Goal: Task Accomplishment & Management: Manage account settings

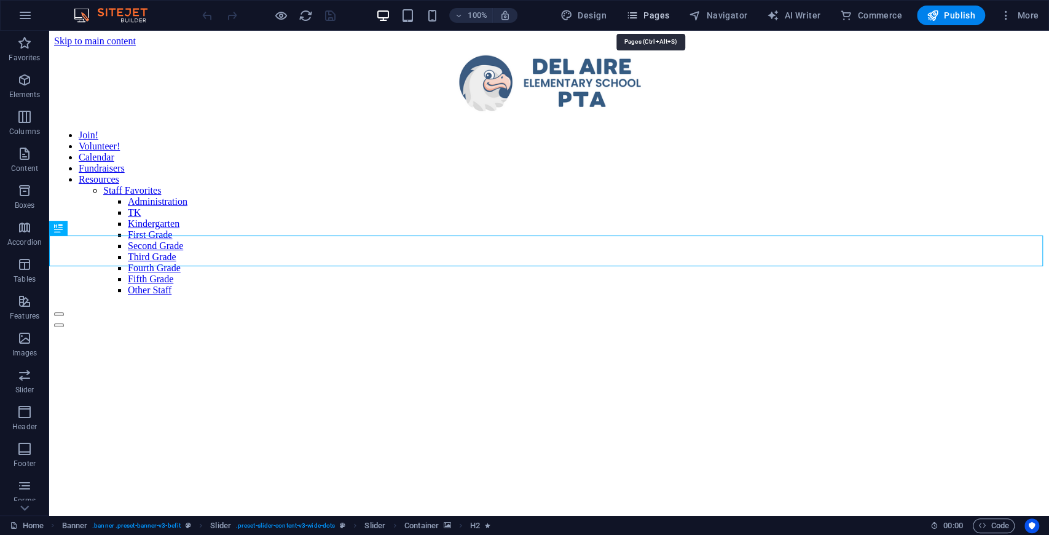
click at [648, 18] on span "Pages" at bounding box center [647, 15] width 43 height 12
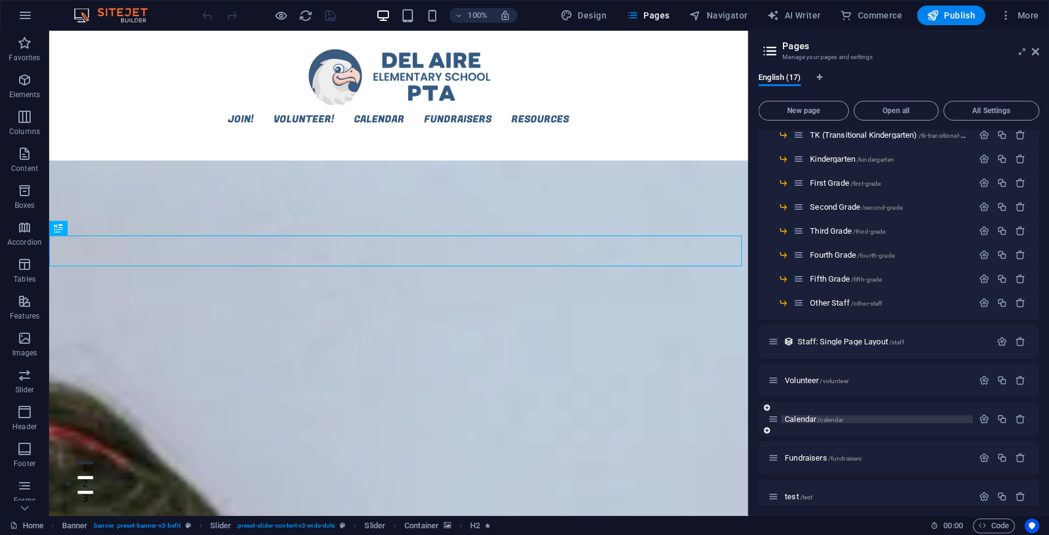
click at [779, 250] on span "/calendar" at bounding box center [831, 419] width 26 height 7
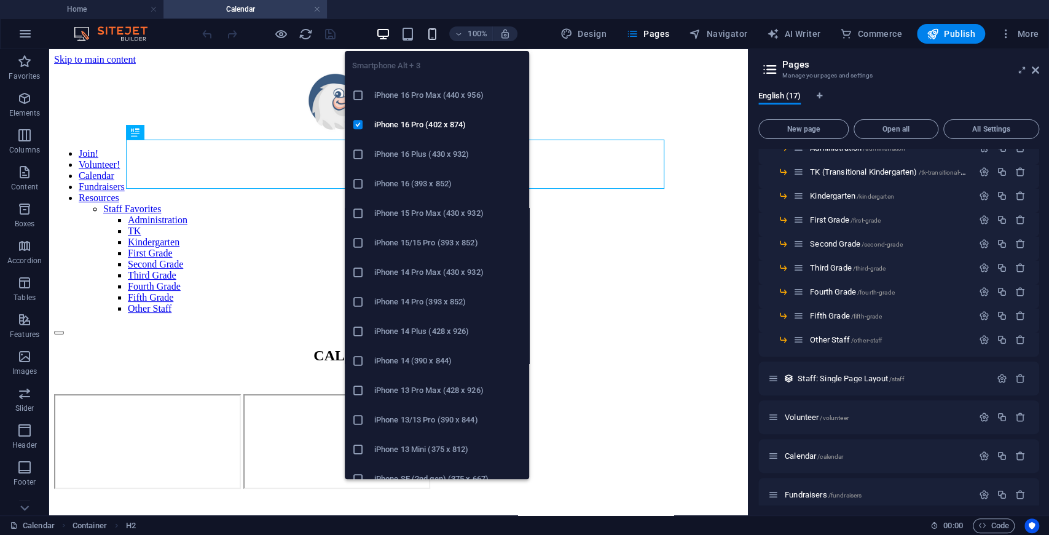
click at [436, 36] on icon "button" at bounding box center [432, 34] width 14 height 14
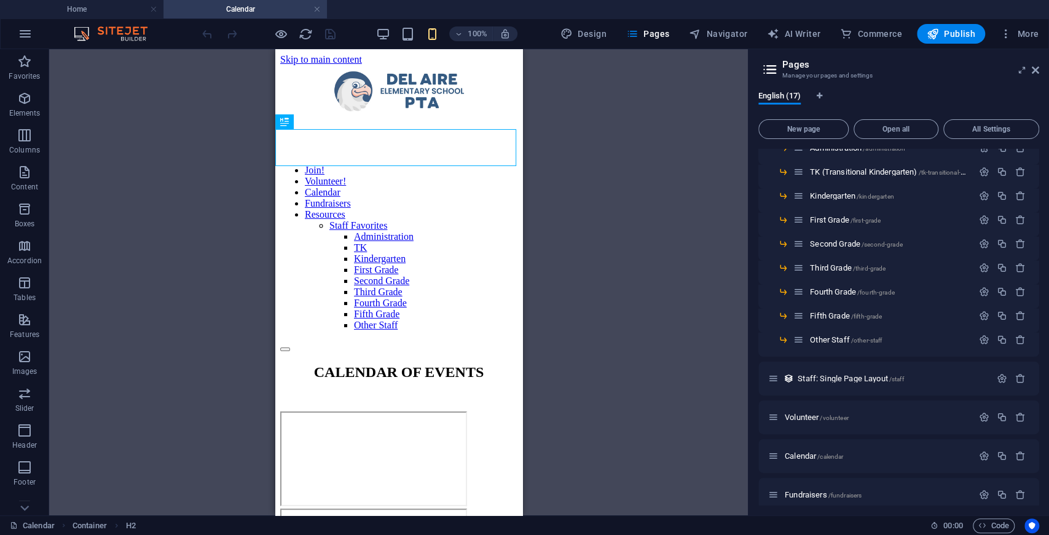
click at [633, 130] on div "Drag here to replace the existing content. Press “Ctrl” if you want to create a…" at bounding box center [398, 282] width 699 height 466
click at [605, 138] on div "Drag here to replace the existing content. Press “Ctrl” if you want to create a…" at bounding box center [398, 282] width 699 height 466
click at [779, 68] on icon at bounding box center [1035, 70] width 7 height 10
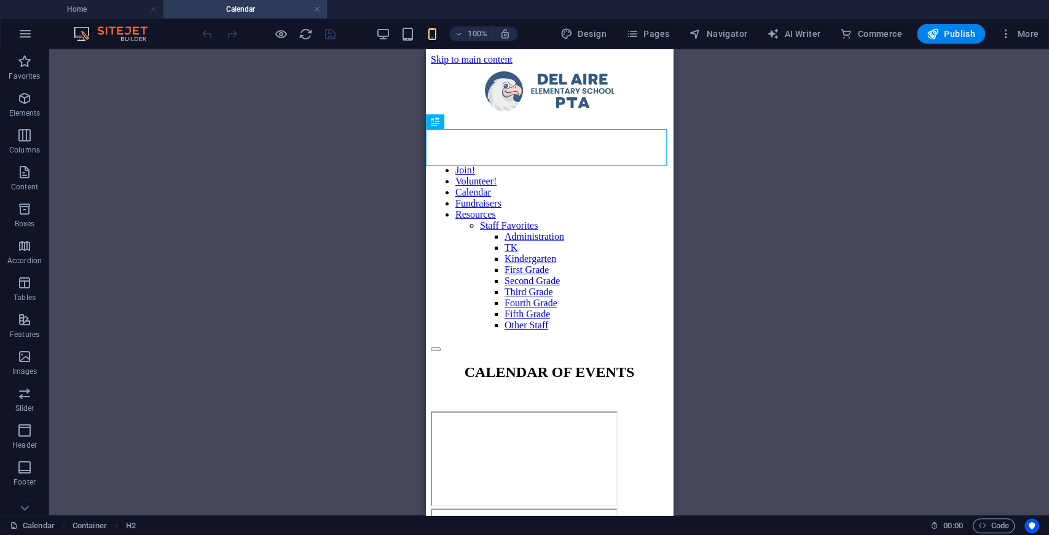
click at [779, 112] on div "Drag here to replace the existing content. Press “Ctrl” if you want to create a…" at bounding box center [549, 282] width 1000 height 466
click at [170, 143] on div "Drag here to replace the existing content. Press “Ctrl” if you want to create a…" at bounding box center [549, 282] width 1000 height 466
click at [185, 135] on div "Drag here to replace the existing content. Press “Ctrl” if you want to create a…" at bounding box center [549, 282] width 1000 height 466
click at [724, 124] on div "Drag here to replace the existing content. Press “Ctrl” if you want to create a…" at bounding box center [549, 282] width 1000 height 466
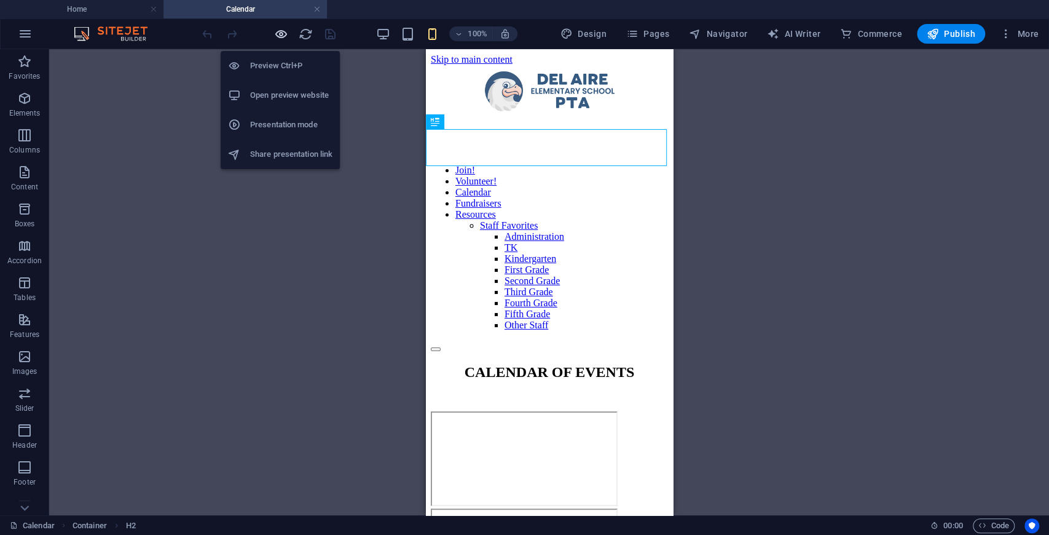
click at [278, 34] on icon "button" at bounding box center [281, 34] width 14 height 14
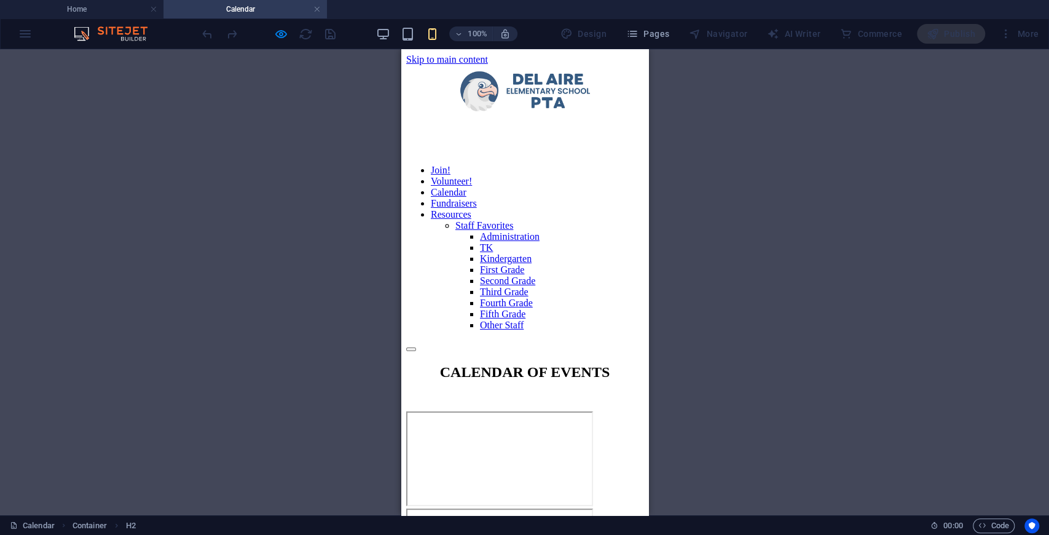
click at [164, 192] on div "Drag here to replace the existing content. Press “Ctrl” if you want to create a…" at bounding box center [524, 282] width 1049 height 466
click at [434, 35] on icon "button" at bounding box center [432, 34] width 14 height 14
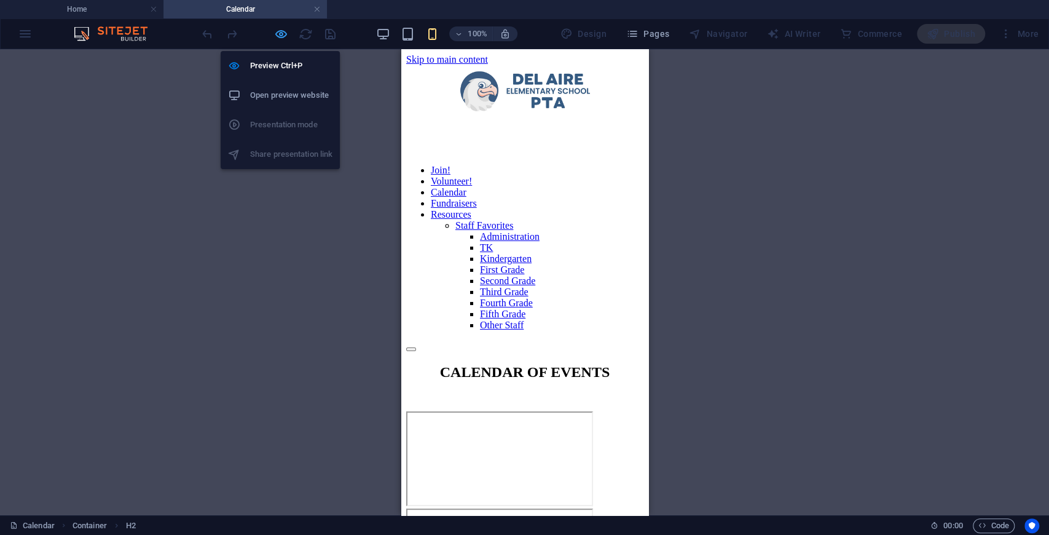
click at [277, 35] on icon "button" at bounding box center [281, 34] width 14 height 14
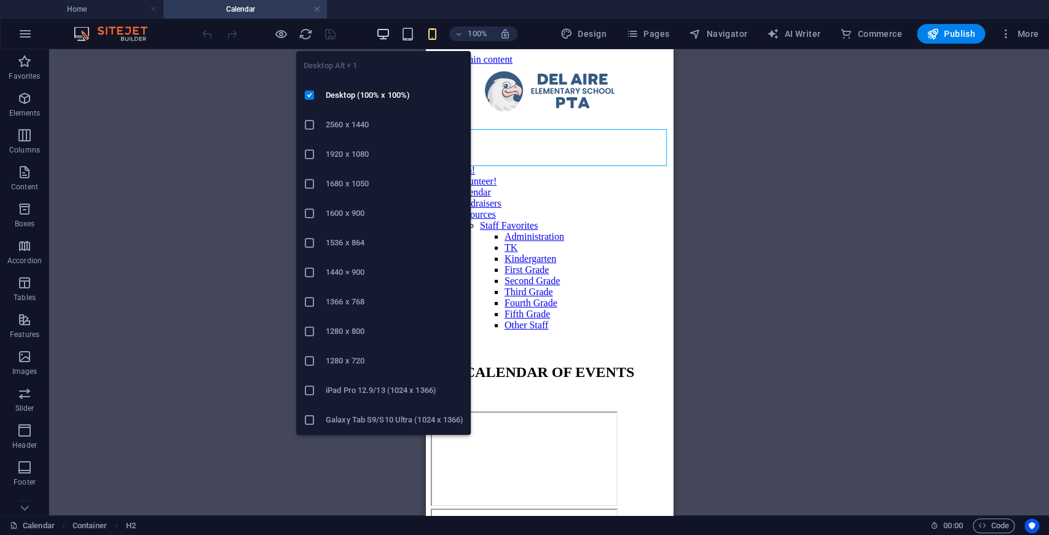
click at [385, 33] on icon "button" at bounding box center [383, 34] width 14 height 14
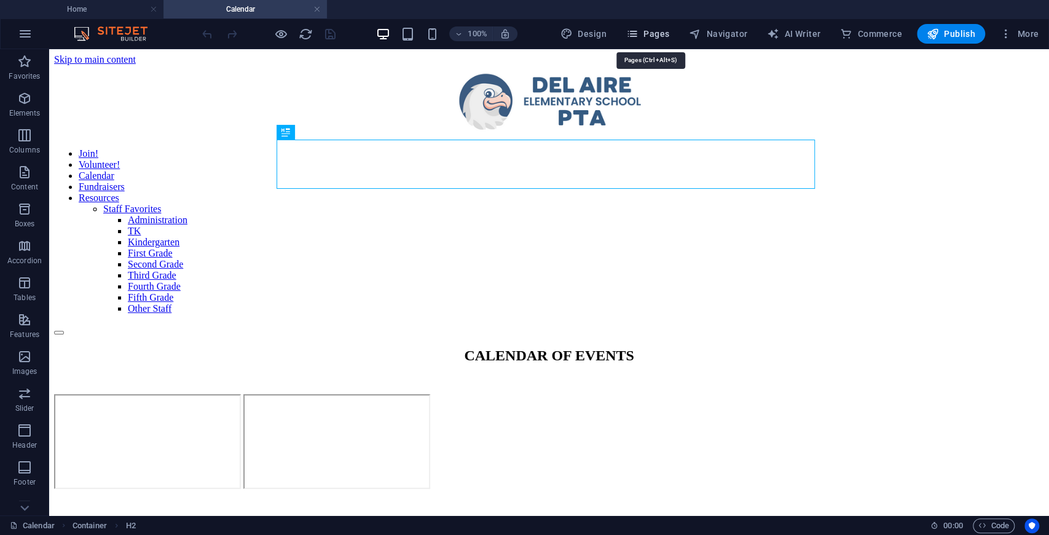
click at [649, 33] on span "Pages" at bounding box center [647, 34] width 43 height 12
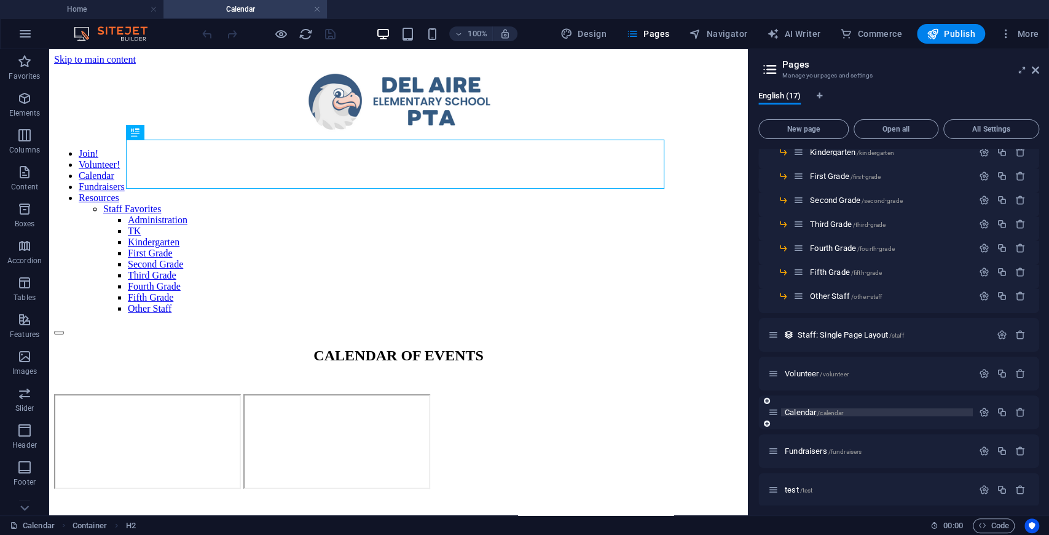
scroll to position [154, 0]
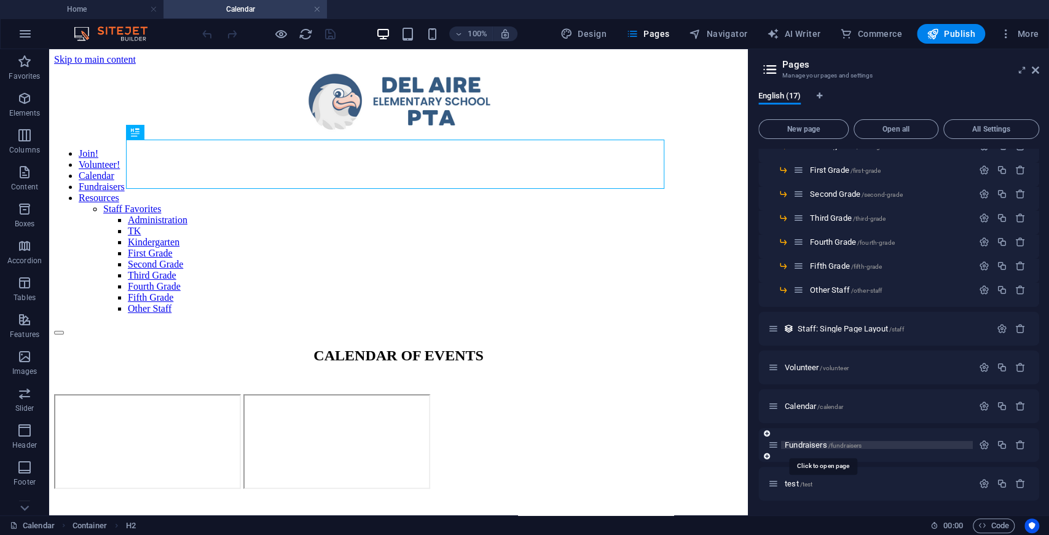
click at [779, 250] on span "Fundraisers /fundraisers" at bounding box center [823, 444] width 77 height 9
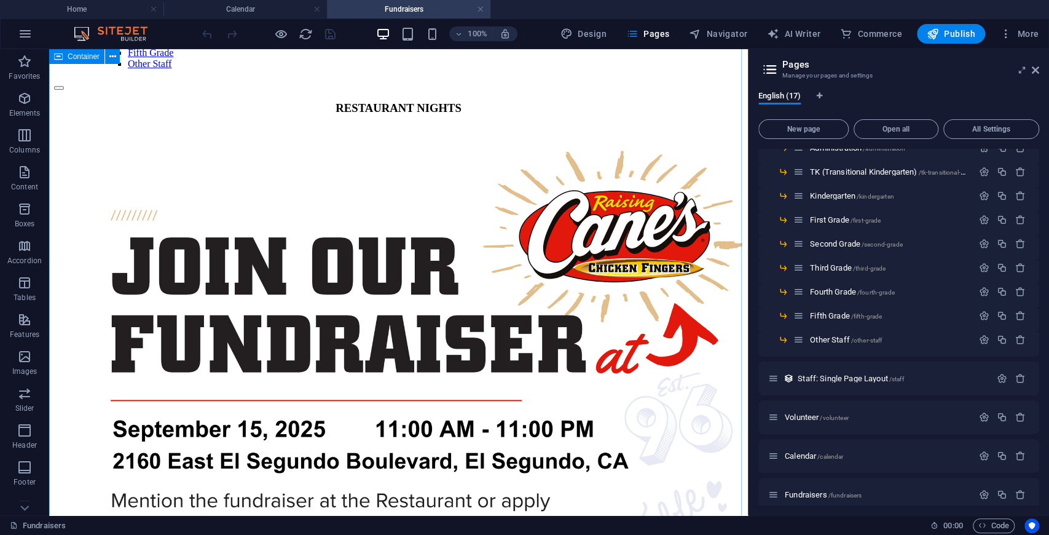
scroll to position [41, 0]
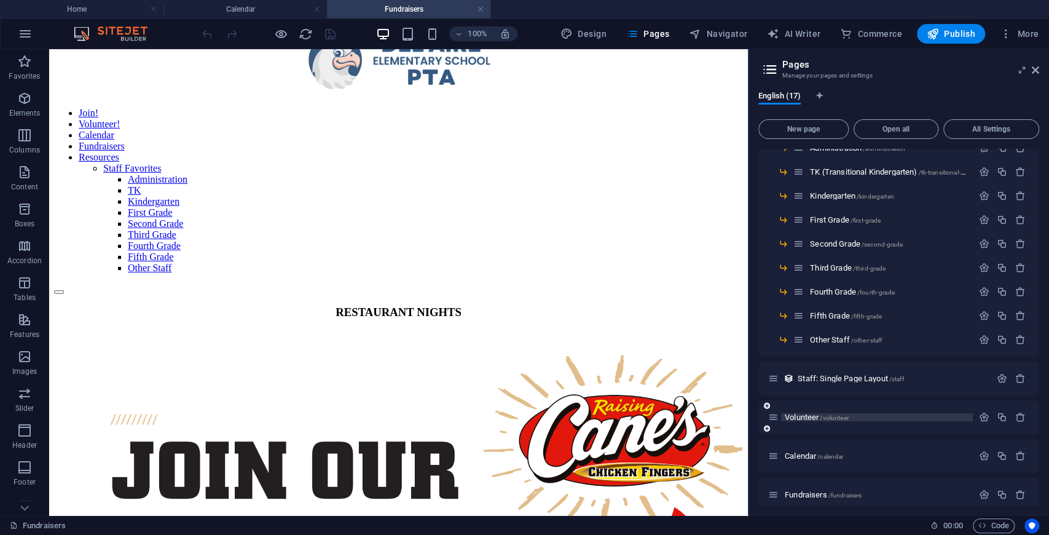
click at [779, 250] on span "Volunteer /volunteer" at bounding box center [817, 417] width 64 height 9
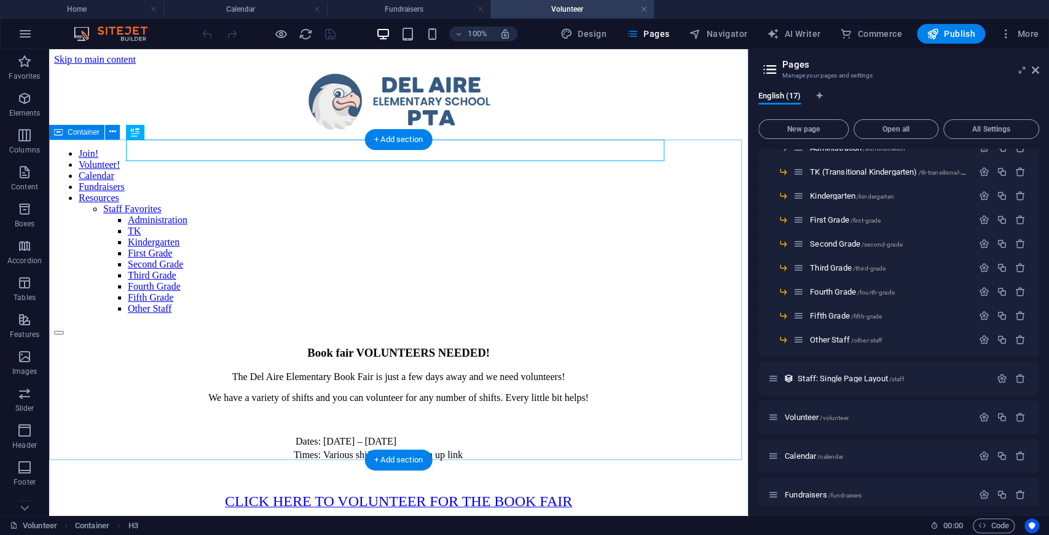
scroll to position [0, 0]
click at [109, 135] on icon at bounding box center [112, 131] width 7 height 13
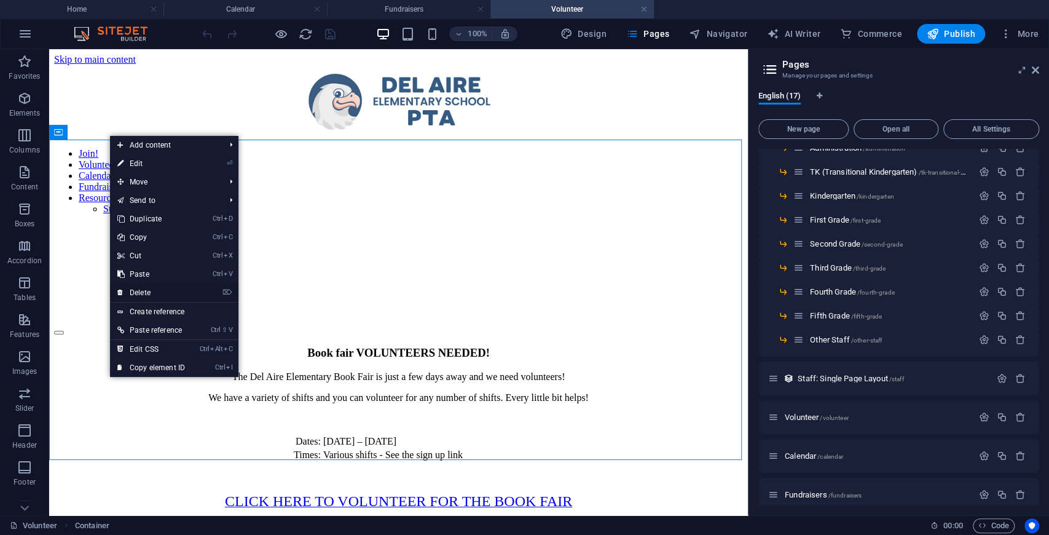
click at [151, 250] on link "⌦ Delete" at bounding box center [151, 292] width 82 height 18
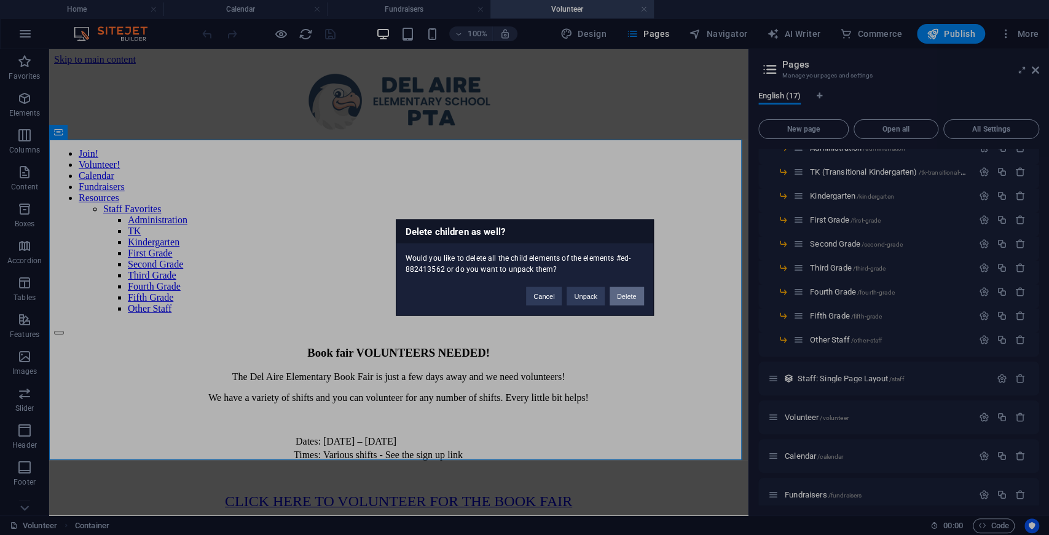
click at [626, 250] on button "Delete" at bounding box center [627, 296] width 34 height 18
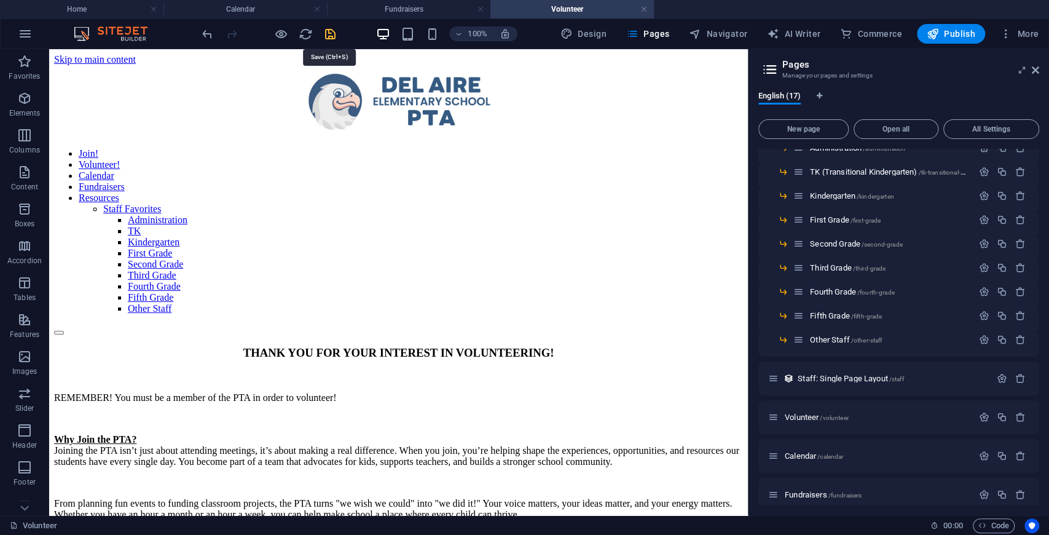
click at [330, 32] on icon "save" at bounding box center [330, 34] width 14 height 14
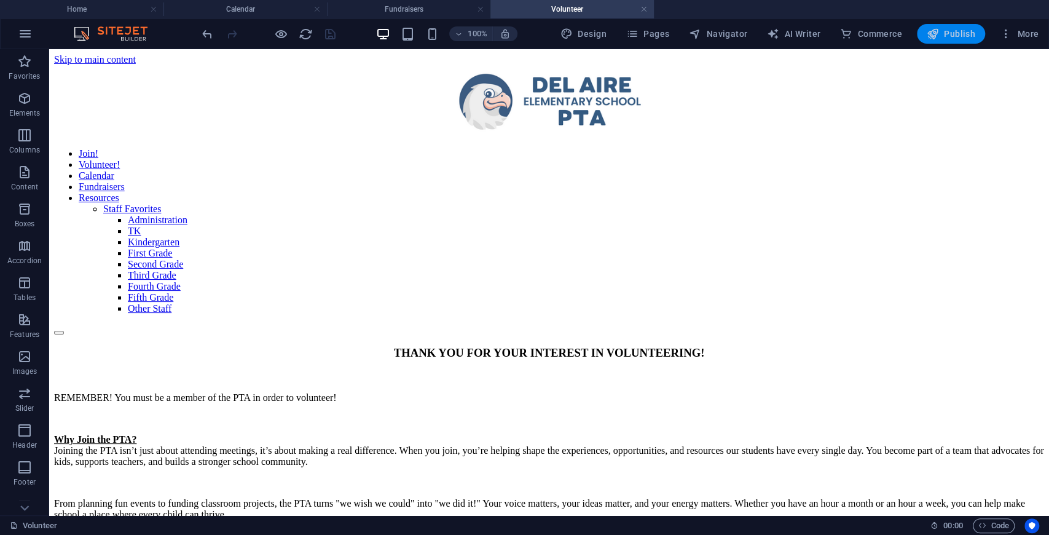
click at [779, 38] on span "Publish" at bounding box center [951, 34] width 49 height 12
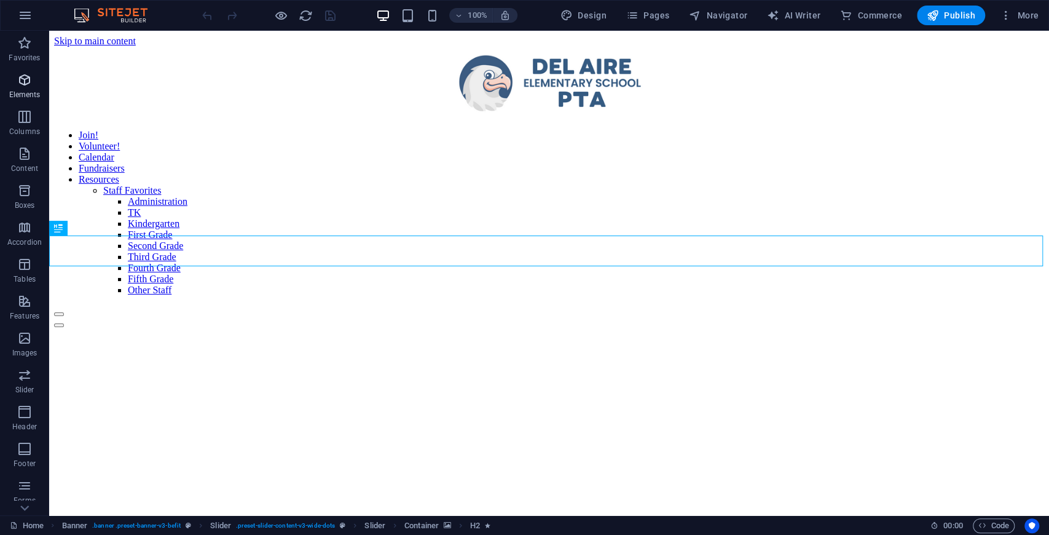
click at [26, 94] on p "Elements" at bounding box center [24, 95] width 31 height 10
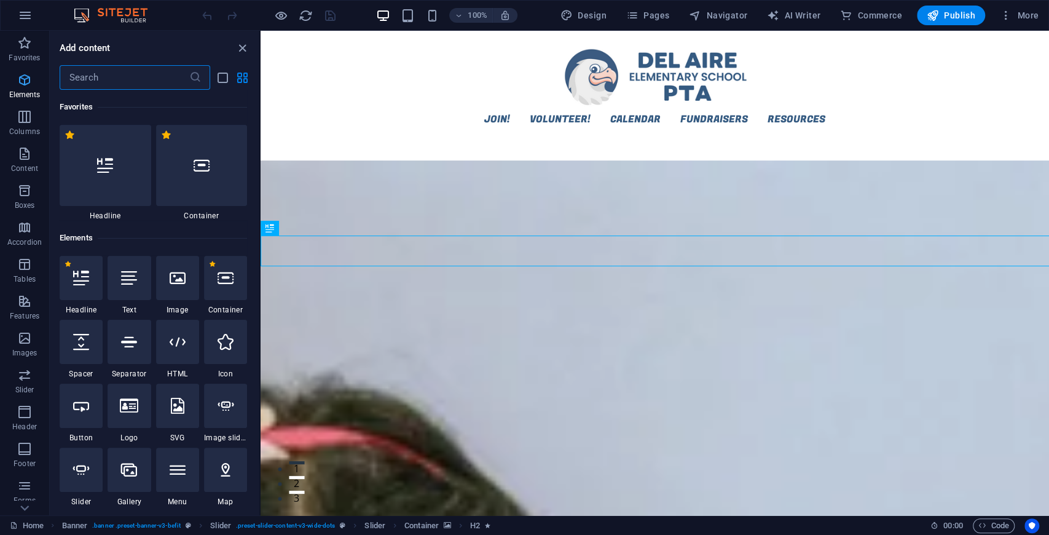
scroll to position [10, 0]
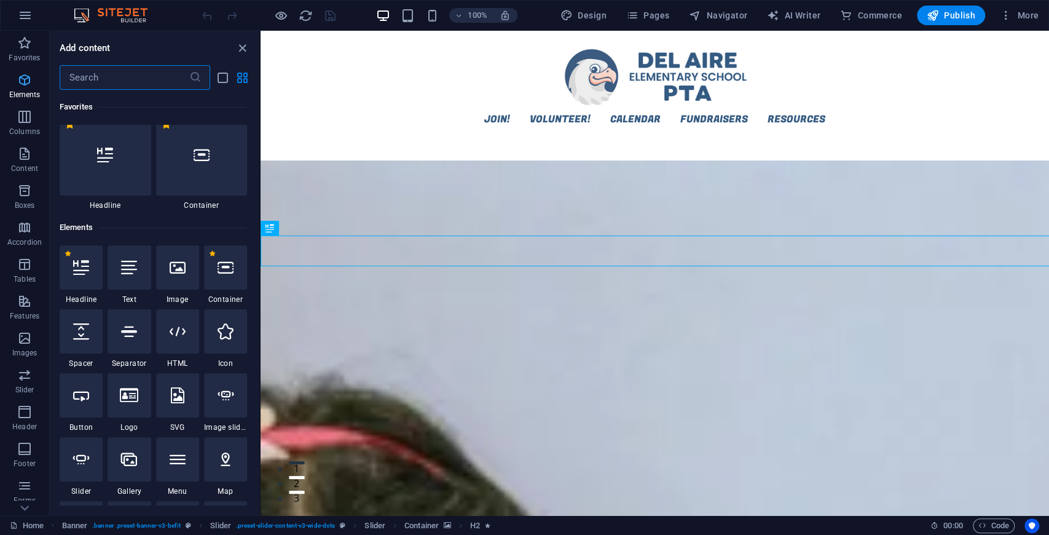
click at [115, 76] on input "text" at bounding box center [125, 77] width 130 height 25
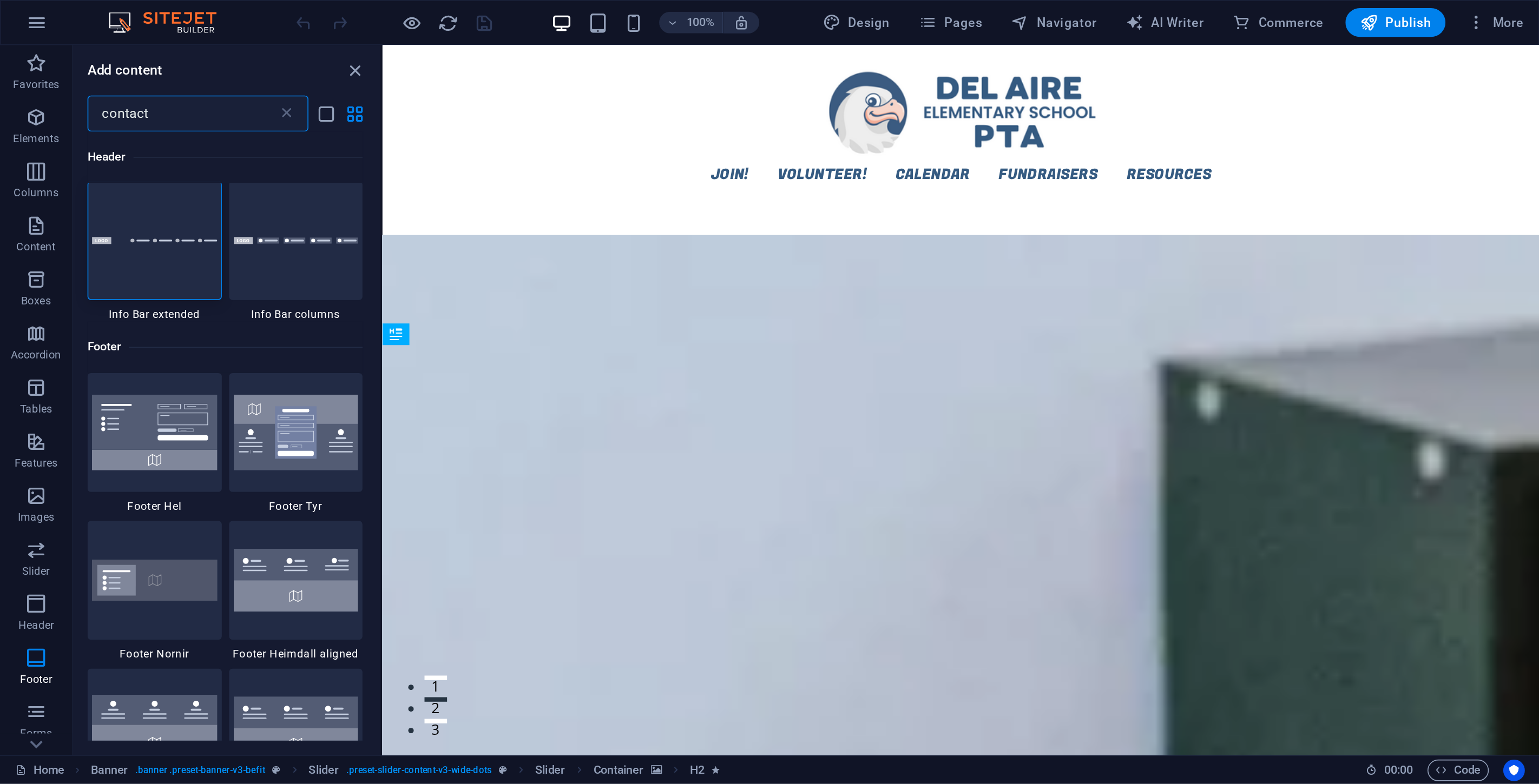
scroll to position [0, 0]
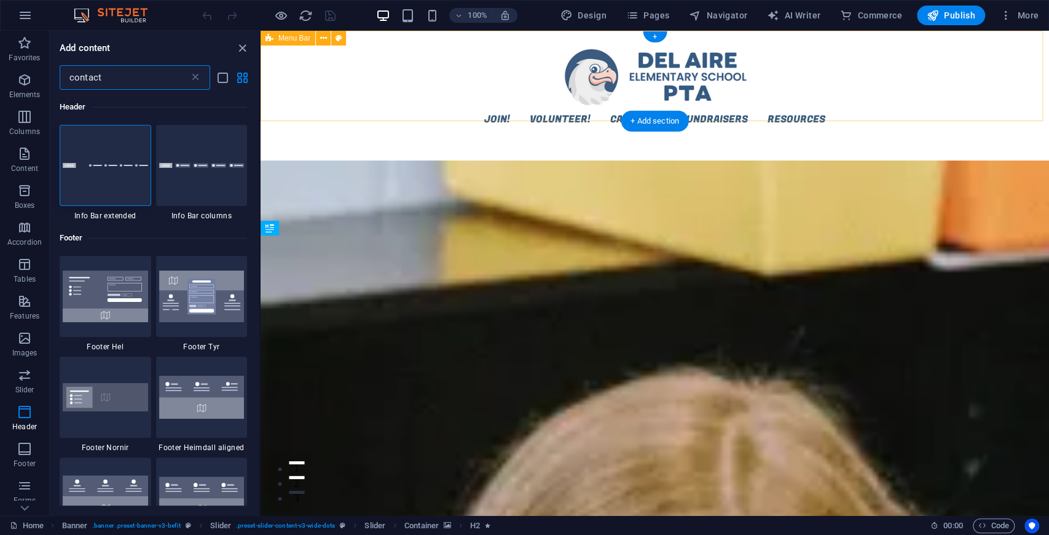
type input "contact"
click at [644, 92] on div "Join! Volunteer! Calendar Fundraisers Resources Staff Favorites Administration …" at bounding box center [655, 83] width 789 height 105
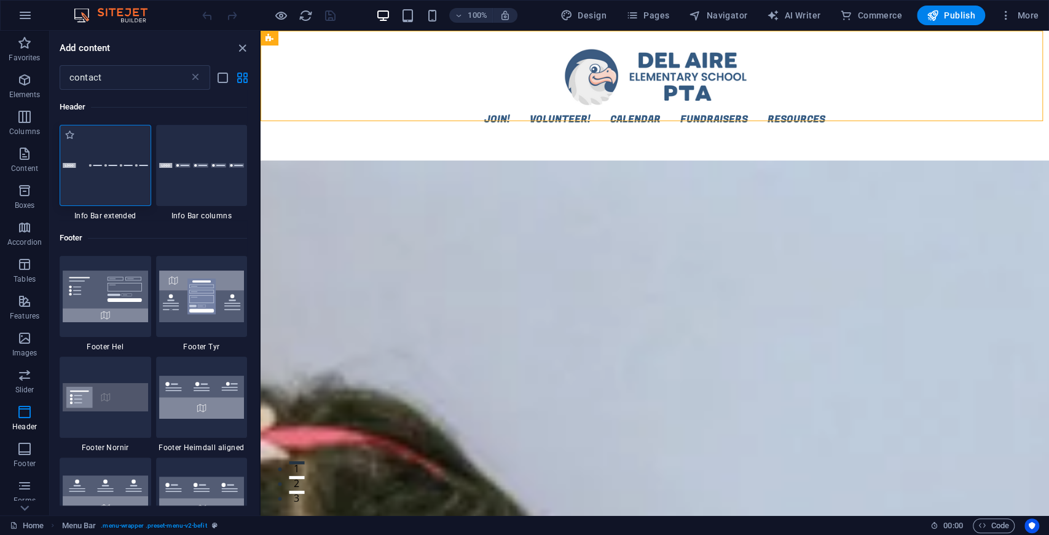
click at [103, 159] on div at bounding box center [106, 165] width 92 height 81
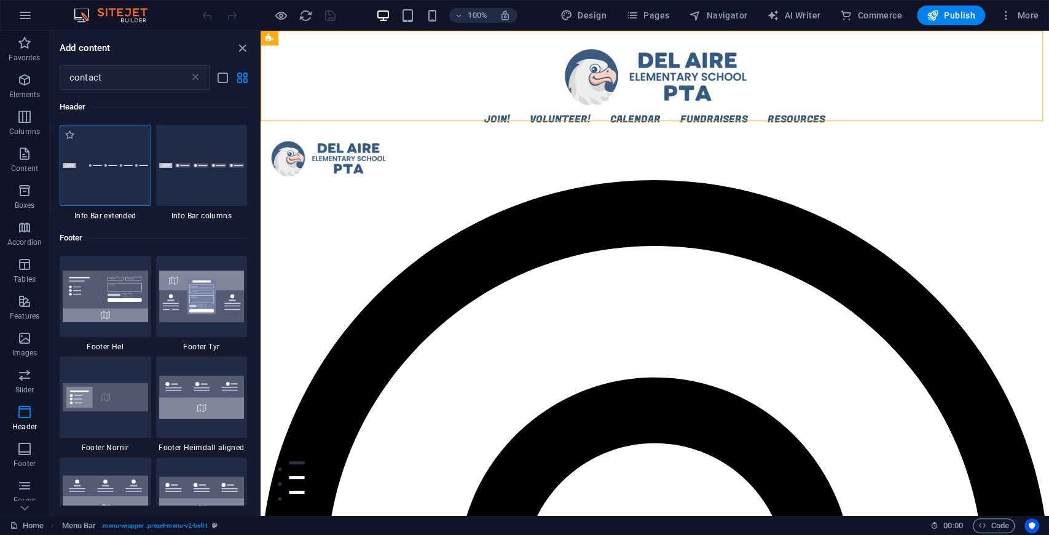
select select "rem"
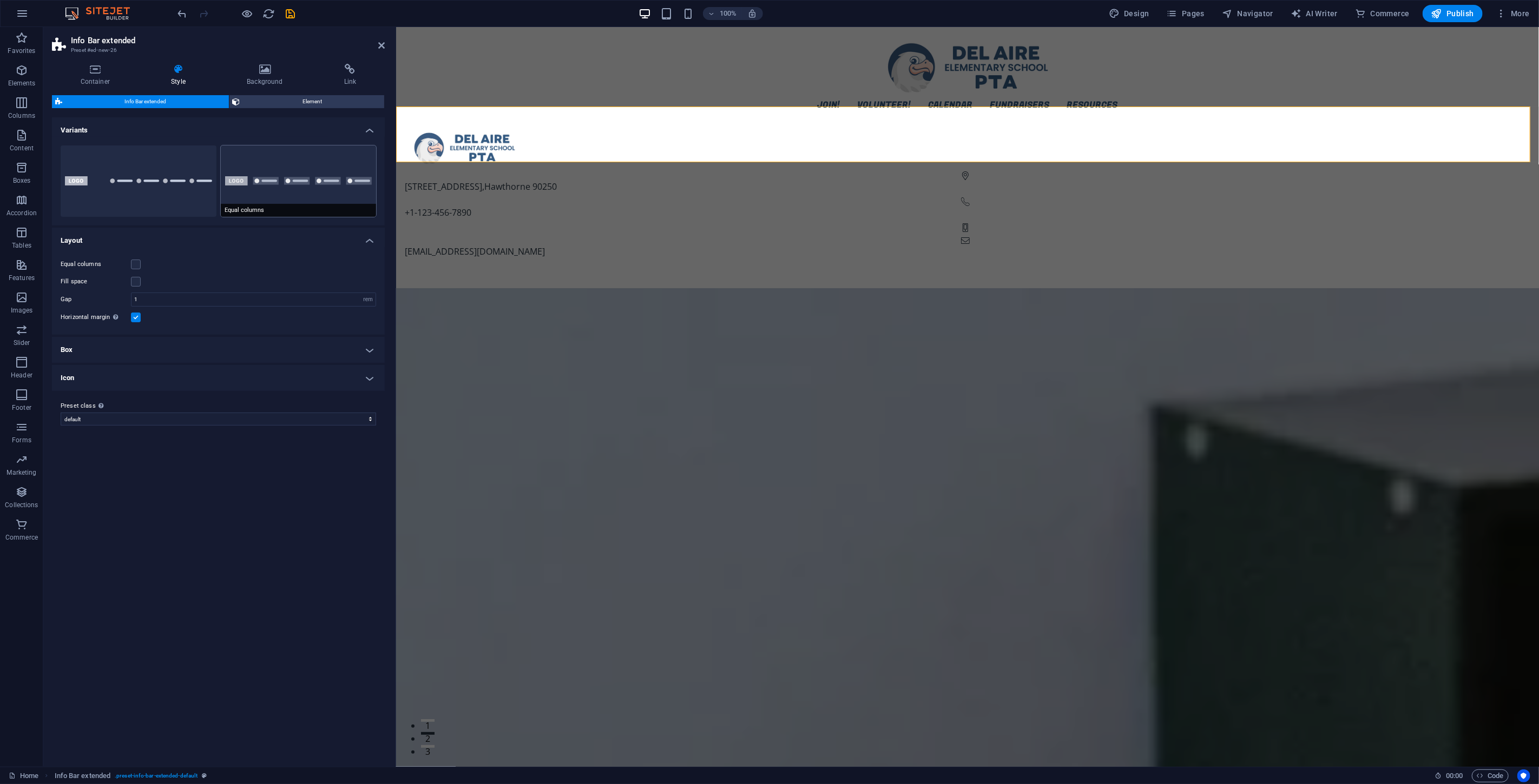
click at [282, 194] on button "Equal columns" at bounding box center [298, 180] width 156 height 71
click at [651, 134] on div at bounding box center [967, 148] width 1126 height 39
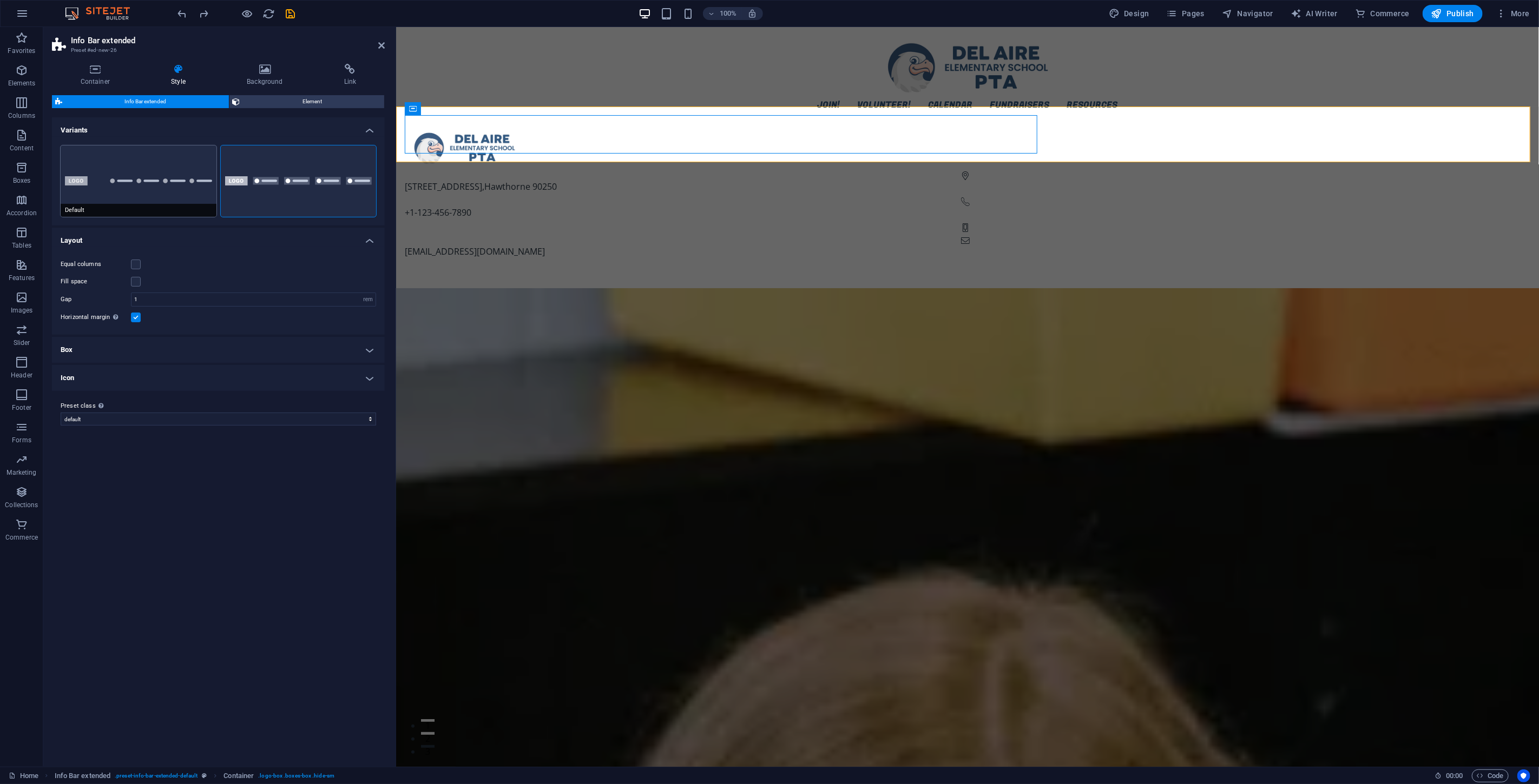
drag, startPoint x: 188, startPoint y: 190, endPoint x: 190, endPoint y: 160, distance: 30.1
click at [190, 160] on button "Default" at bounding box center [138, 180] width 156 height 71
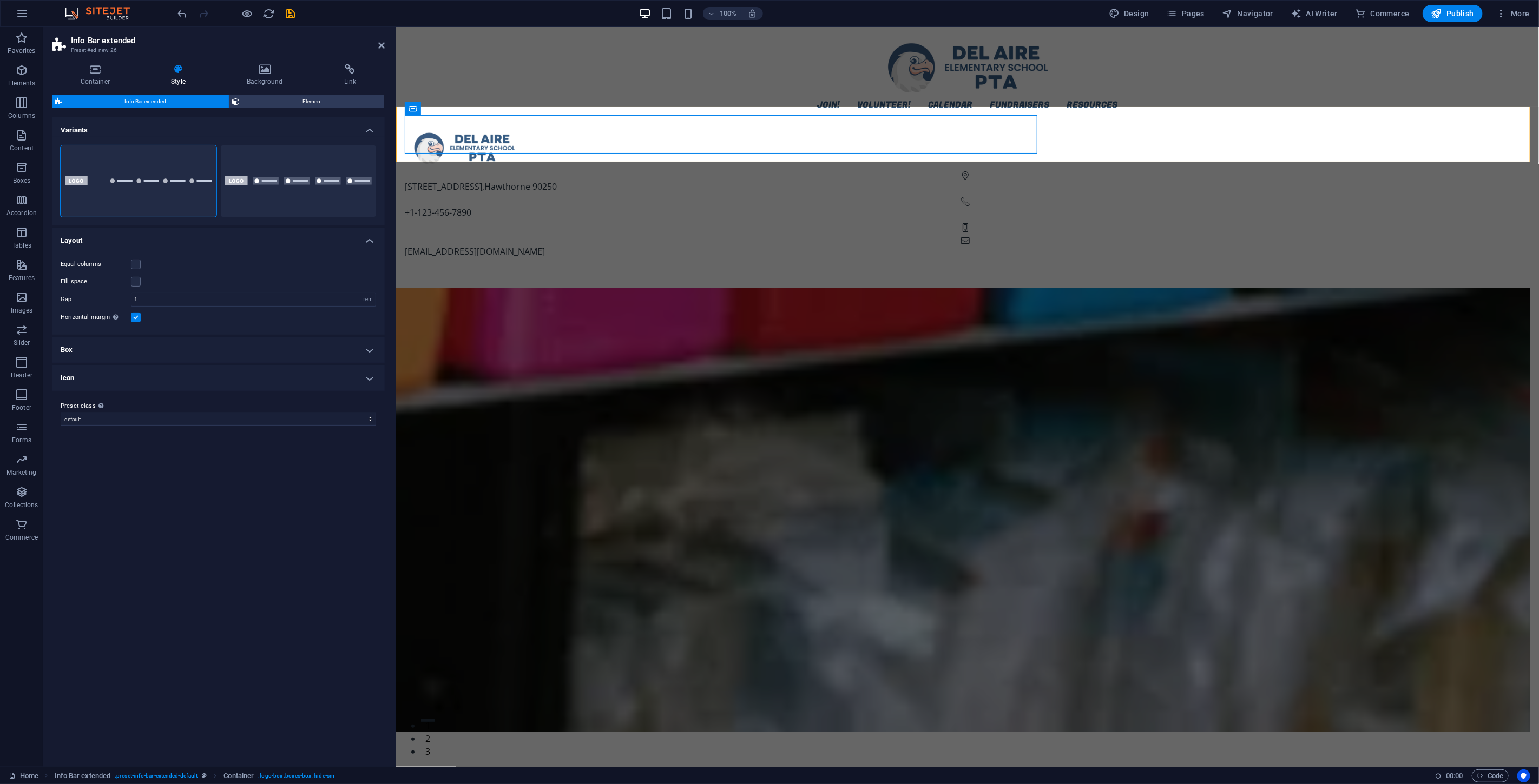
click at [231, 124] on li "Variants Default Equal columns" at bounding box center [218, 171] width 333 height 108
click at [261, 164] on button "Equal columns" at bounding box center [298, 180] width 156 height 71
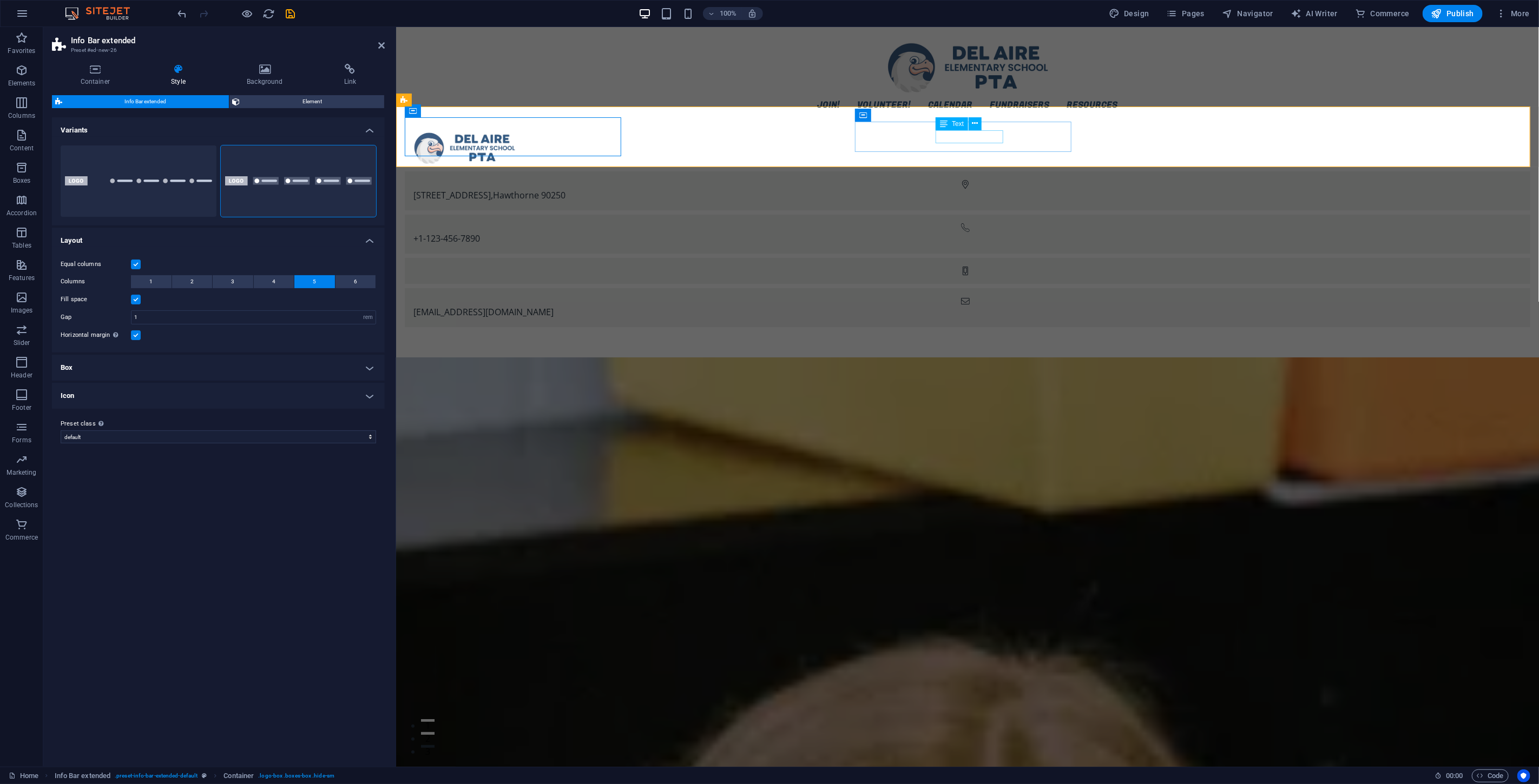
click at [544, 138] on div at bounding box center [967, 148] width 1126 height 39
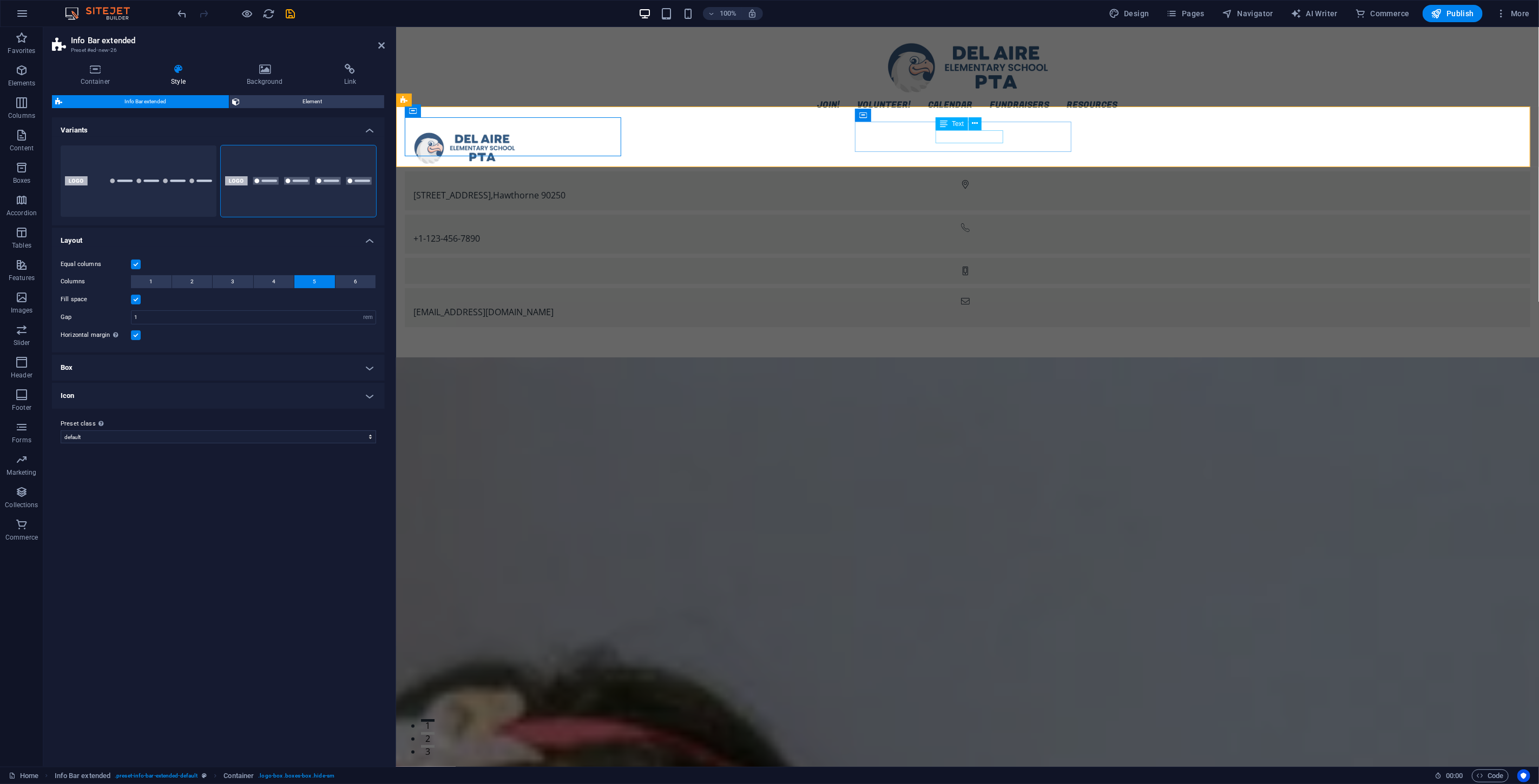
click at [539, 142] on div at bounding box center [967, 148] width 1126 height 39
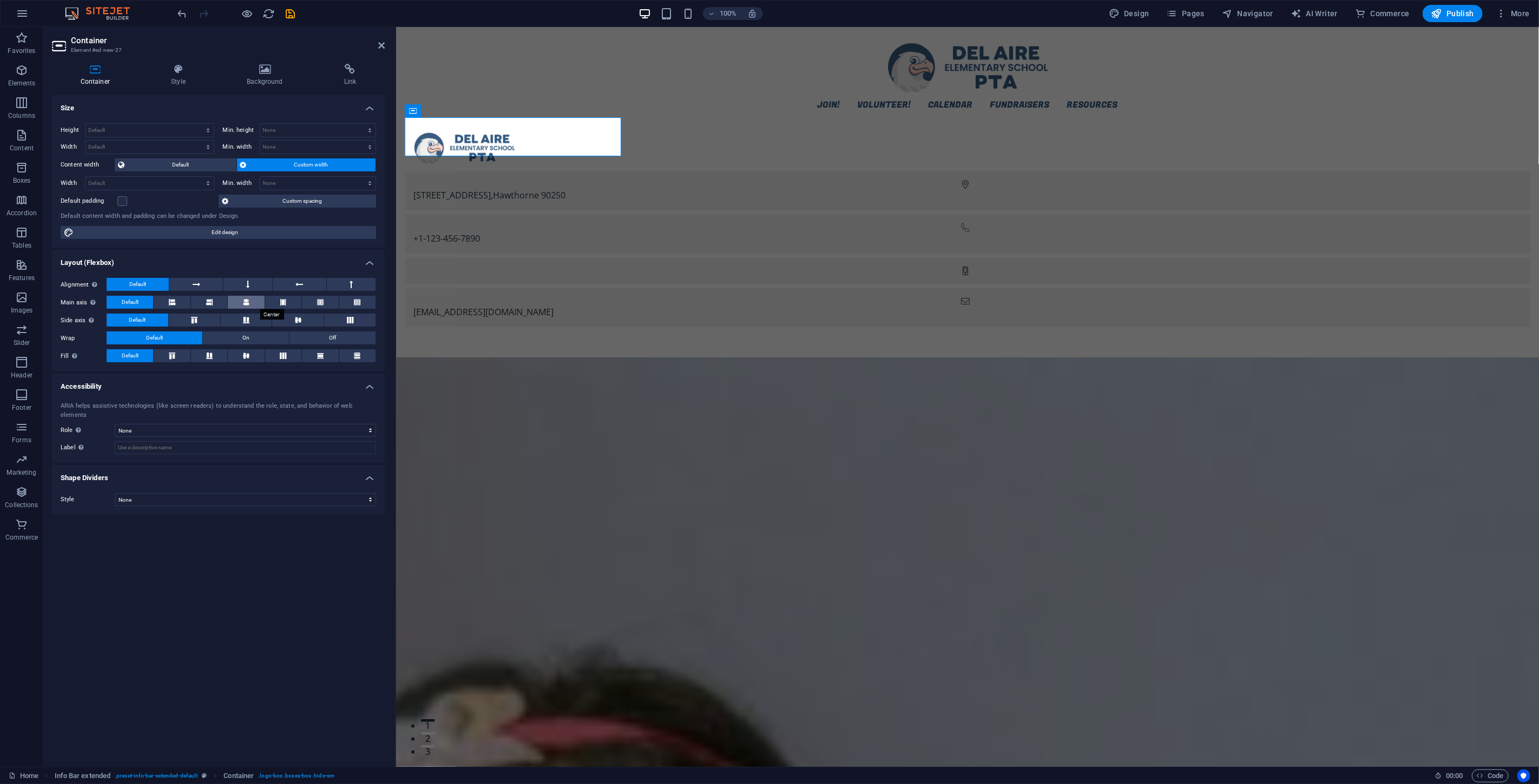
click at [251, 306] on button at bounding box center [246, 302] width 36 height 13
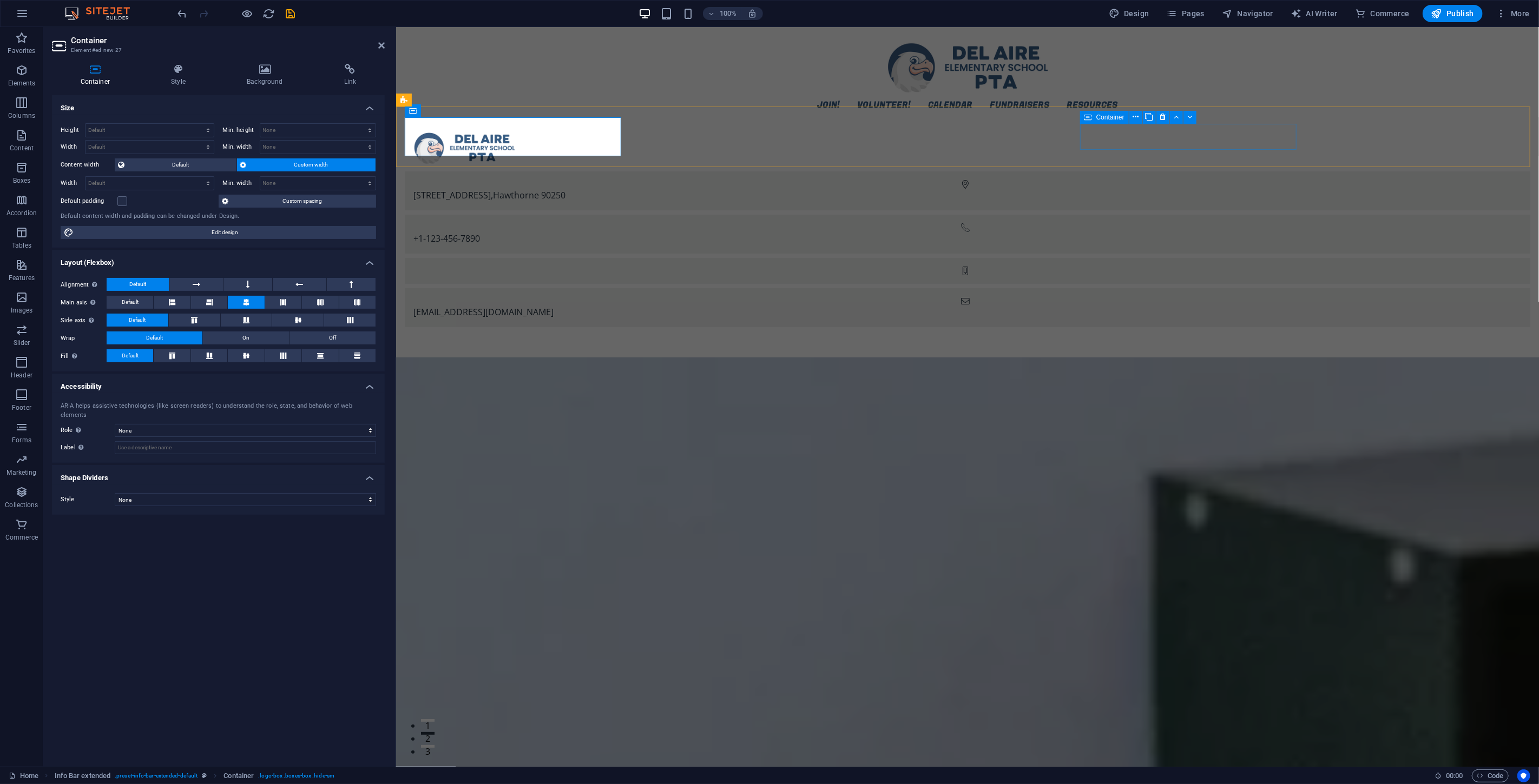
click at [924, 258] on div at bounding box center [967, 271] width 1126 height 26
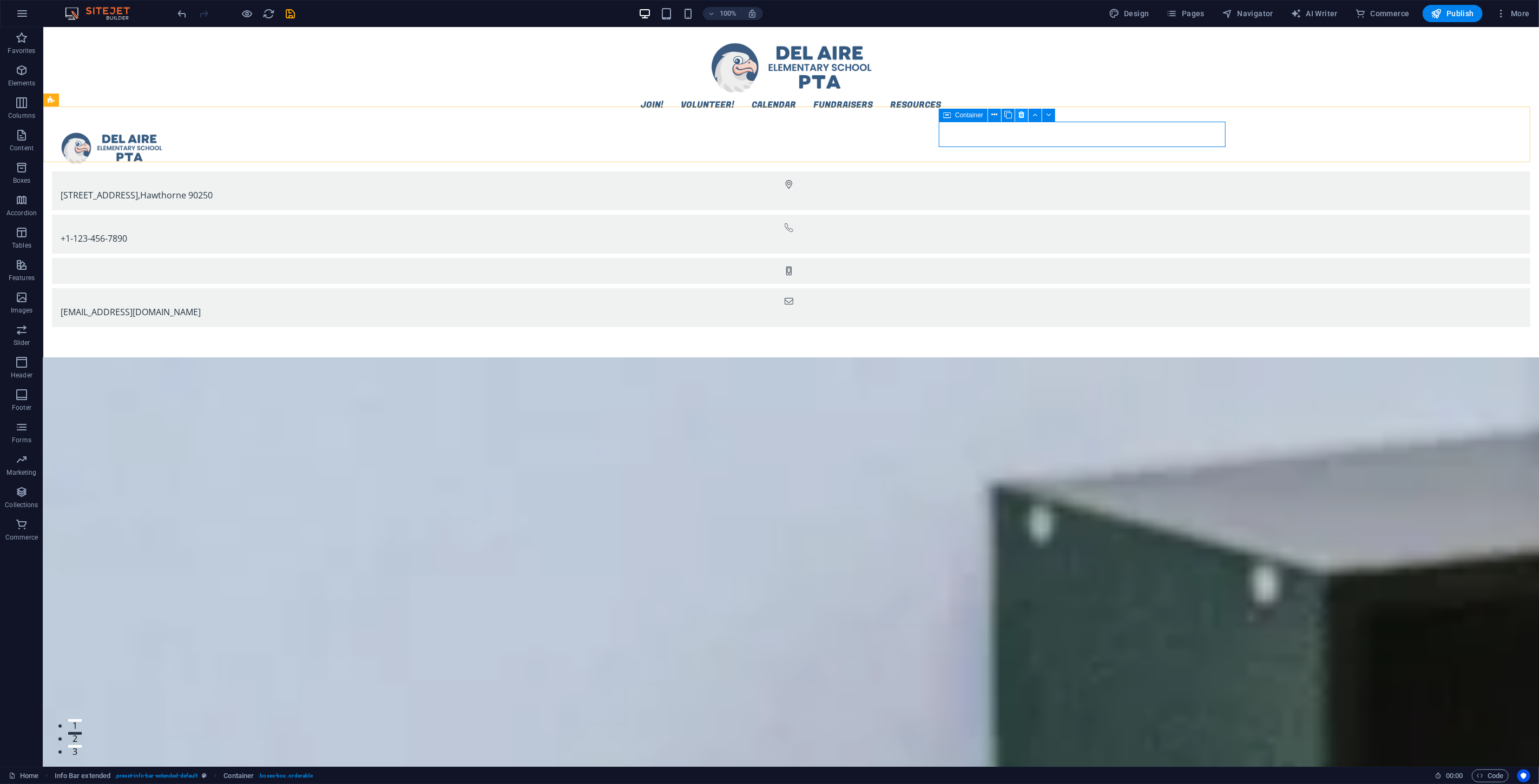
click at [924, 116] on icon at bounding box center [1022, 114] width 6 height 11
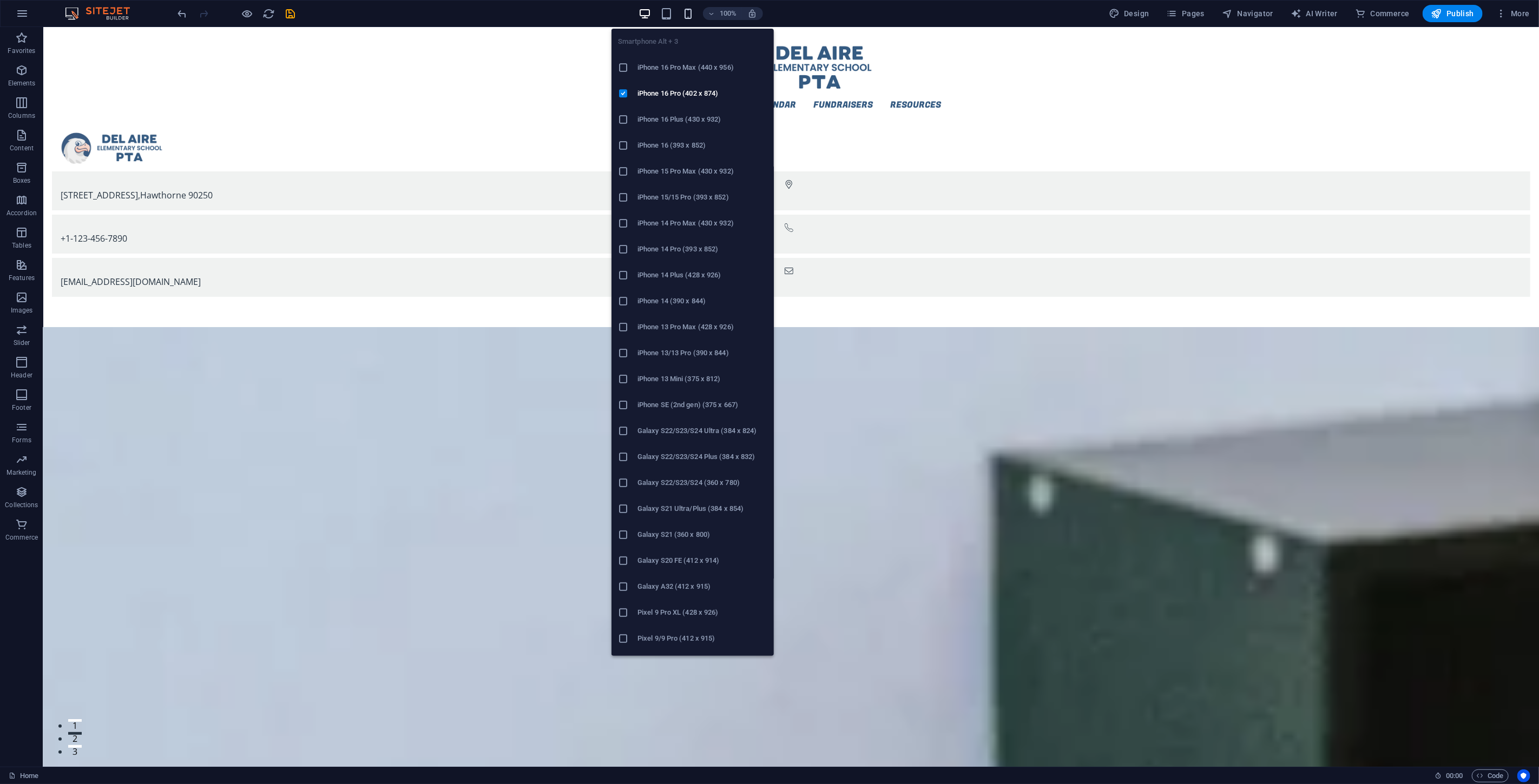
click at [690, 8] on icon "button" at bounding box center [688, 14] width 12 height 12
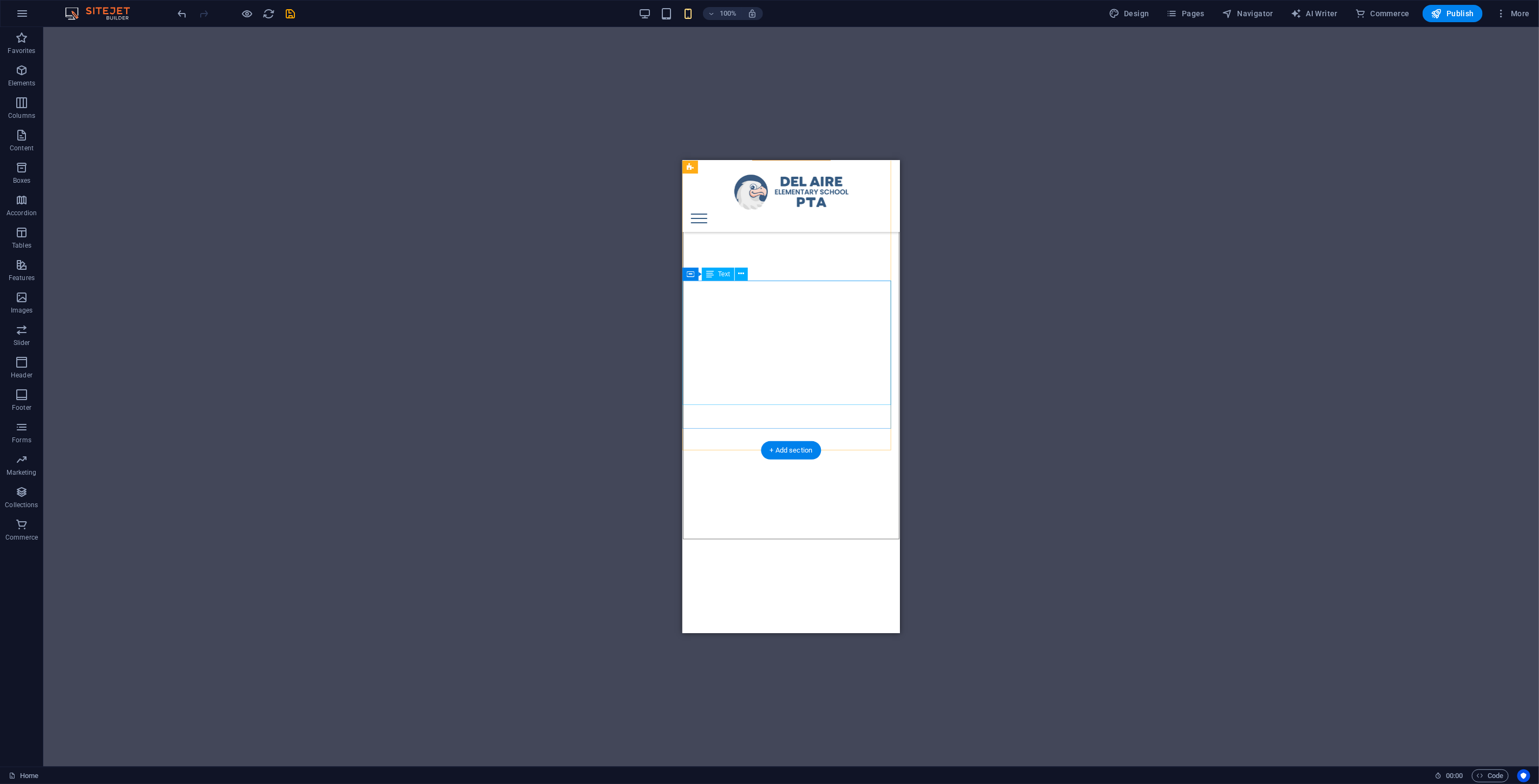
scroll to position [1656, 0]
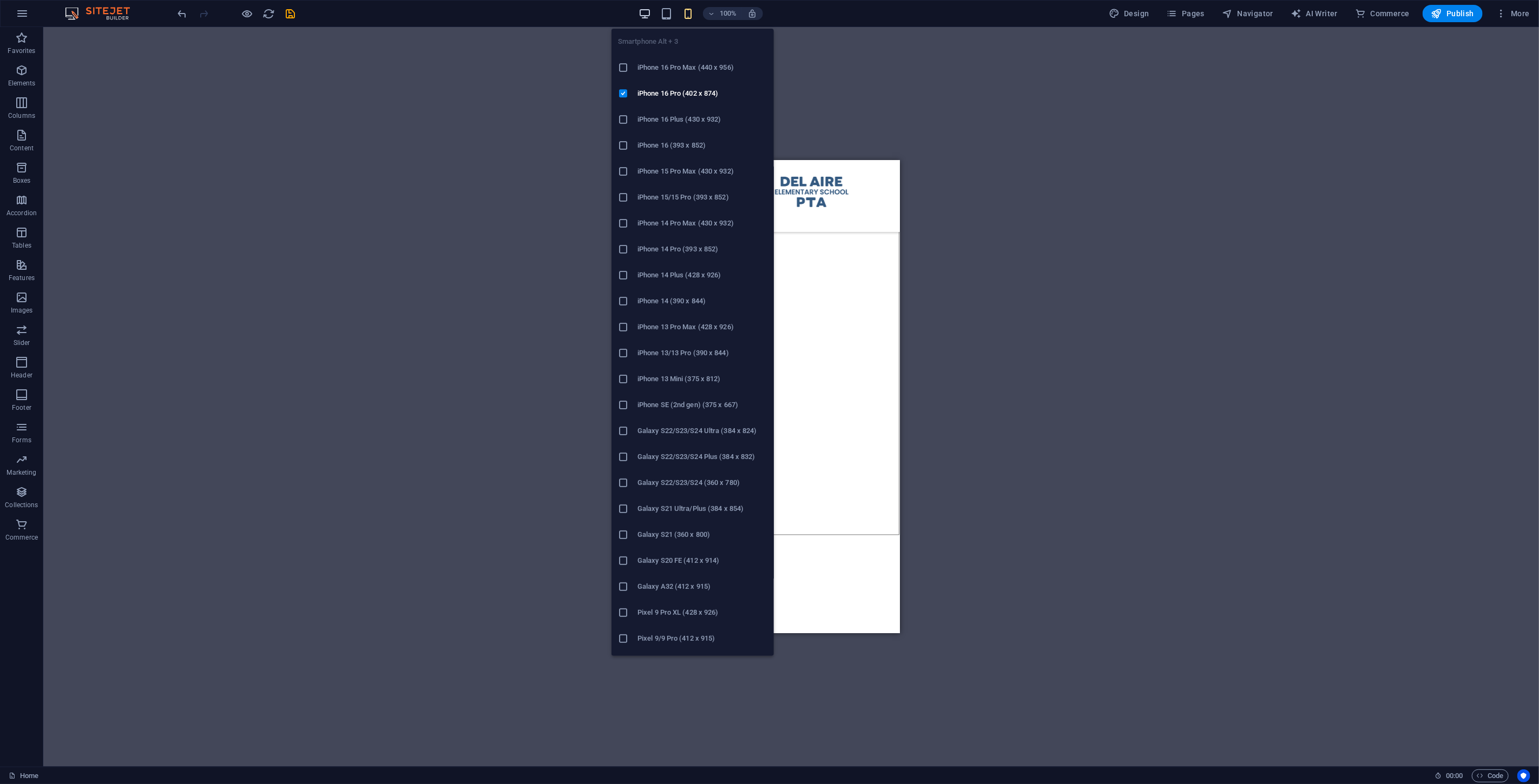
click at [642, 12] on icon "button" at bounding box center [644, 14] width 12 height 12
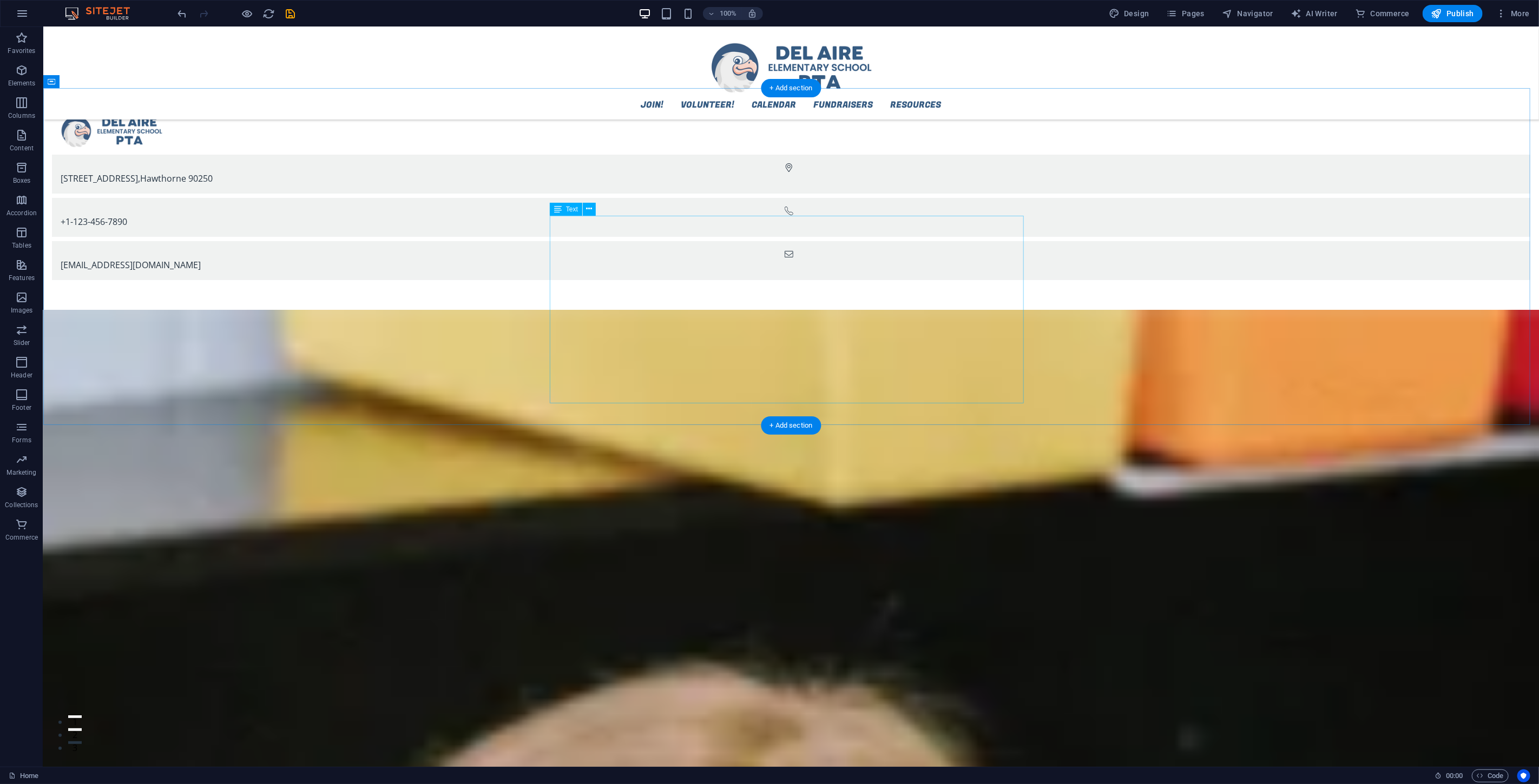
scroll to position [0, 0]
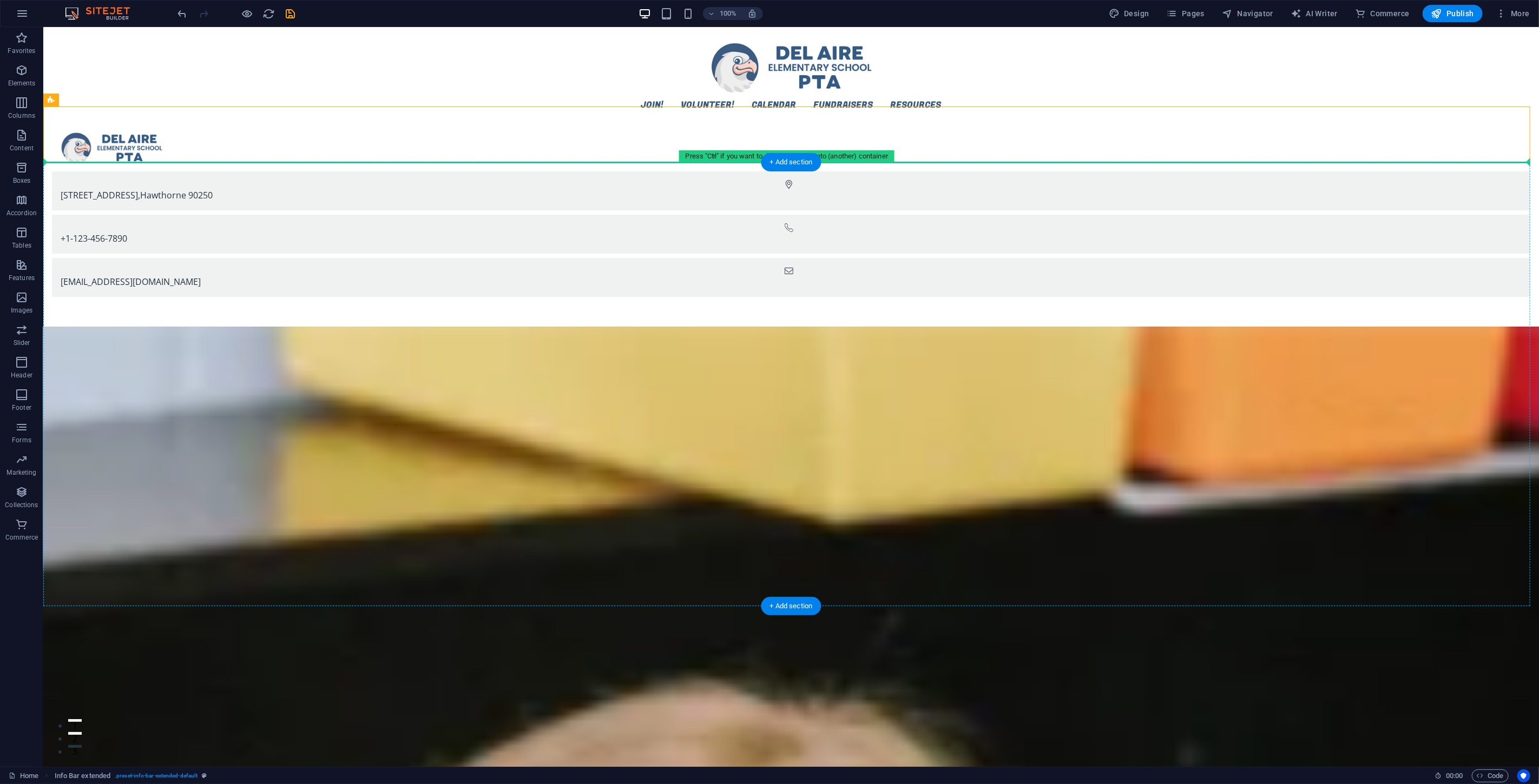
drag, startPoint x: 106, startPoint y: 126, endPoint x: 50, endPoint y: 111, distance: 58.0
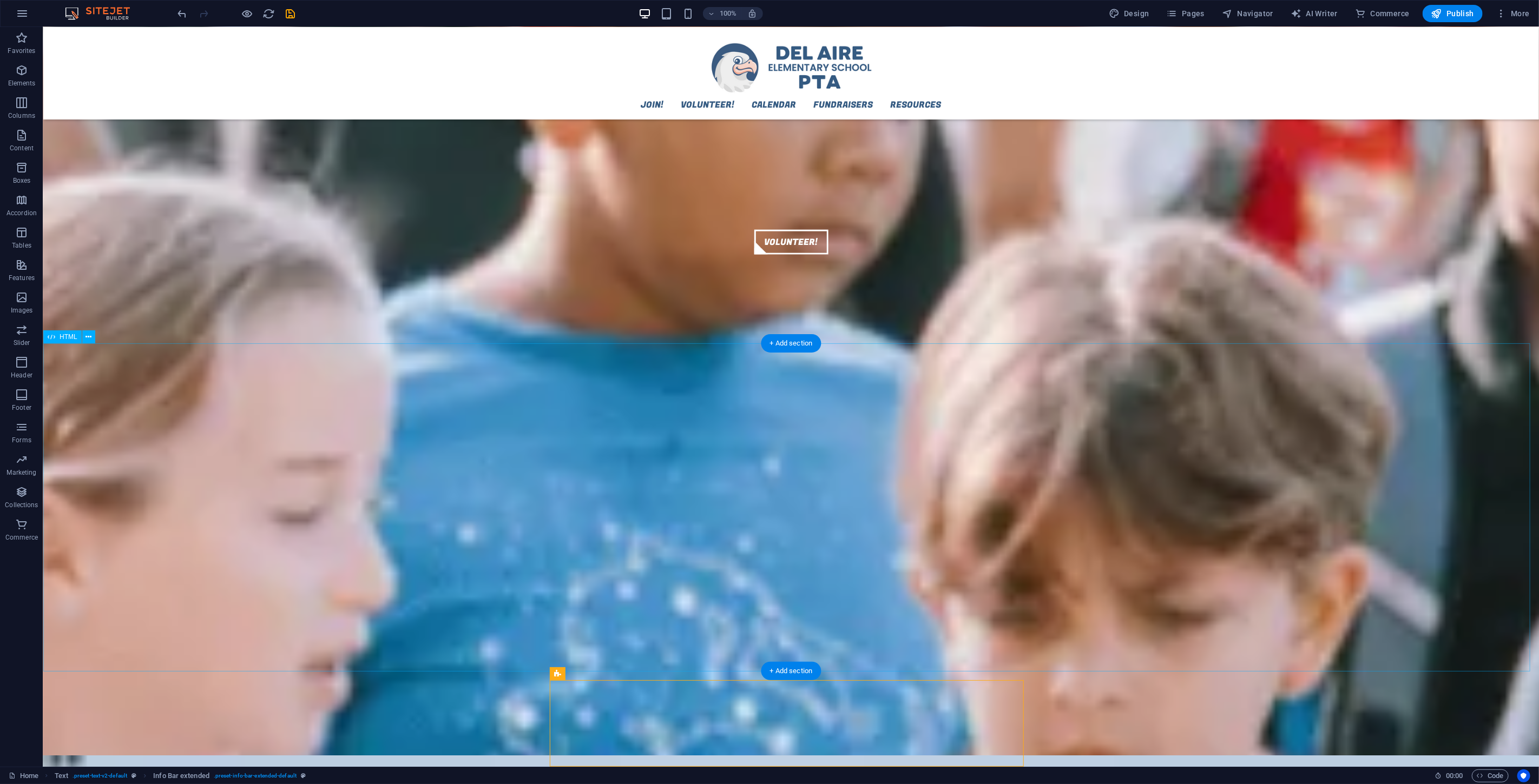
scroll to position [970, 0]
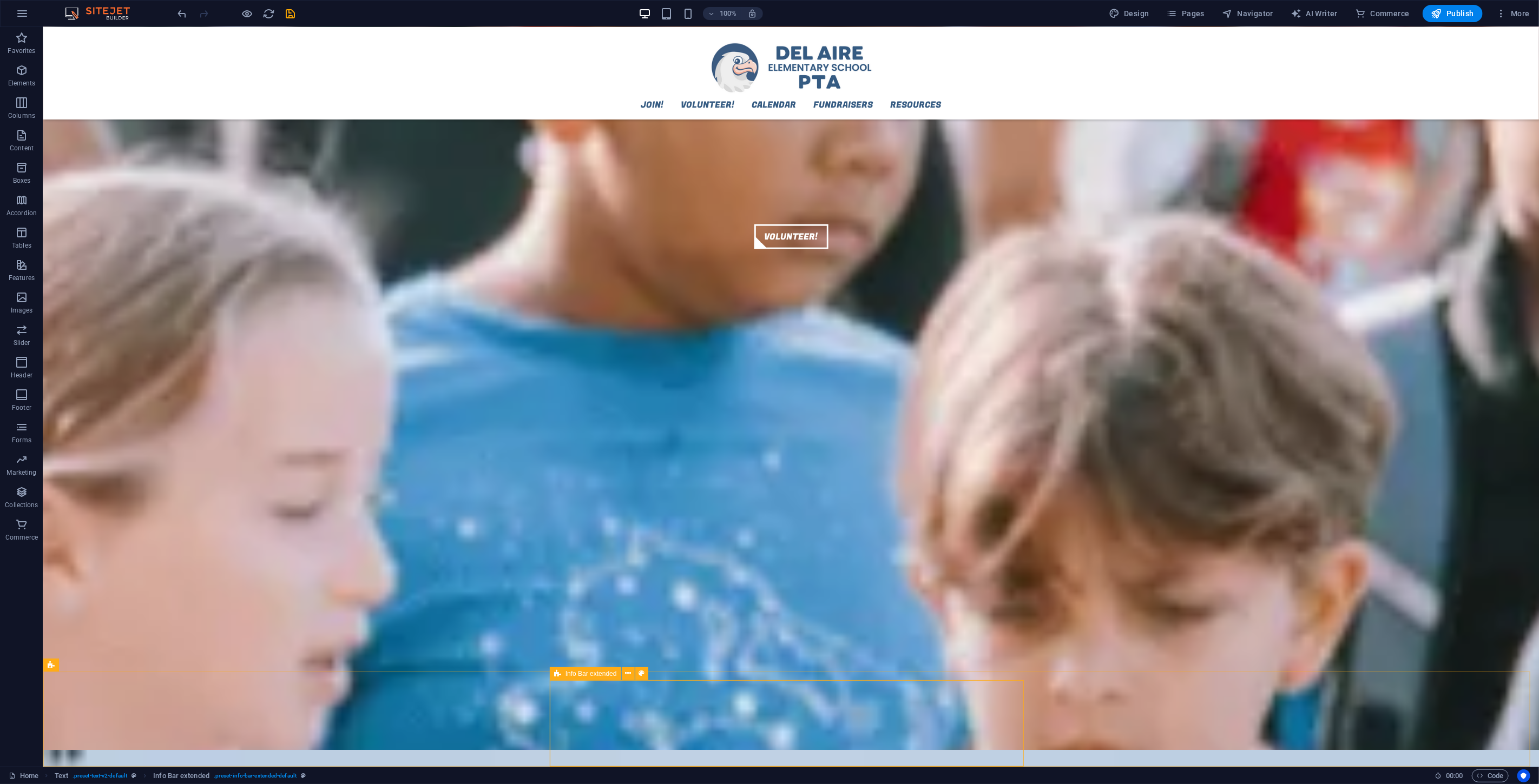
click at [566, 470] on div "Info Bar extended" at bounding box center [603, 674] width 106 height 13
click at [566, 470] on span "Info Bar extended" at bounding box center [591, 673] width 51 height 6
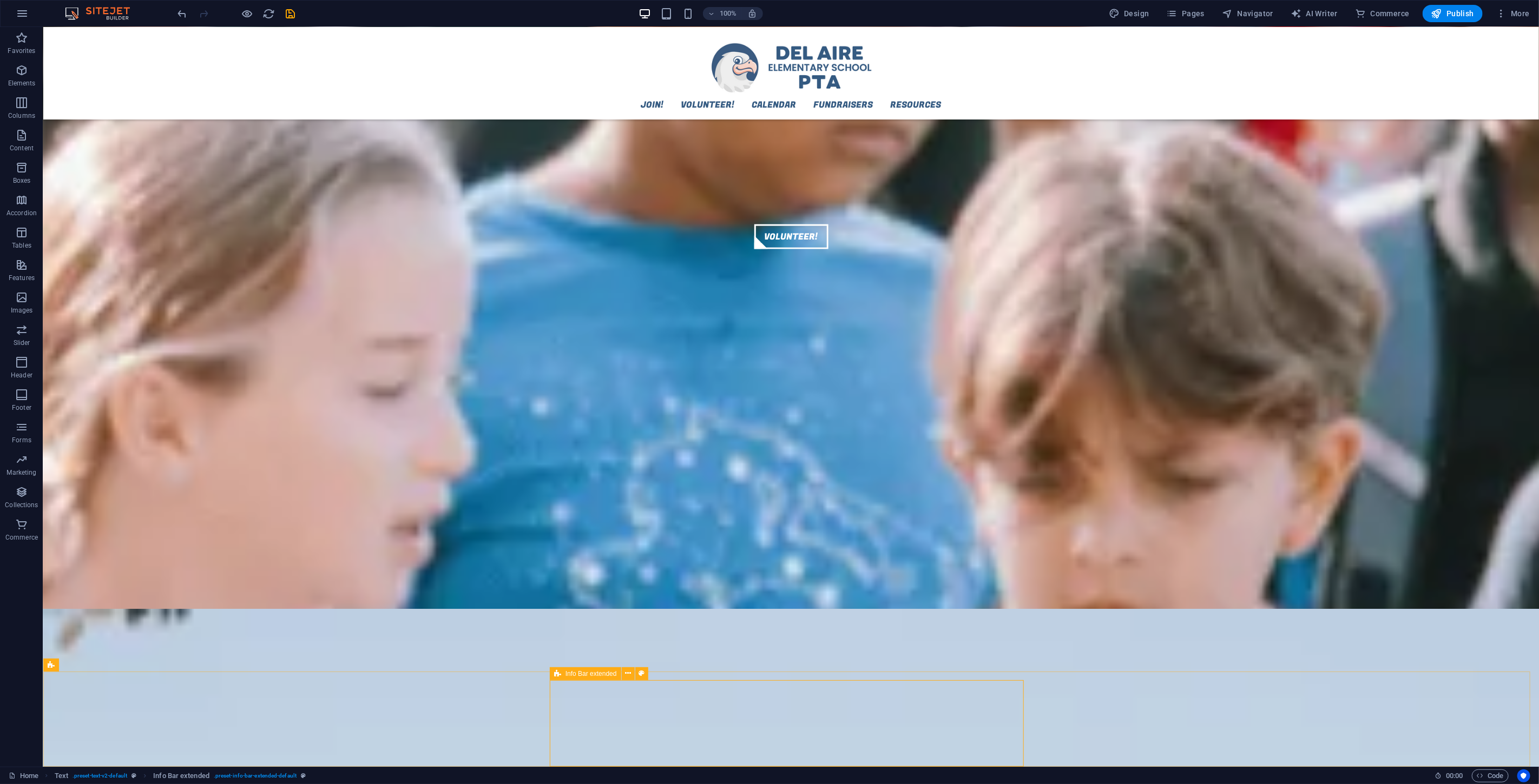
select select "rem"
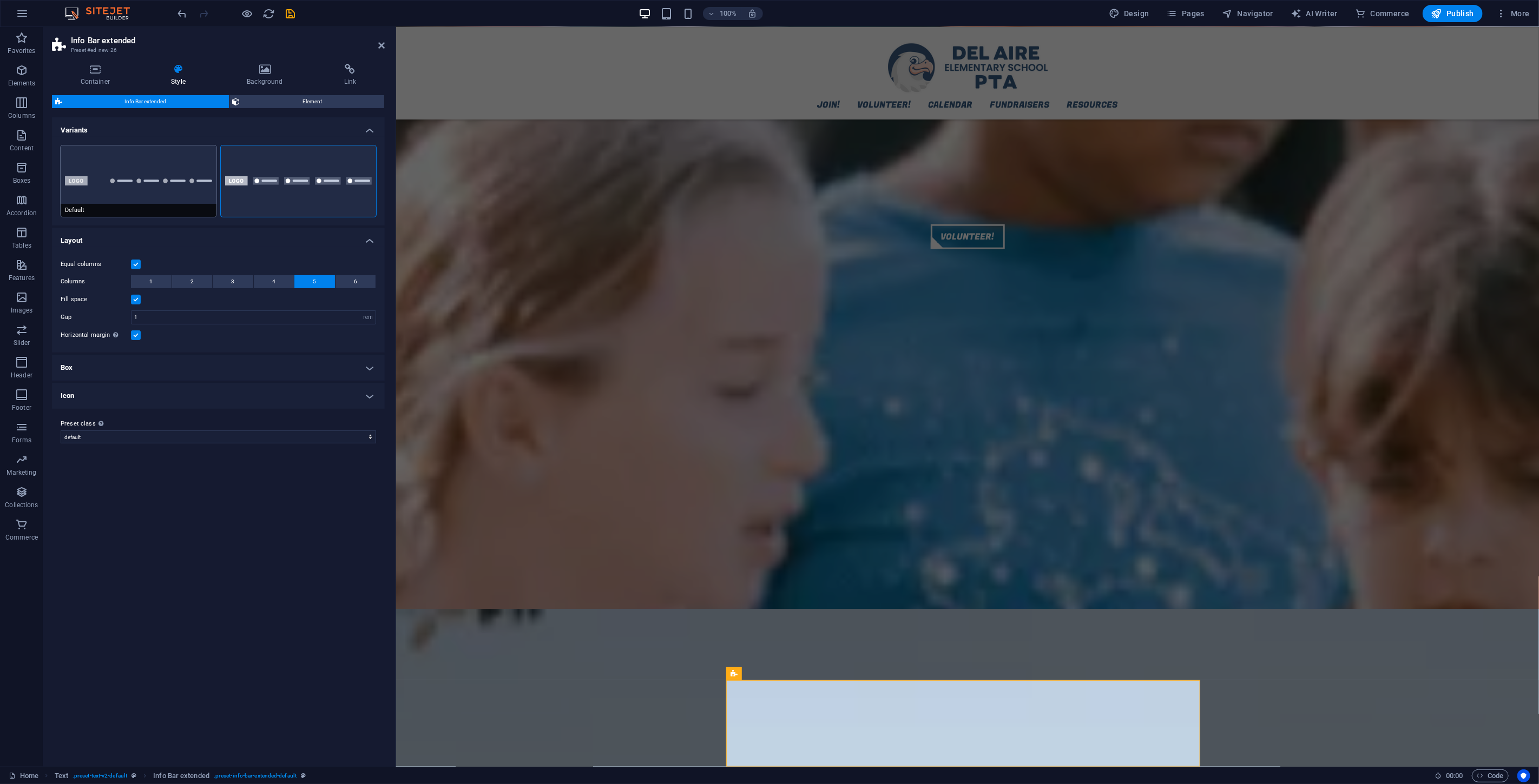
click at [141, 171] on button "Default" at bounding box center [138, 180] width 156 height 71
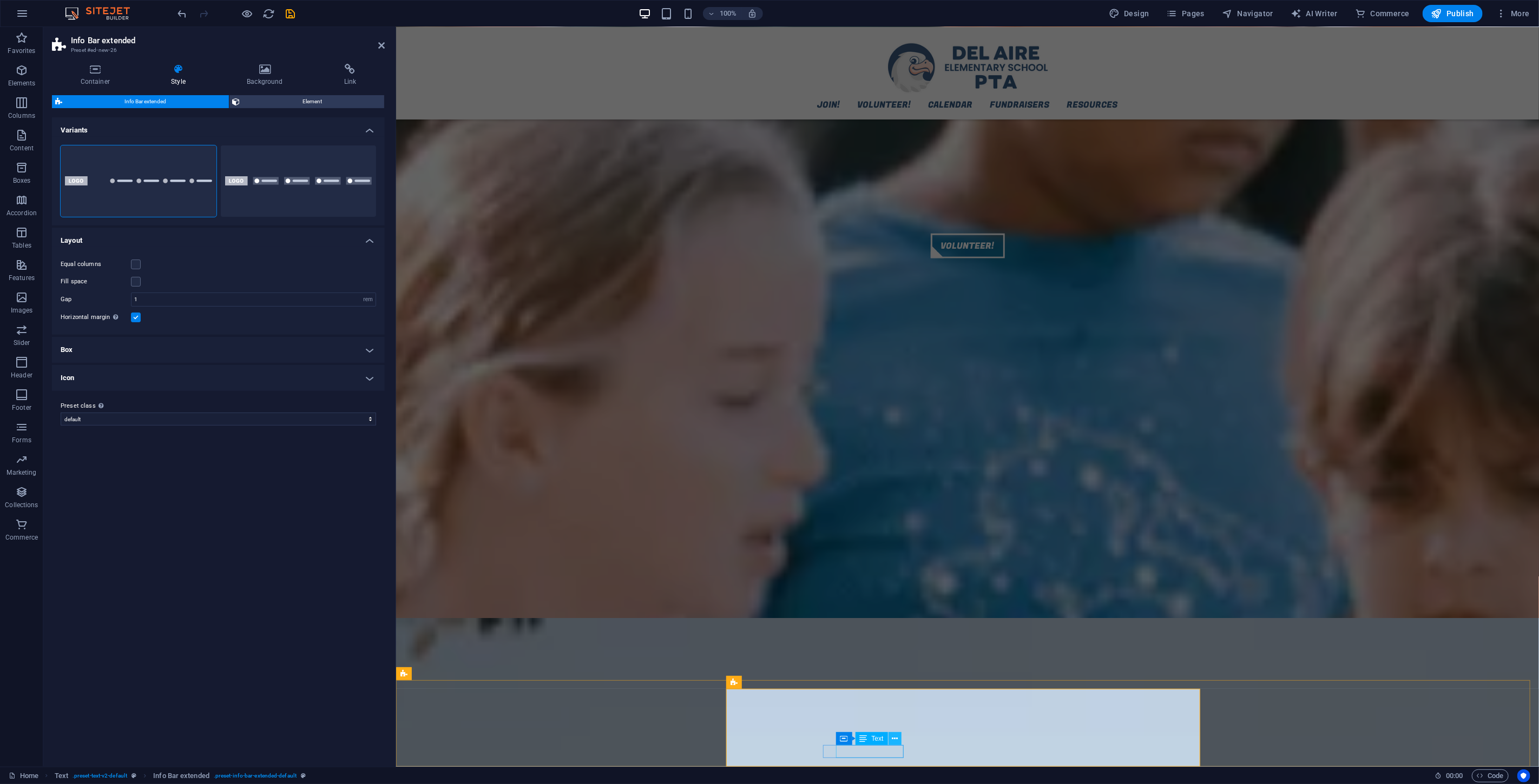
click at [895, 470] on icon at bounding box center [895, 739] width 6 height 11
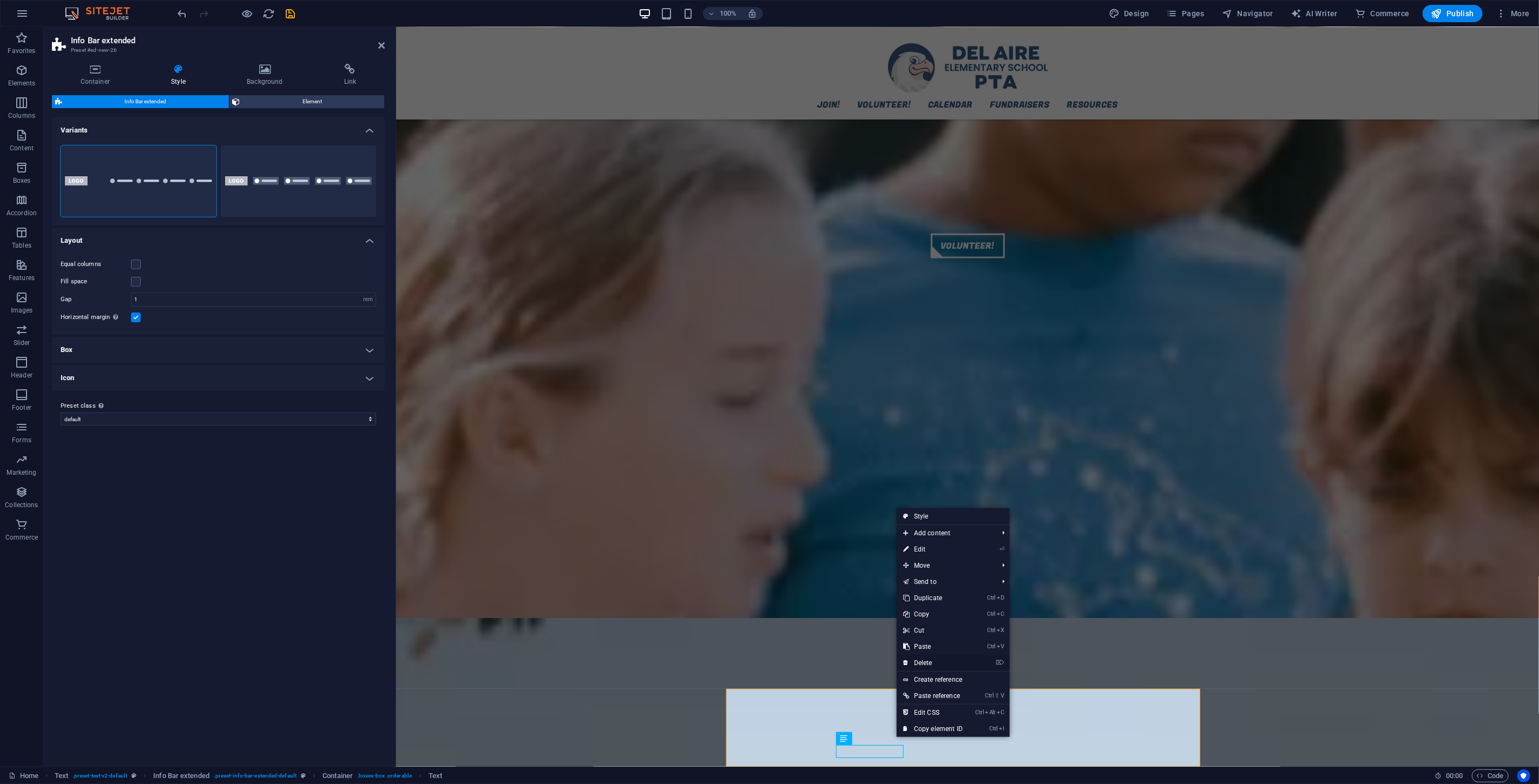
click at [924, 470] on link "⌦ Delete" at bounding box center [933, 663] width 72 height 16
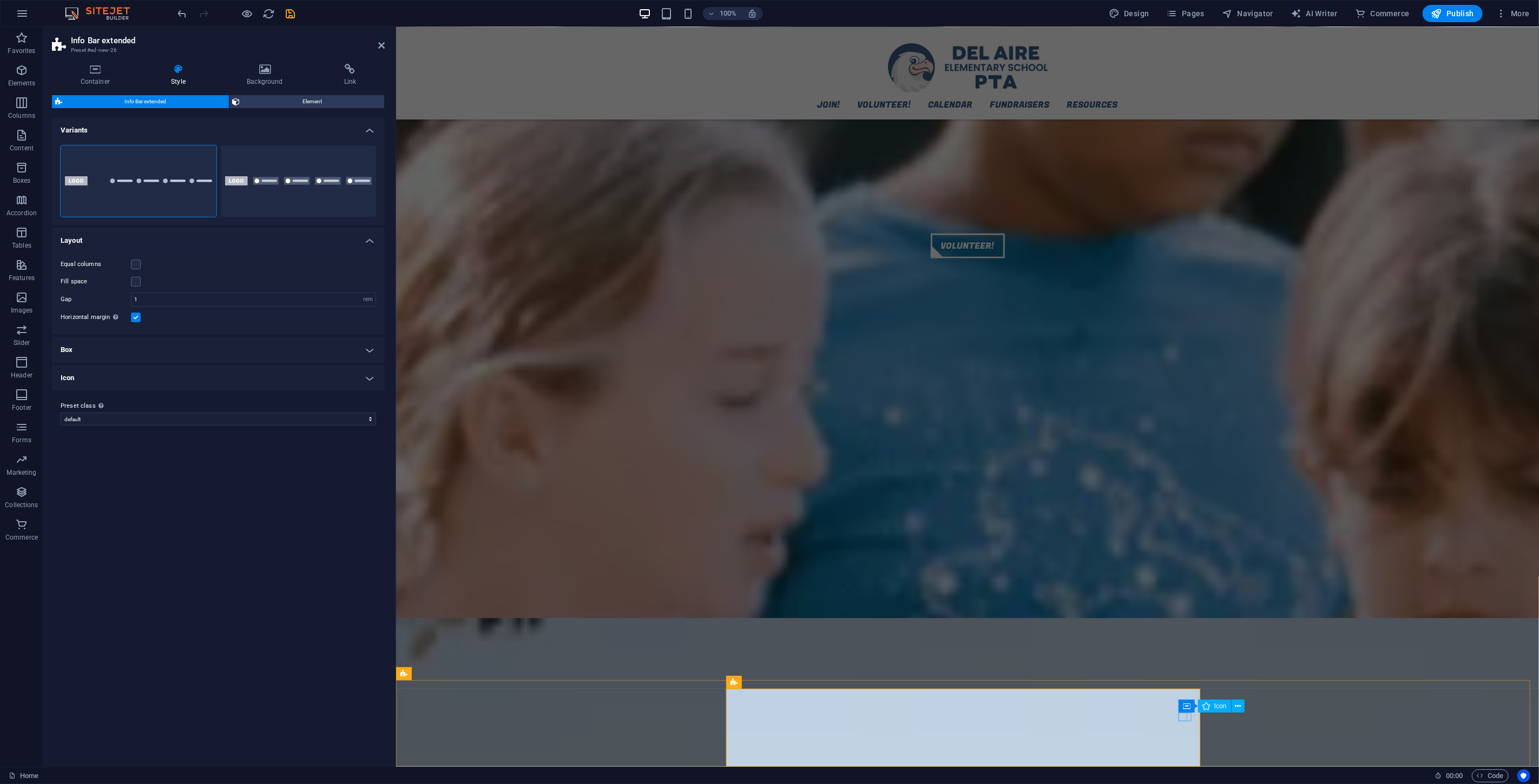
drag, startPoint x: 1262, startPoint y: 706, endPoint x: 626, endPoint y: 714, distance: 636.1
click at [924, 470] on icon at bounding box center [1261, 707] width 6 height 11
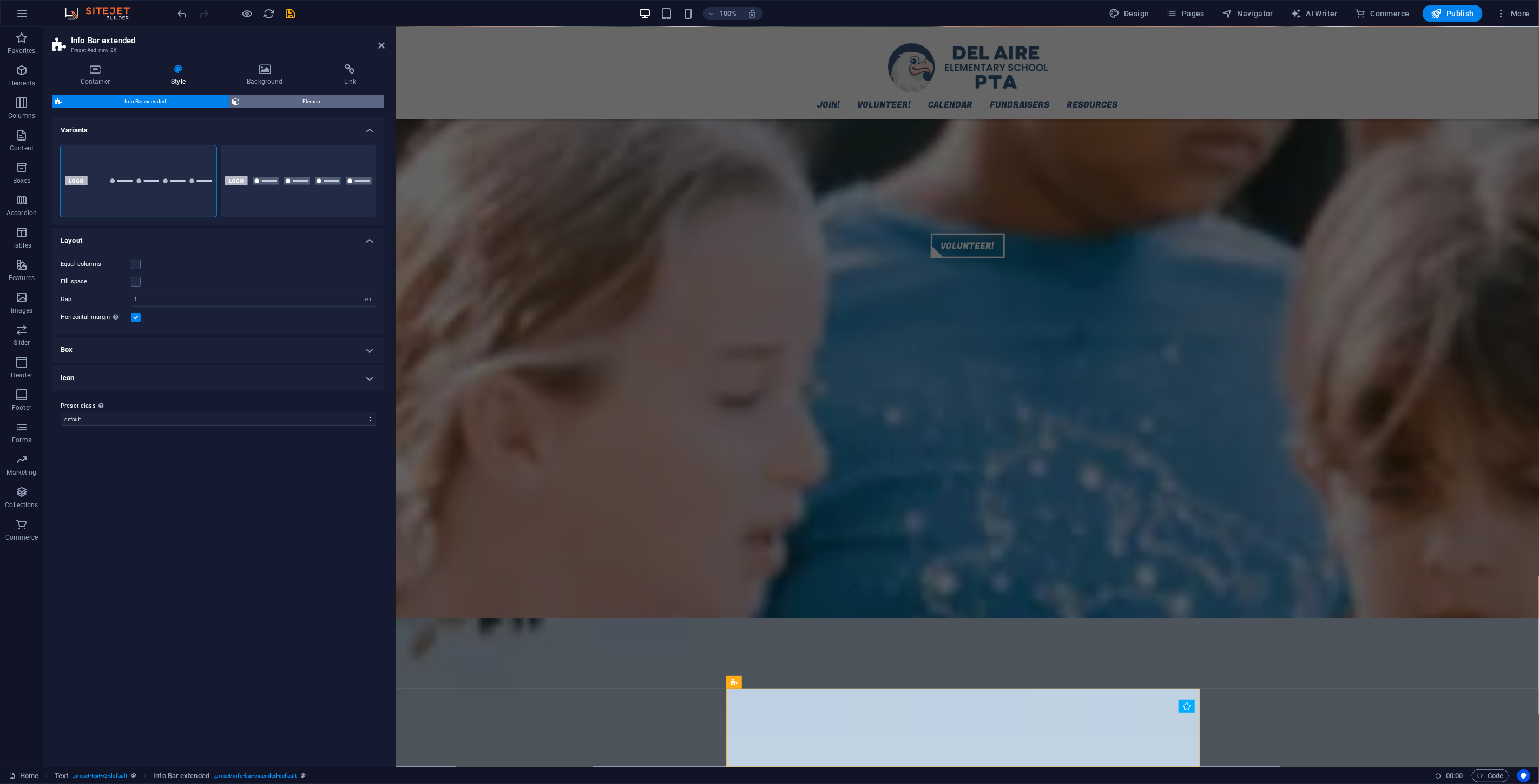
click at [247, 100] on span "Element" at bounding box center [313, 101] width 138 height 13
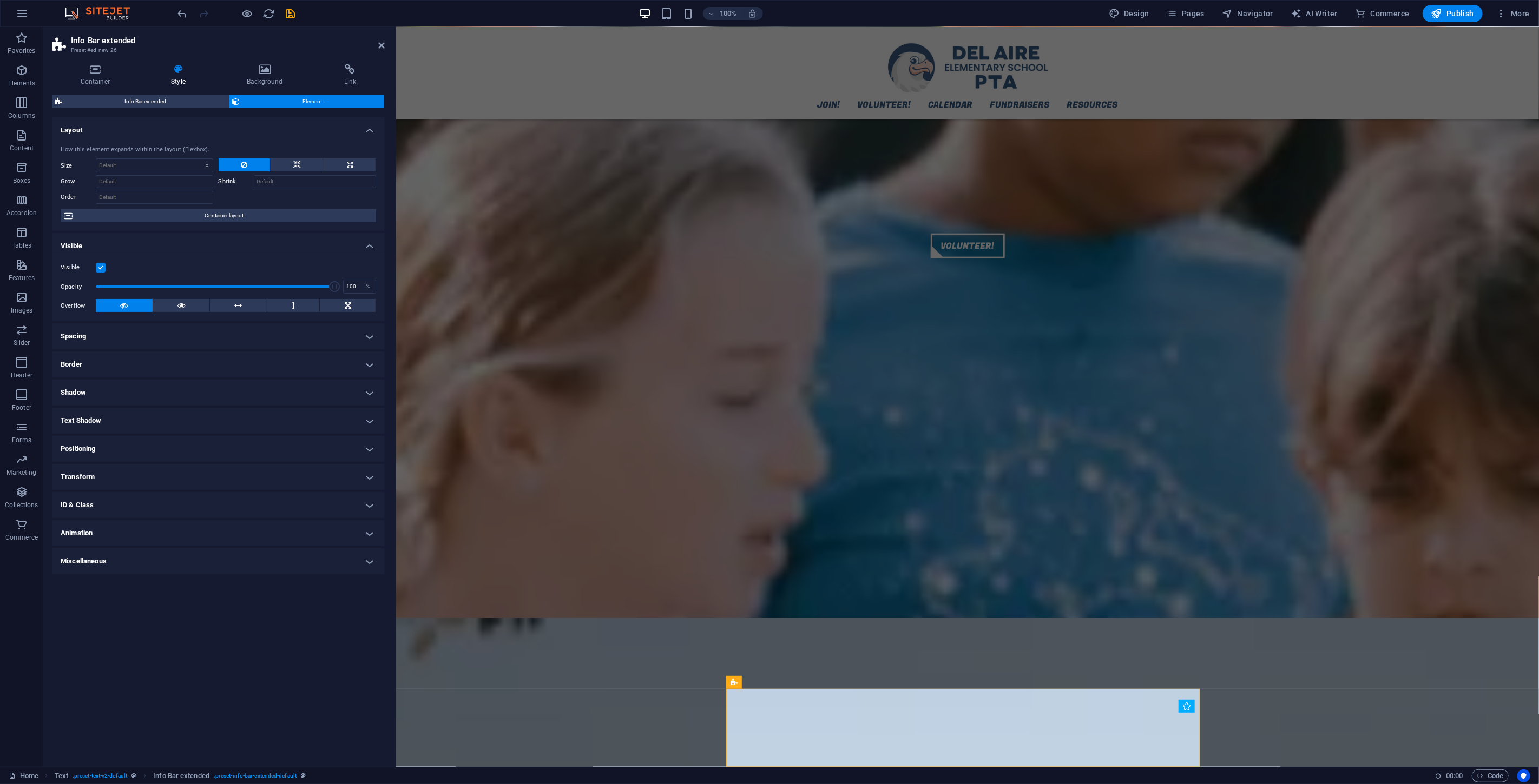
click at [129, 326] on h4 "Spacing" at bounding box center [218, 337] width 333 height 26
click at [299, 379] on span "Custom" at bounding box center [313, 377] width 119 height 13
click at [233, 393] on input "number" at bounding box center [225, 395] width 86 height 13
type input "20"
type input "0"
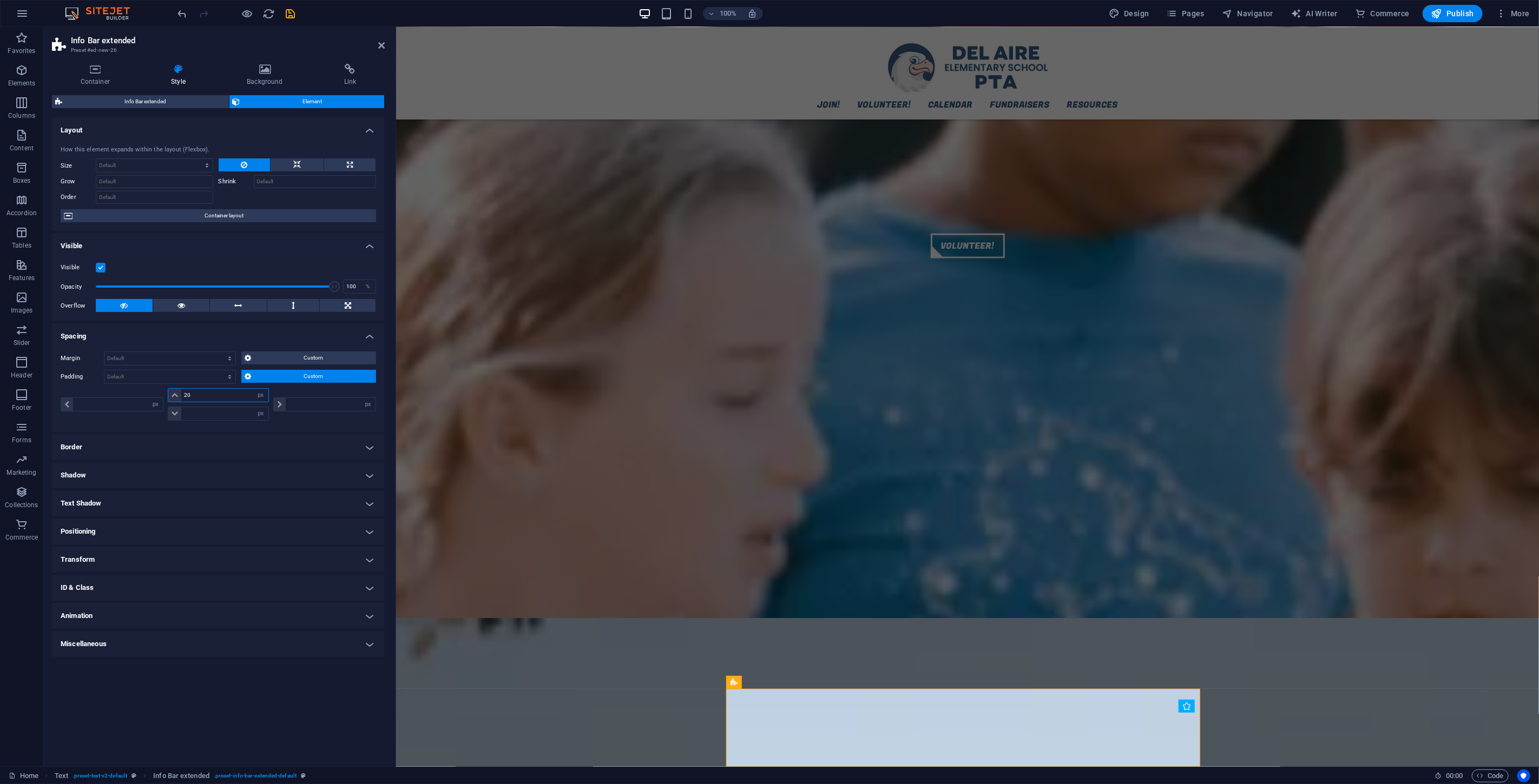
type input "0"
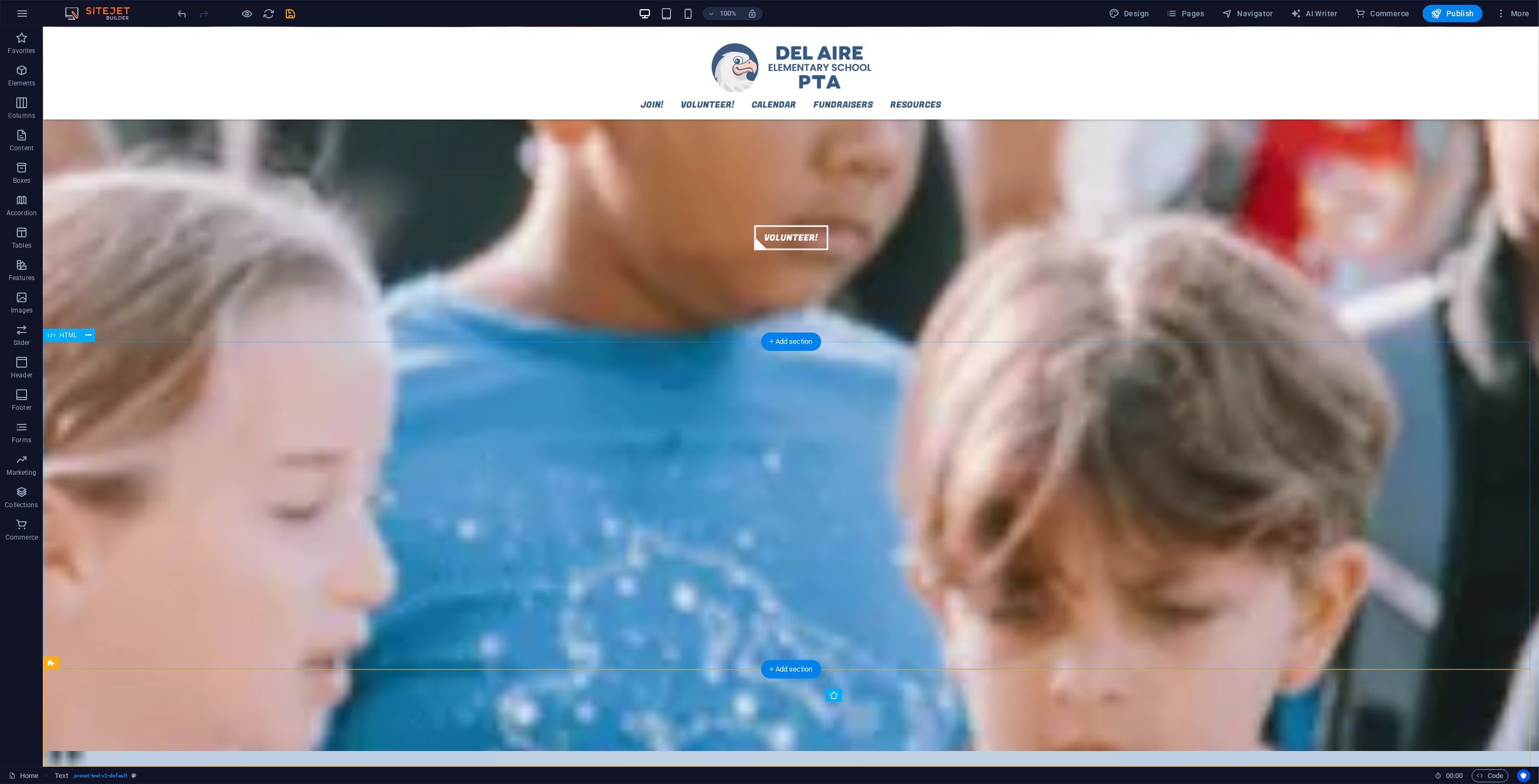
scroll to position [971, 0]
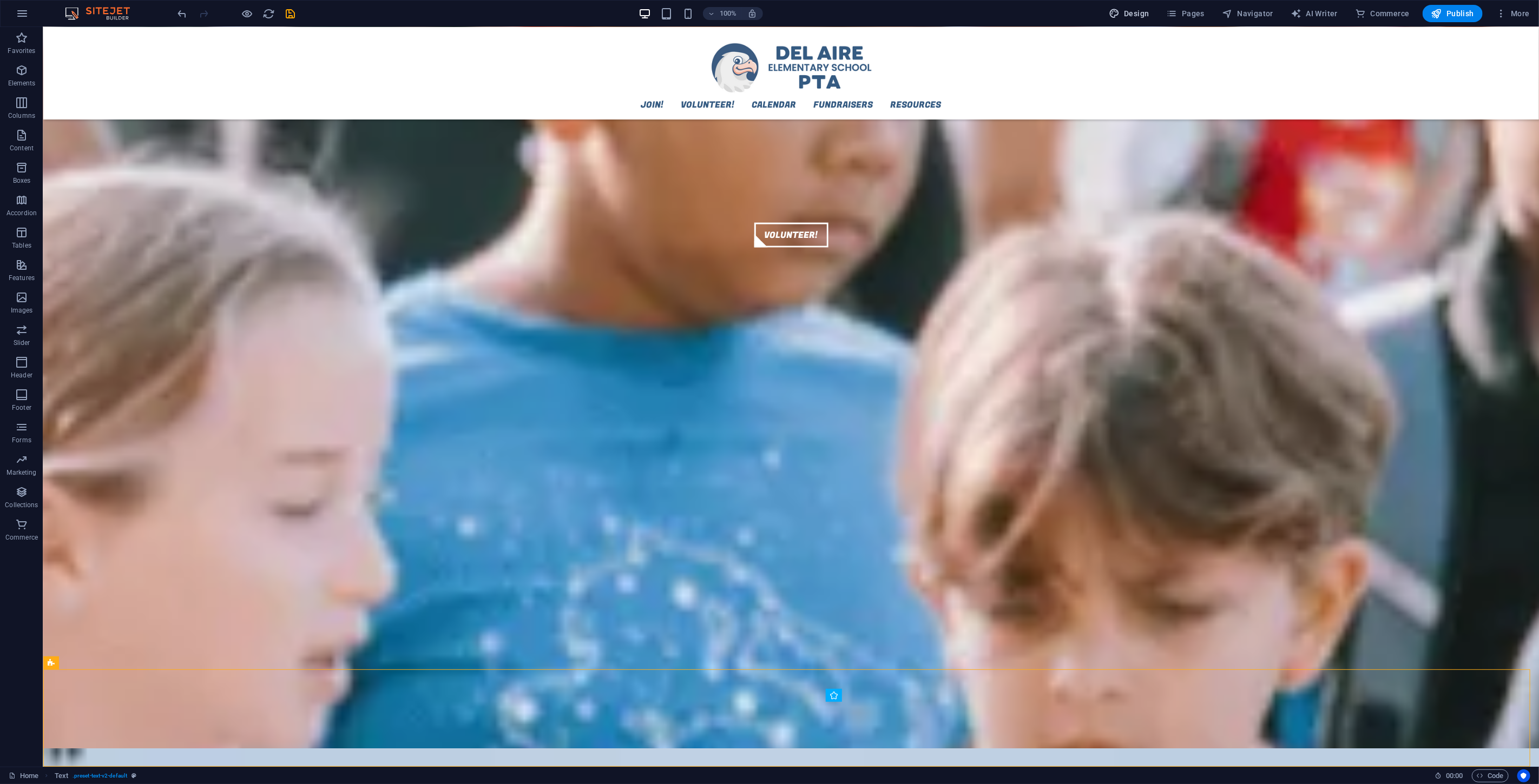
click at [924, 6] on button "Design" at bounding box center [1130, 14] width 49 height 18
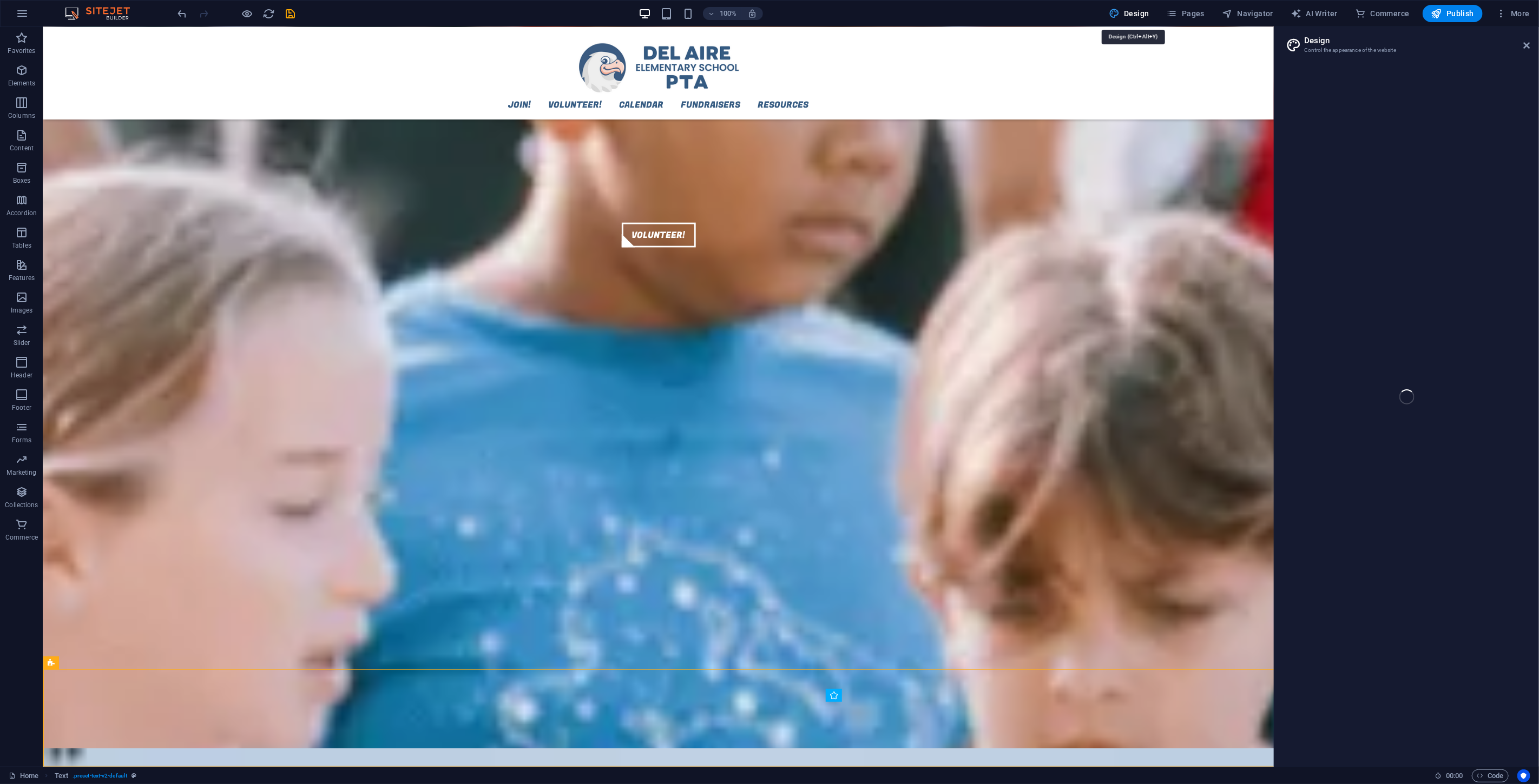
select select "px"
select select "400"
select select "px"
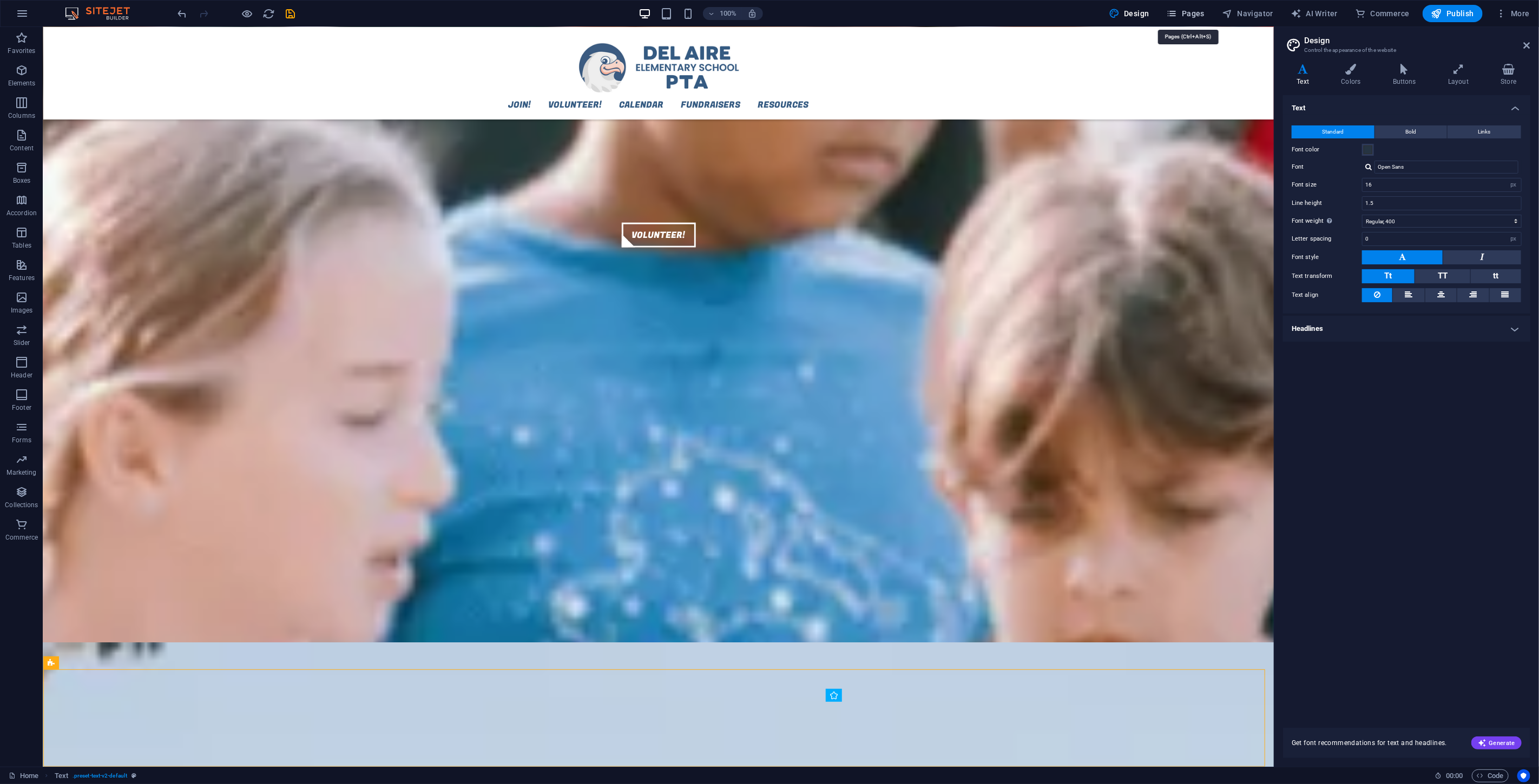
click at [924, 9] on icon "button" at bounding box center [1172, 13] width 11 height 11
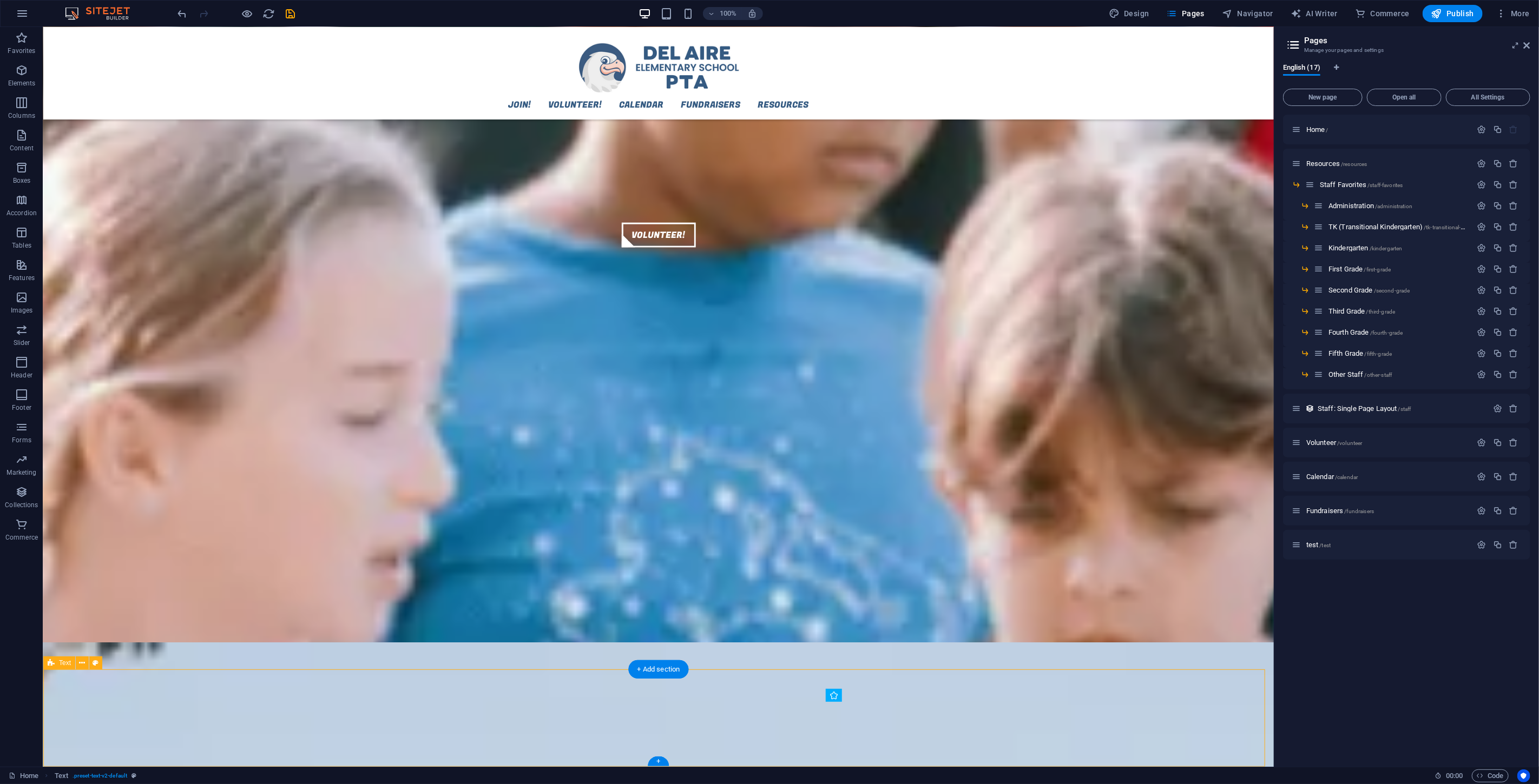
click at [924, 182] on span "Staff Favorites /staff-favorites" at bounding box center [1361, 184] width 83 height 8
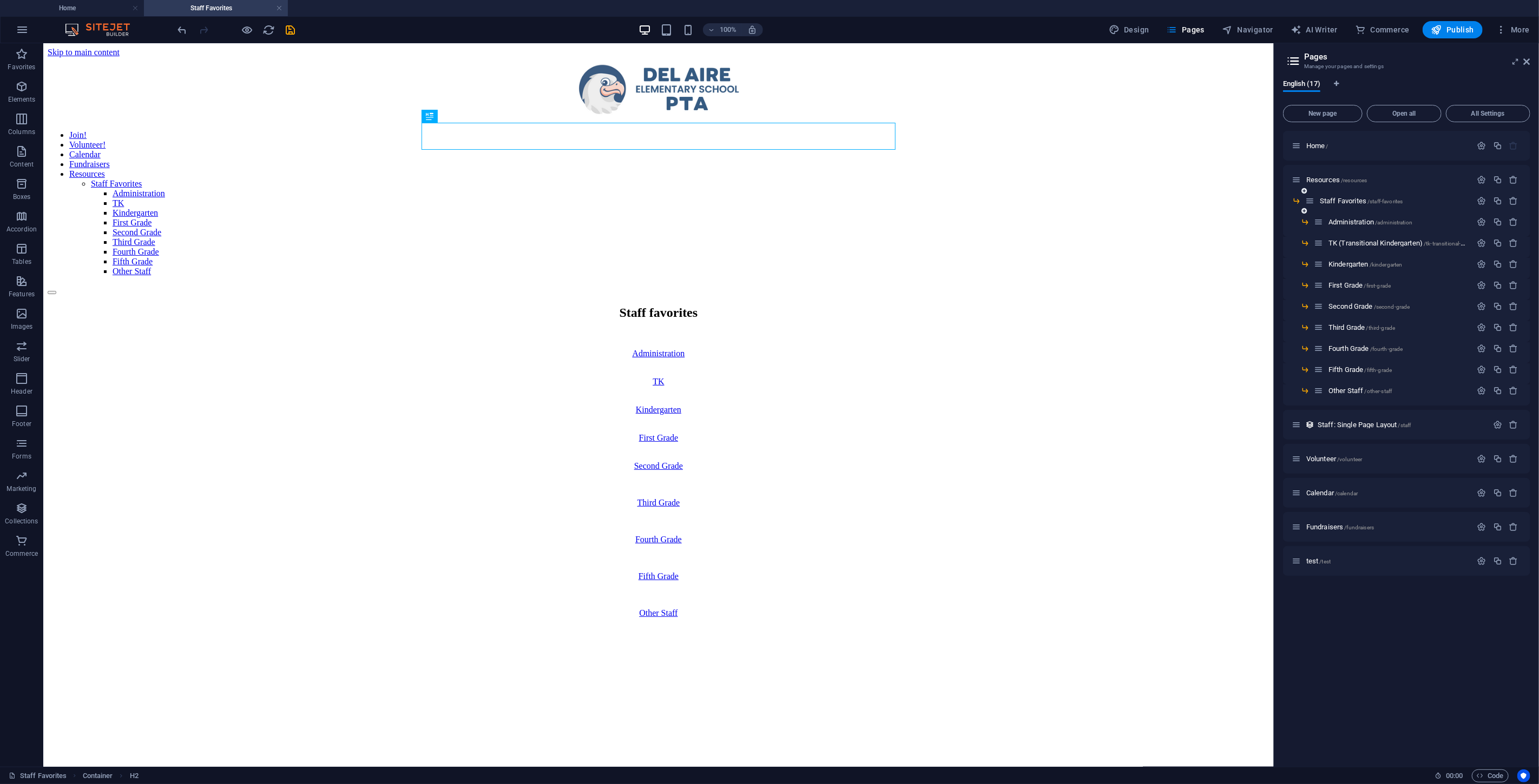
scroll to position [0, 0]
click at [924, 143] on p "Home /" at bounding box center [1388, 146] width 162 height 7
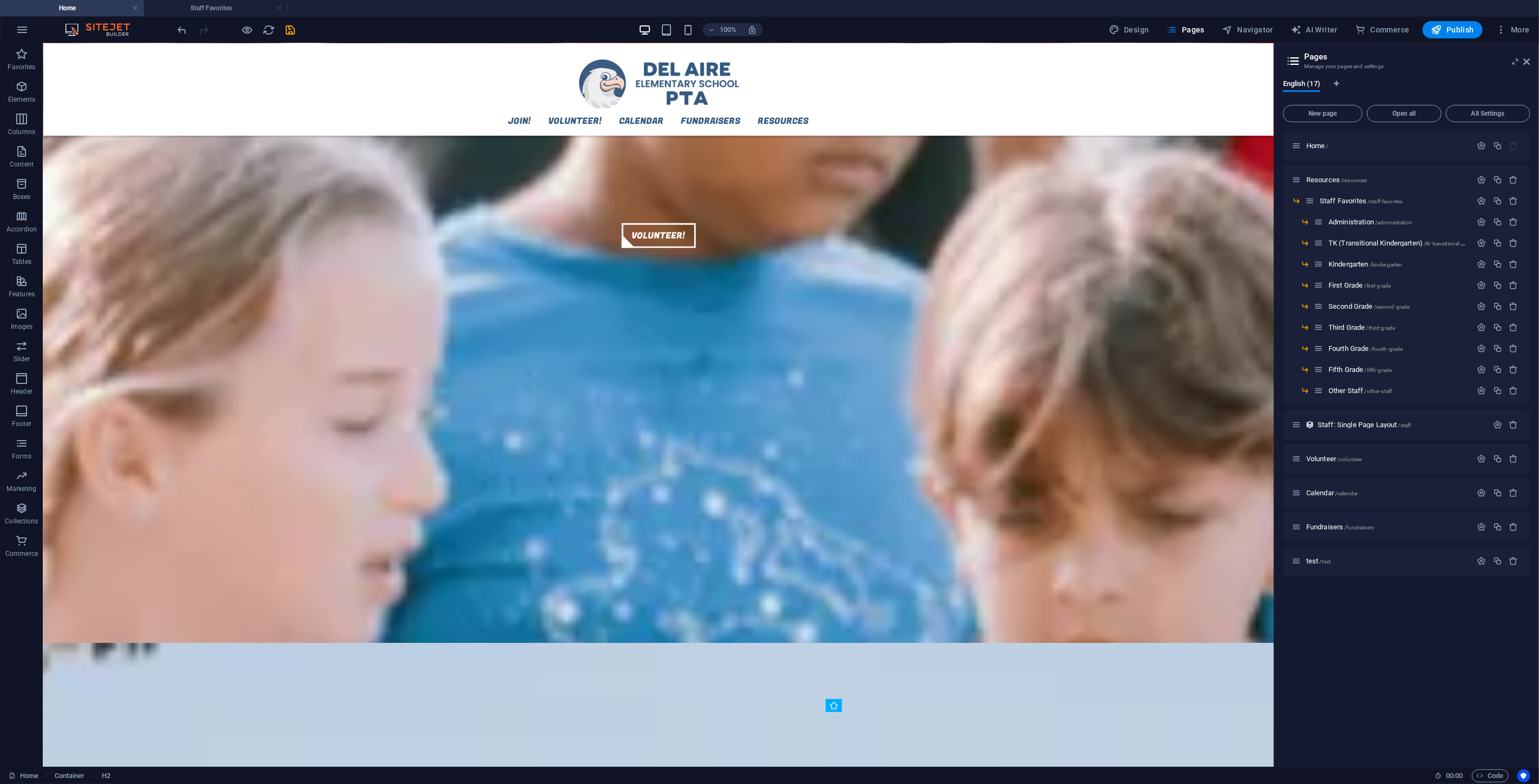
scroll to position [978, 0]
click at [16, 93] on icon "button" at bounding box center [21, 86] width 13 height 13
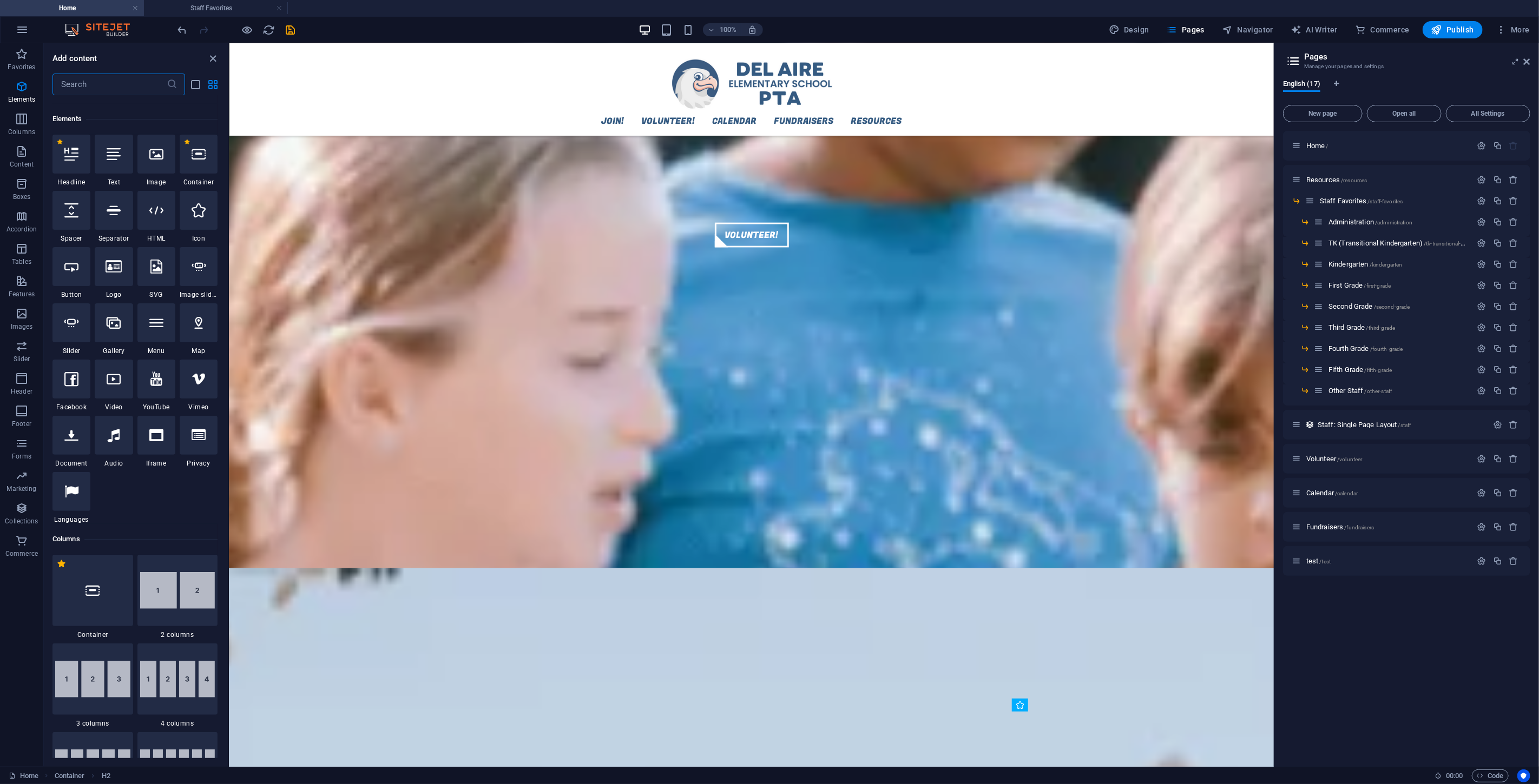
scroll to position [115, 0]
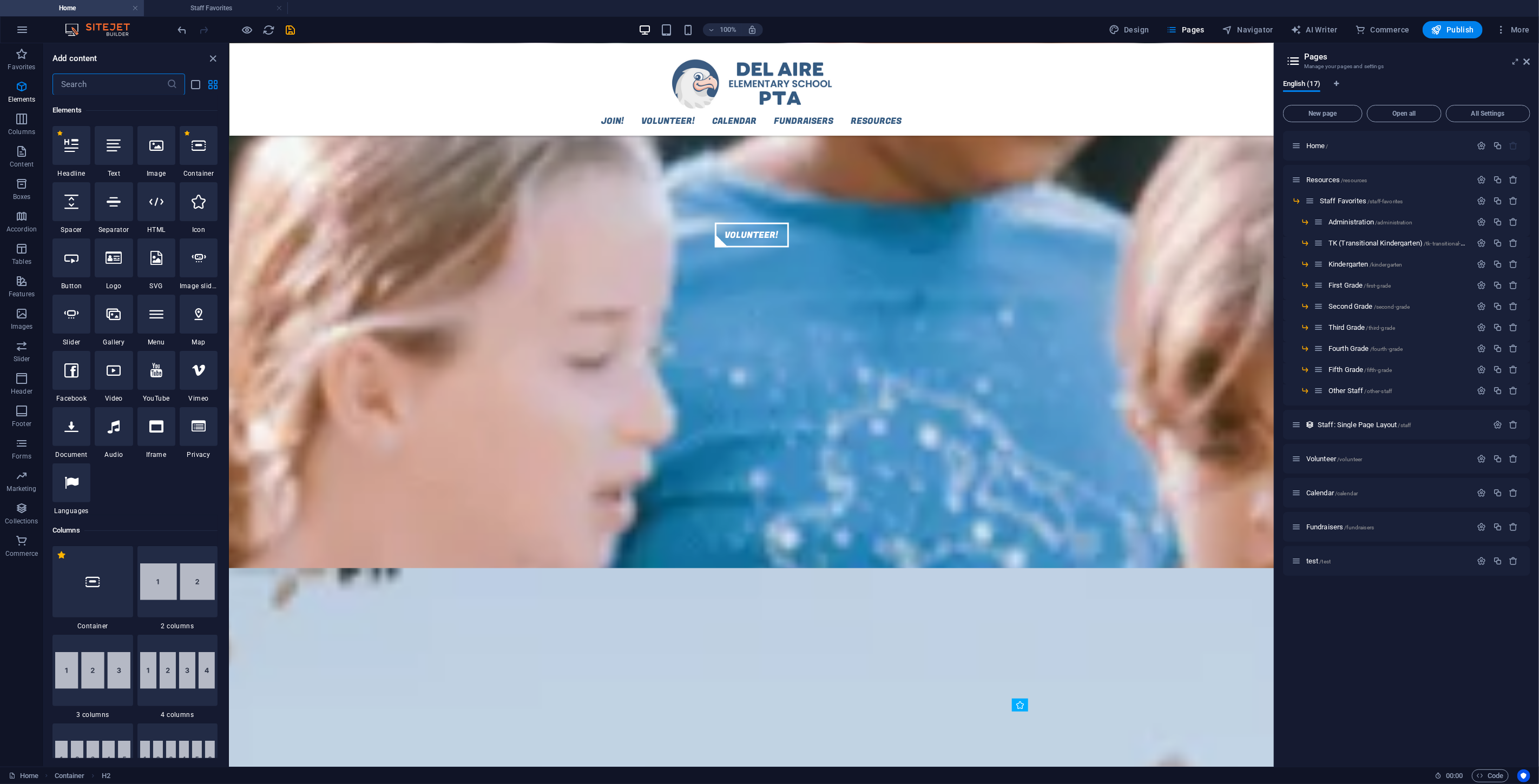
click at [136, 79] on input "text" at bounding box center [110, 84] width 114 height 22
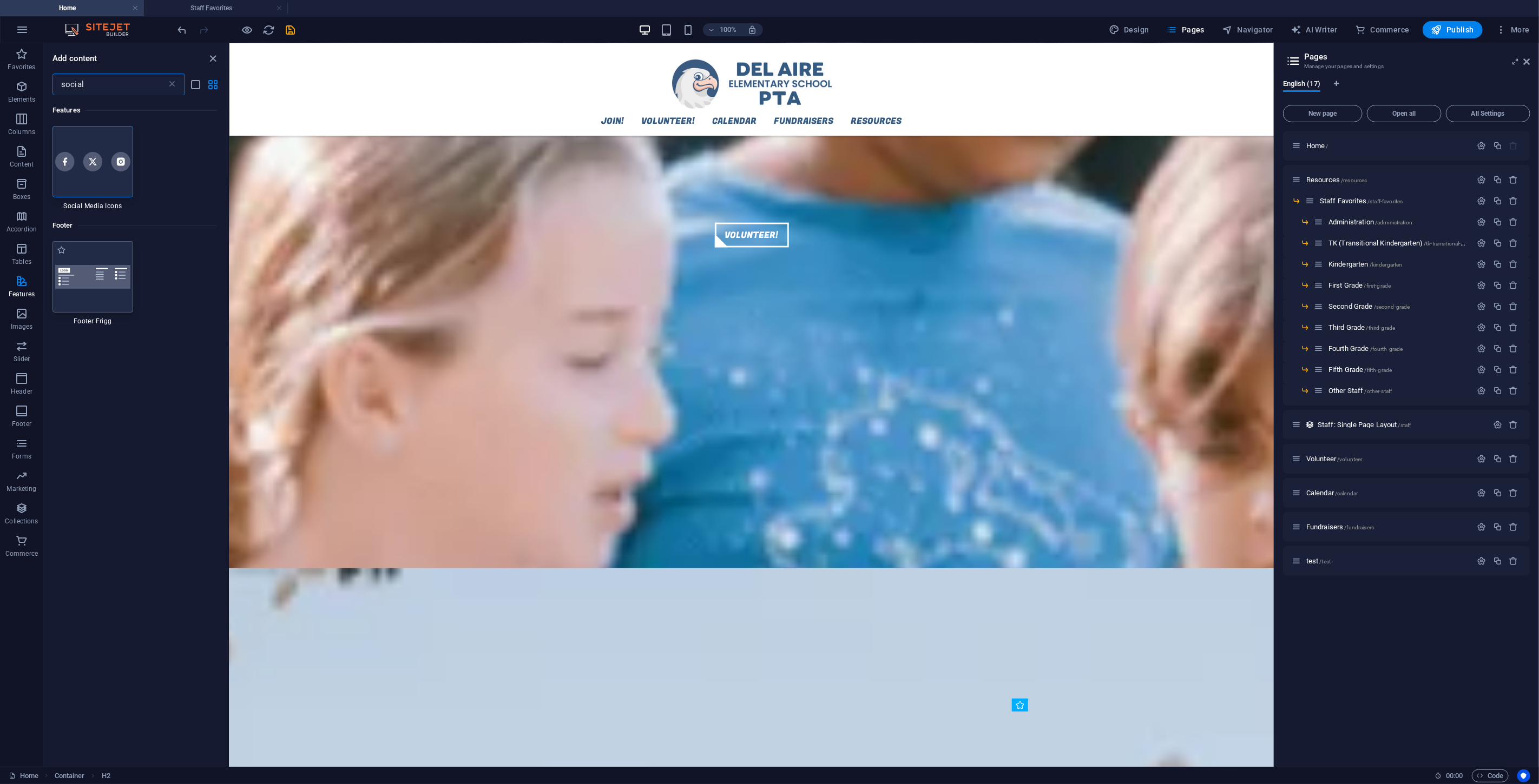
type input "social"
click at [91, 287] on img at bounding box center [92, 276] width 75 height 24
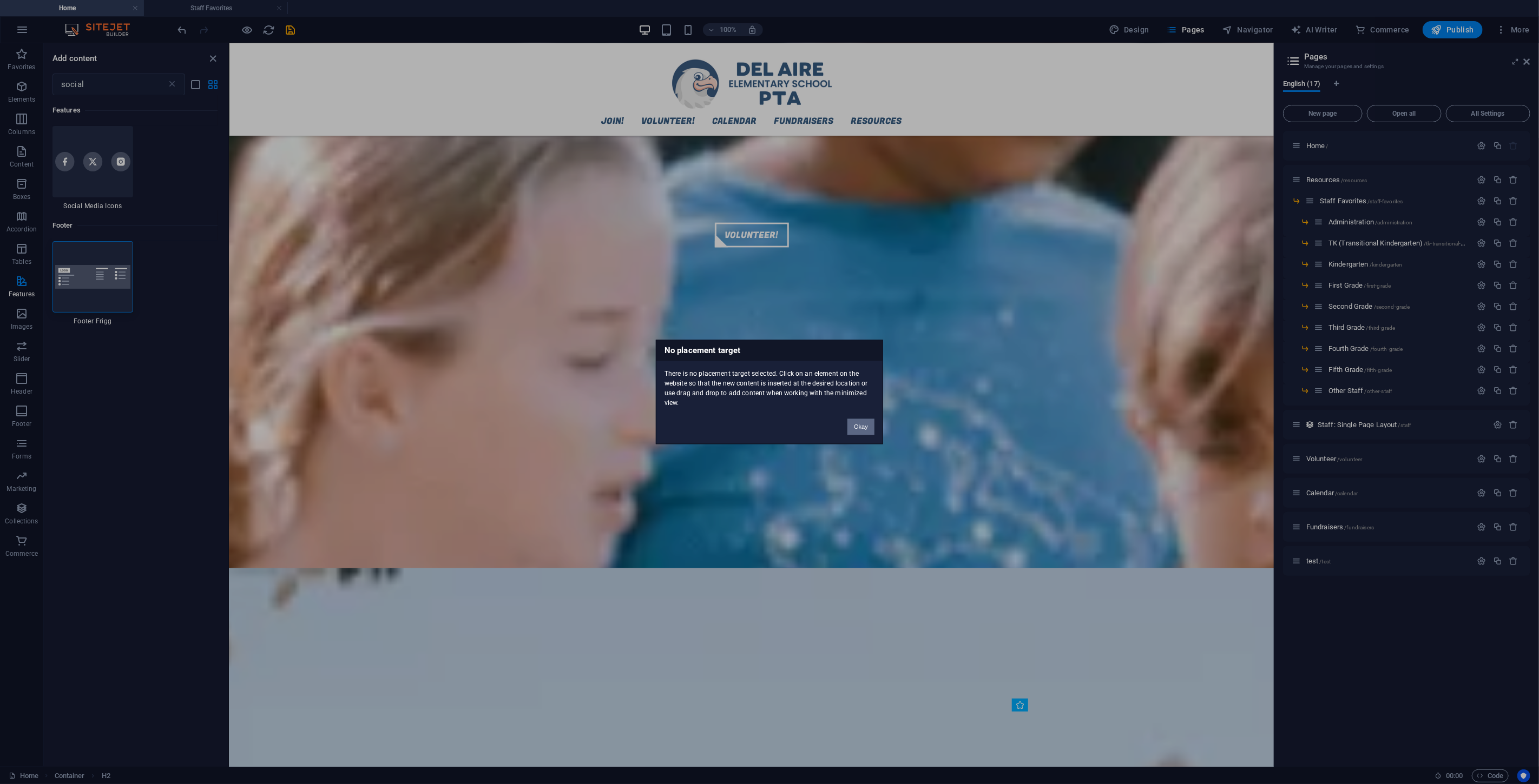
click at [861, 430] on button "Okay" at bounding box center [861, 427] width 27 height 16
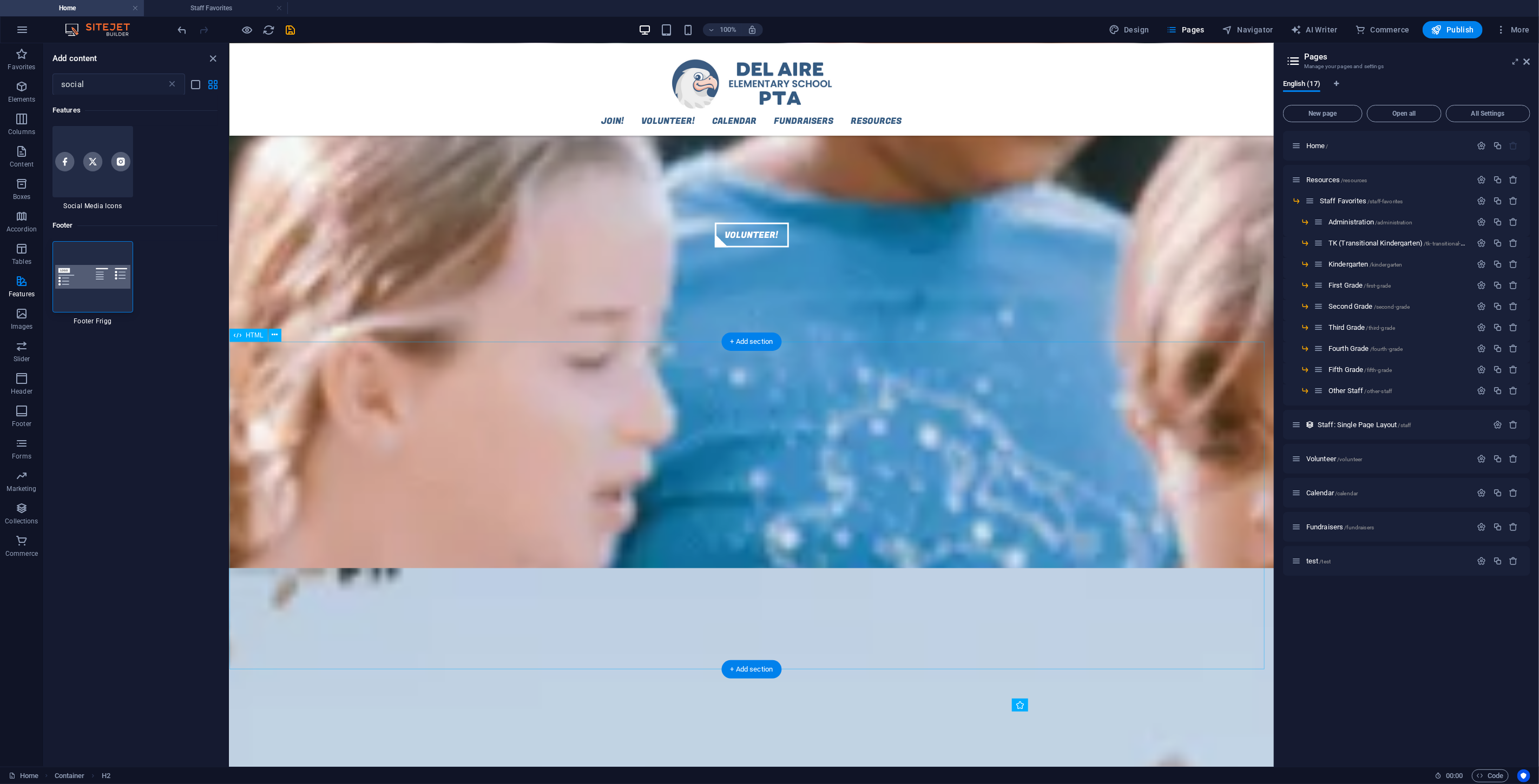
click at [84, 279] on img at bounding box center [92, 276] width 75 height 24
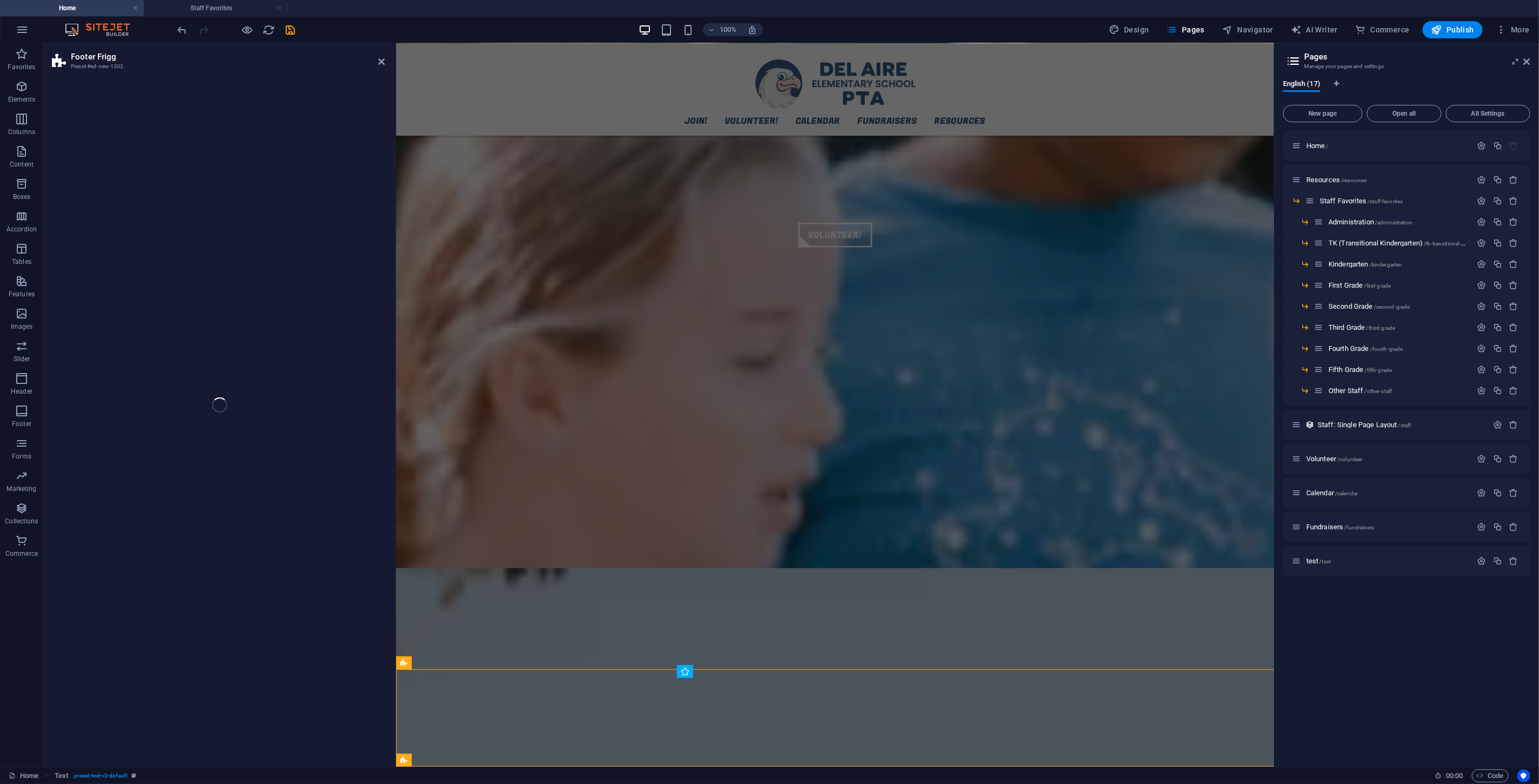
select select "rem"
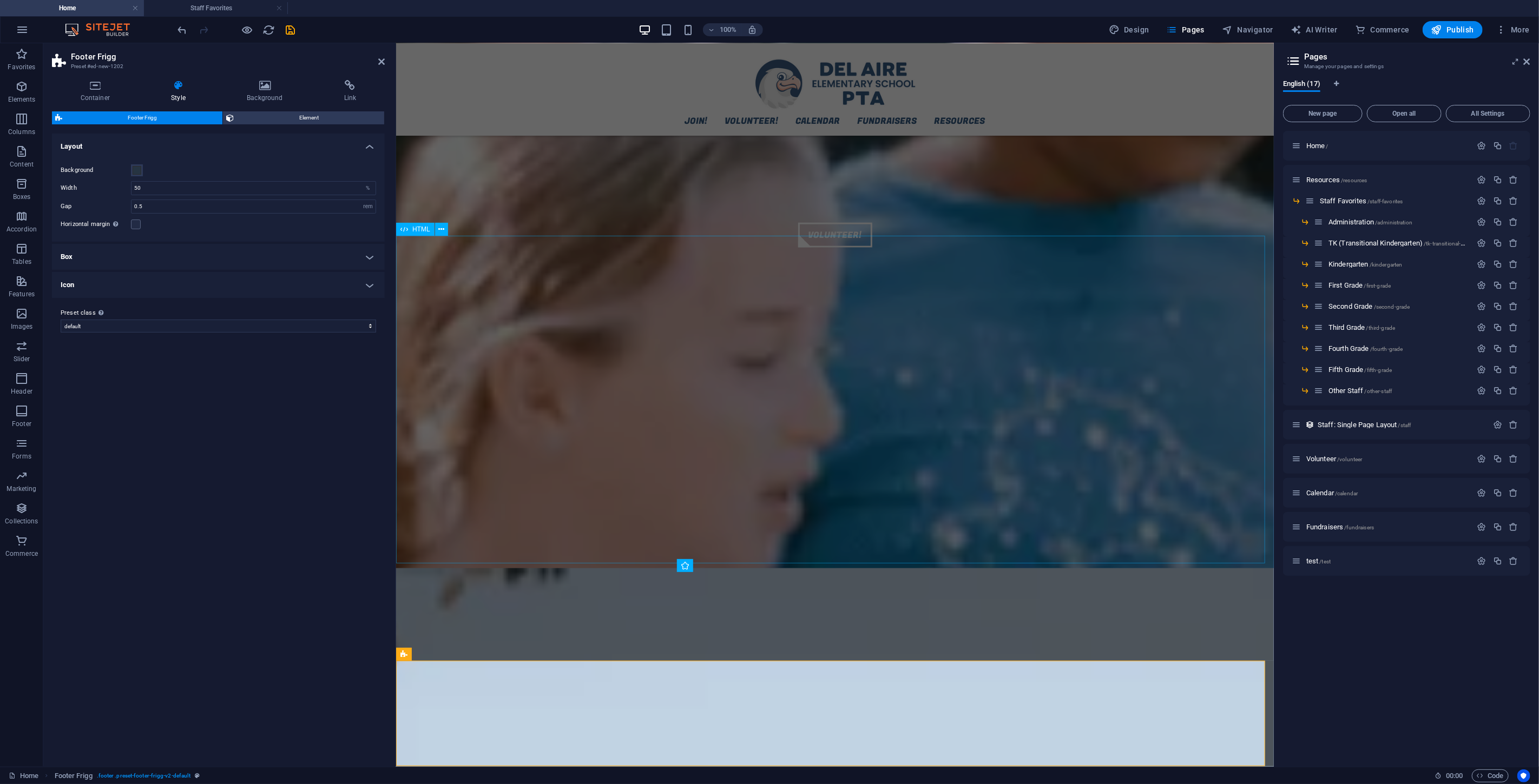
scroll to position [1084, 0]
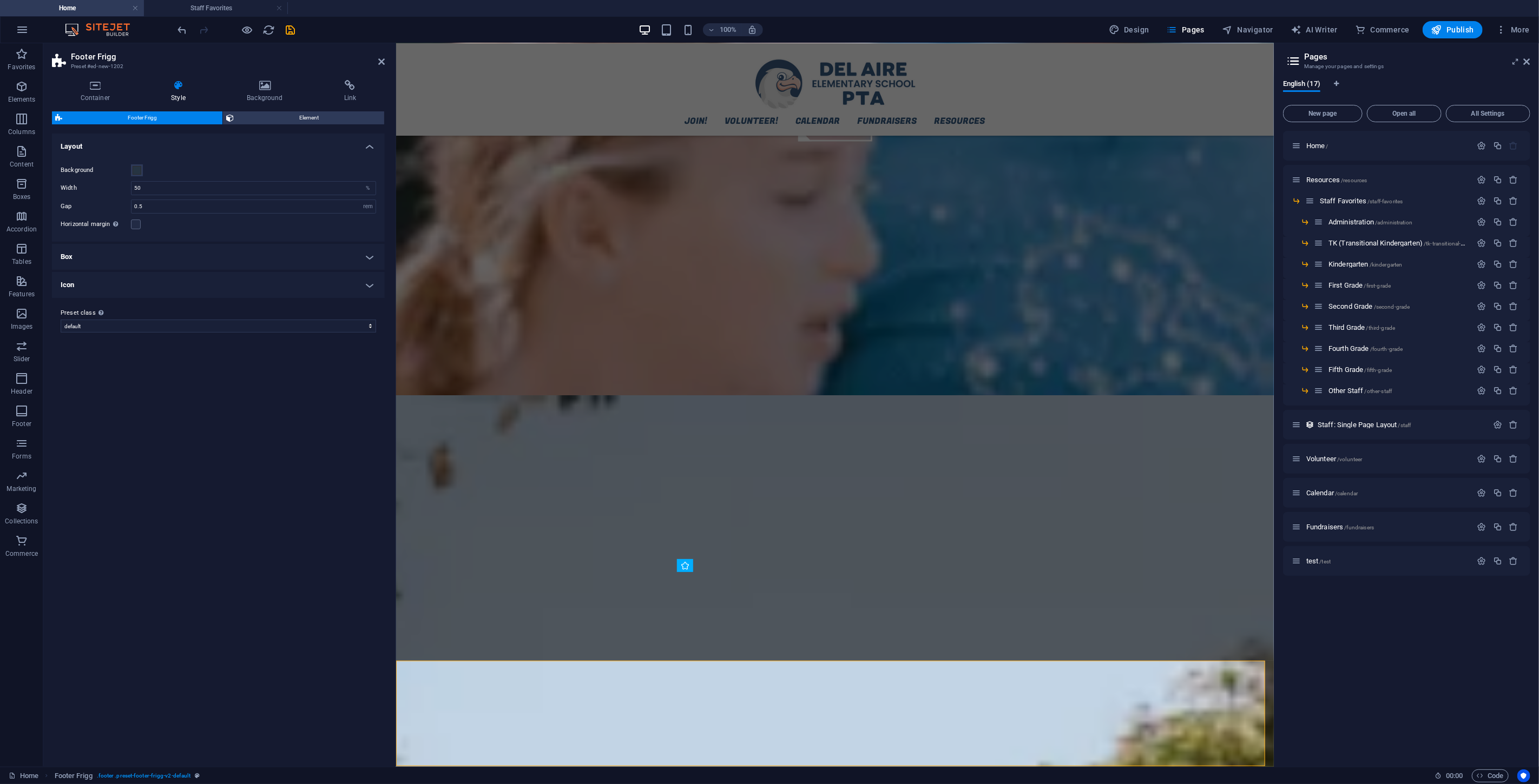
click at [924, 61] on icon at bounding box center [1293, 61] width 16 height 15
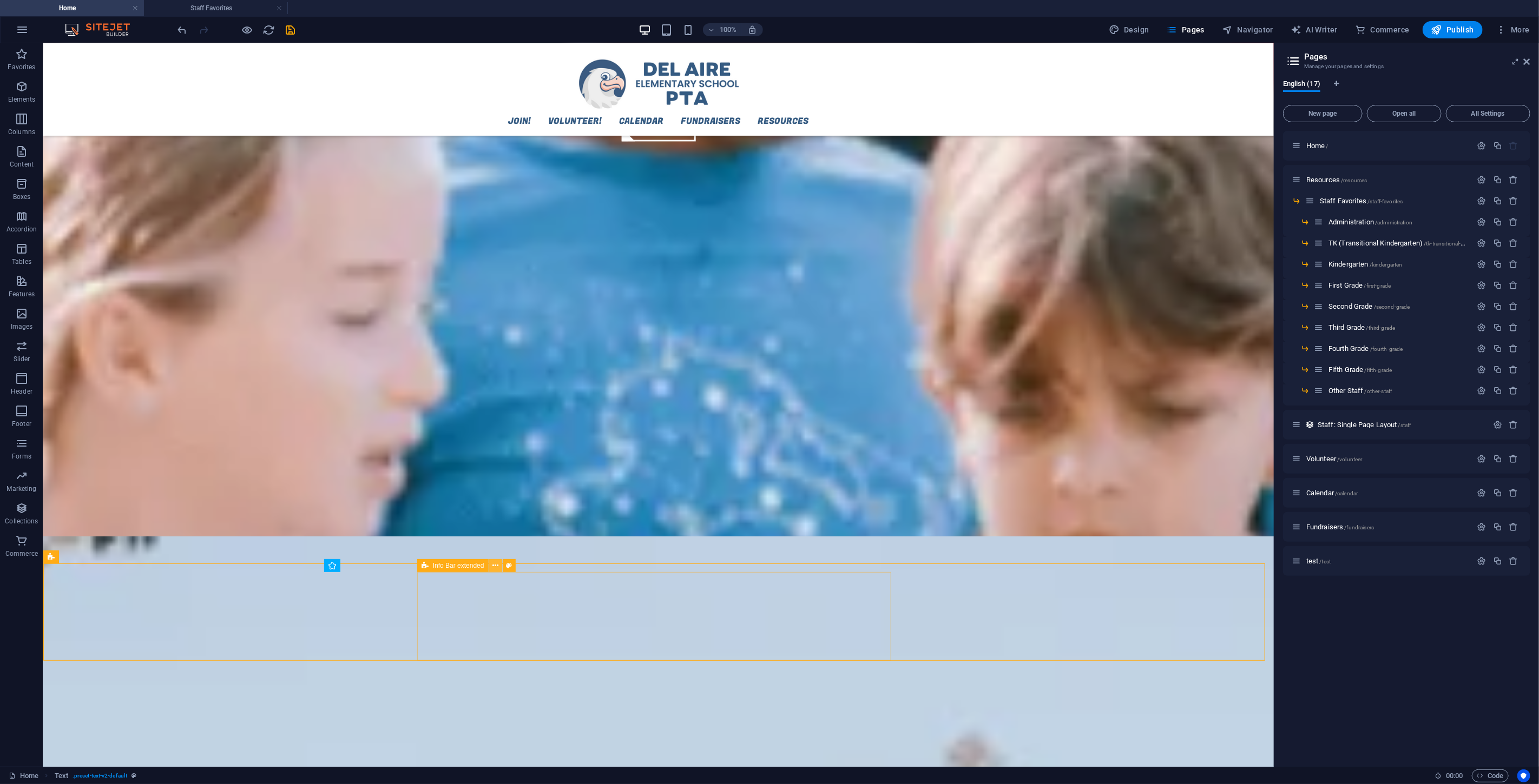
click at [499, 470] on button at bounding box center [496, 566] width 13 height 13
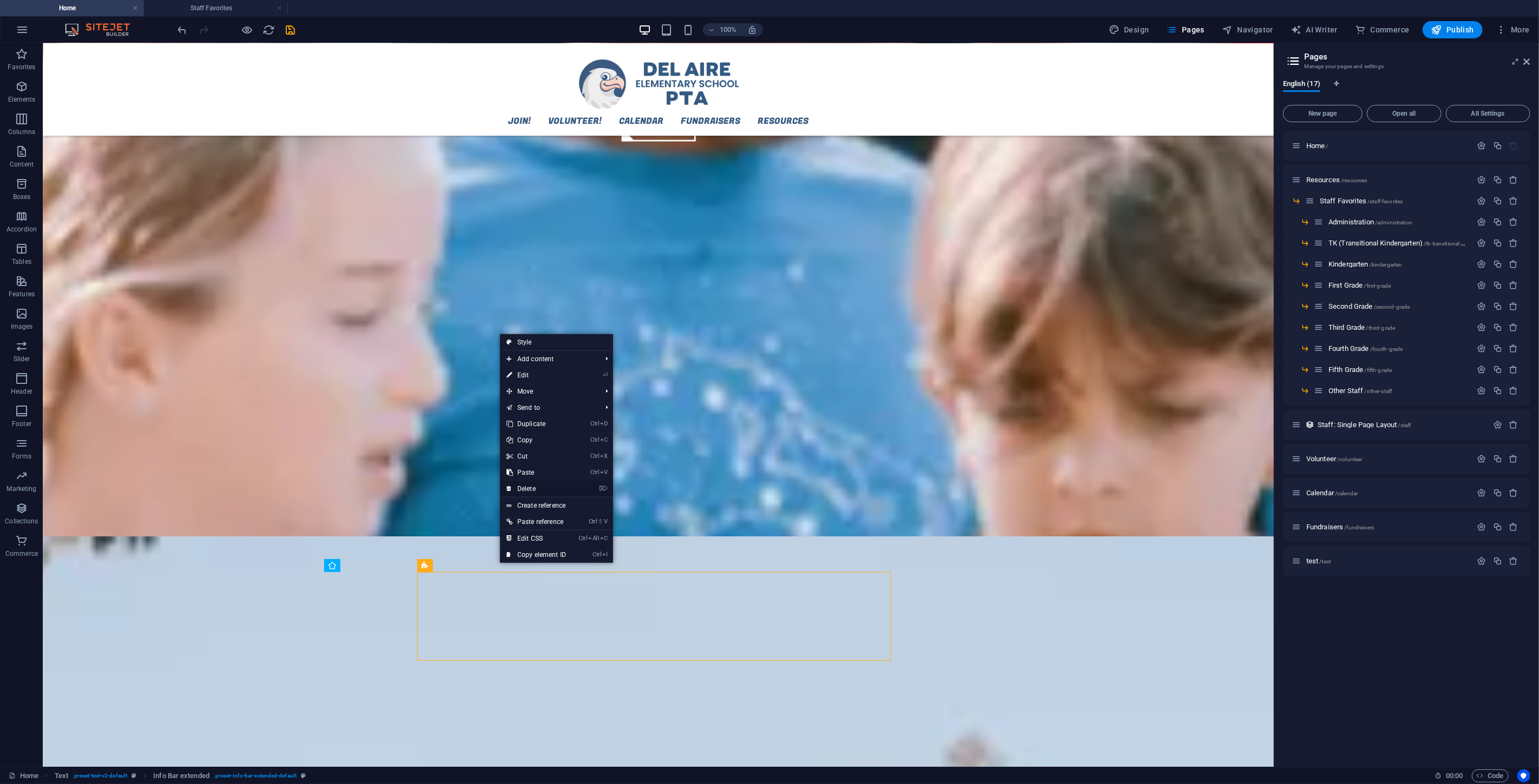
click at [557, 470] on link "⌦ Delete" at bounding box center [536, 489] width 72 height 16
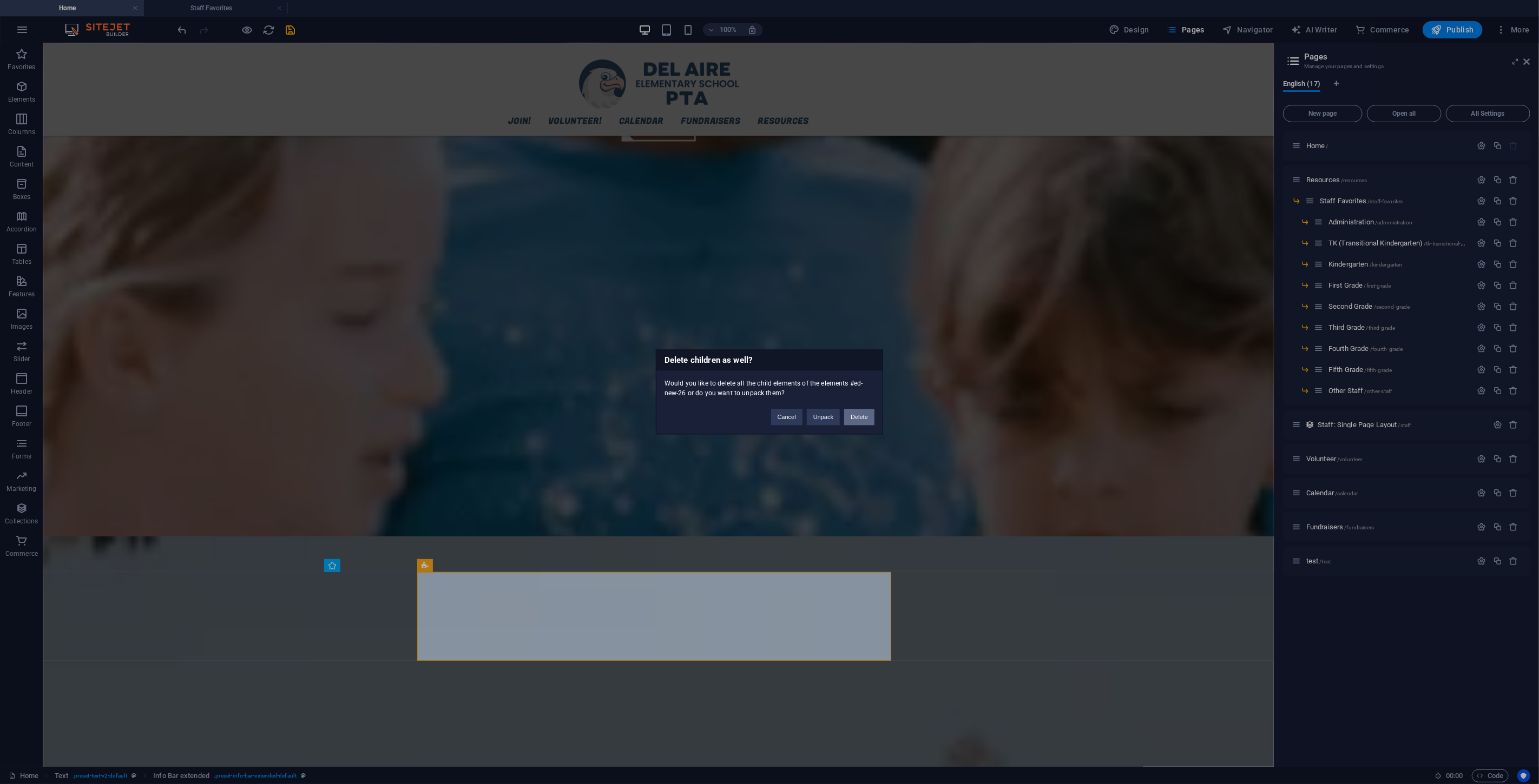
click at [862, 416] on button "Delete" at bounding box center [859, 417] width 30 height 16
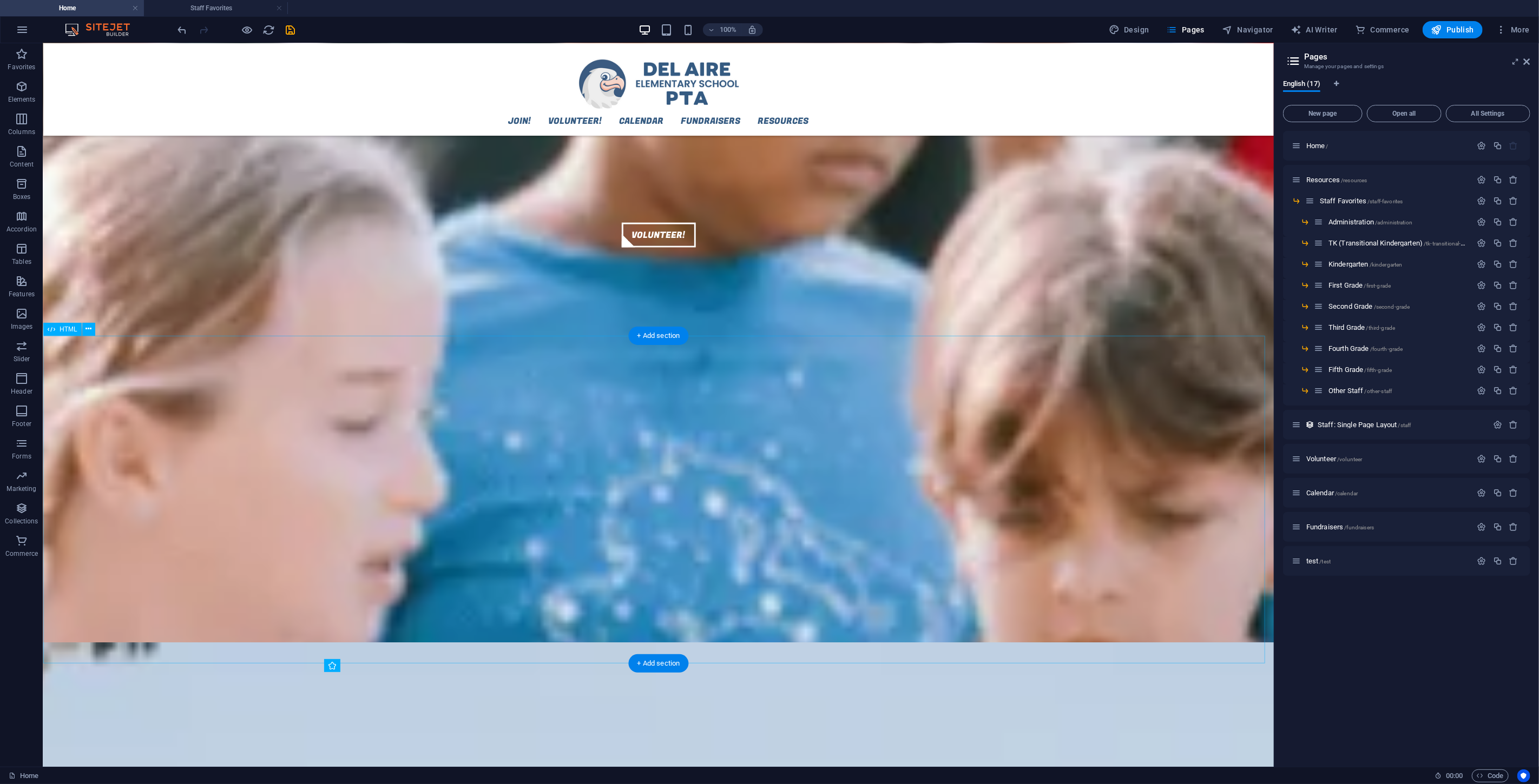
scroll to position [995, 0]
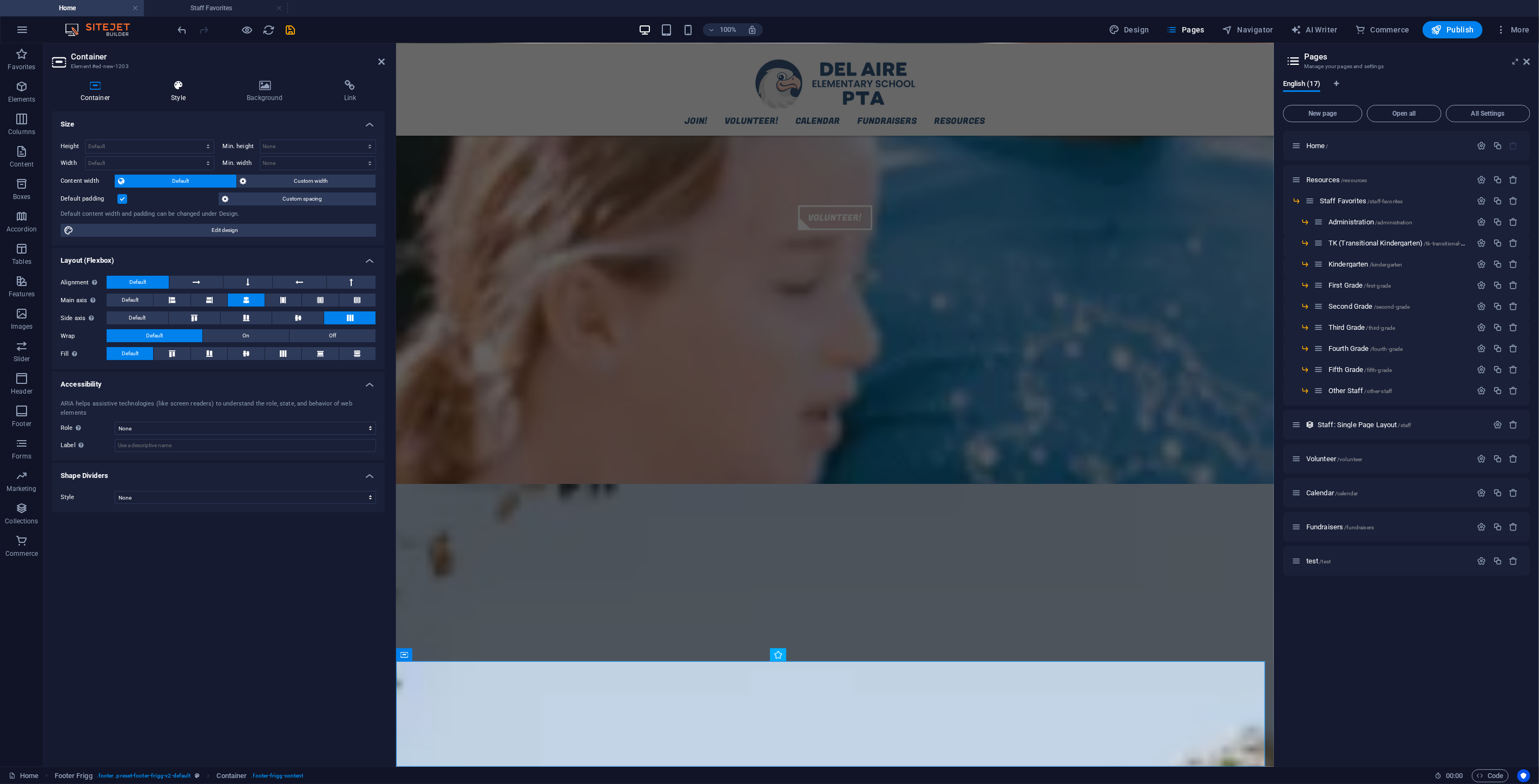
click at [179, 89] on icon at bounding box center [178, 85] width 71 height 11
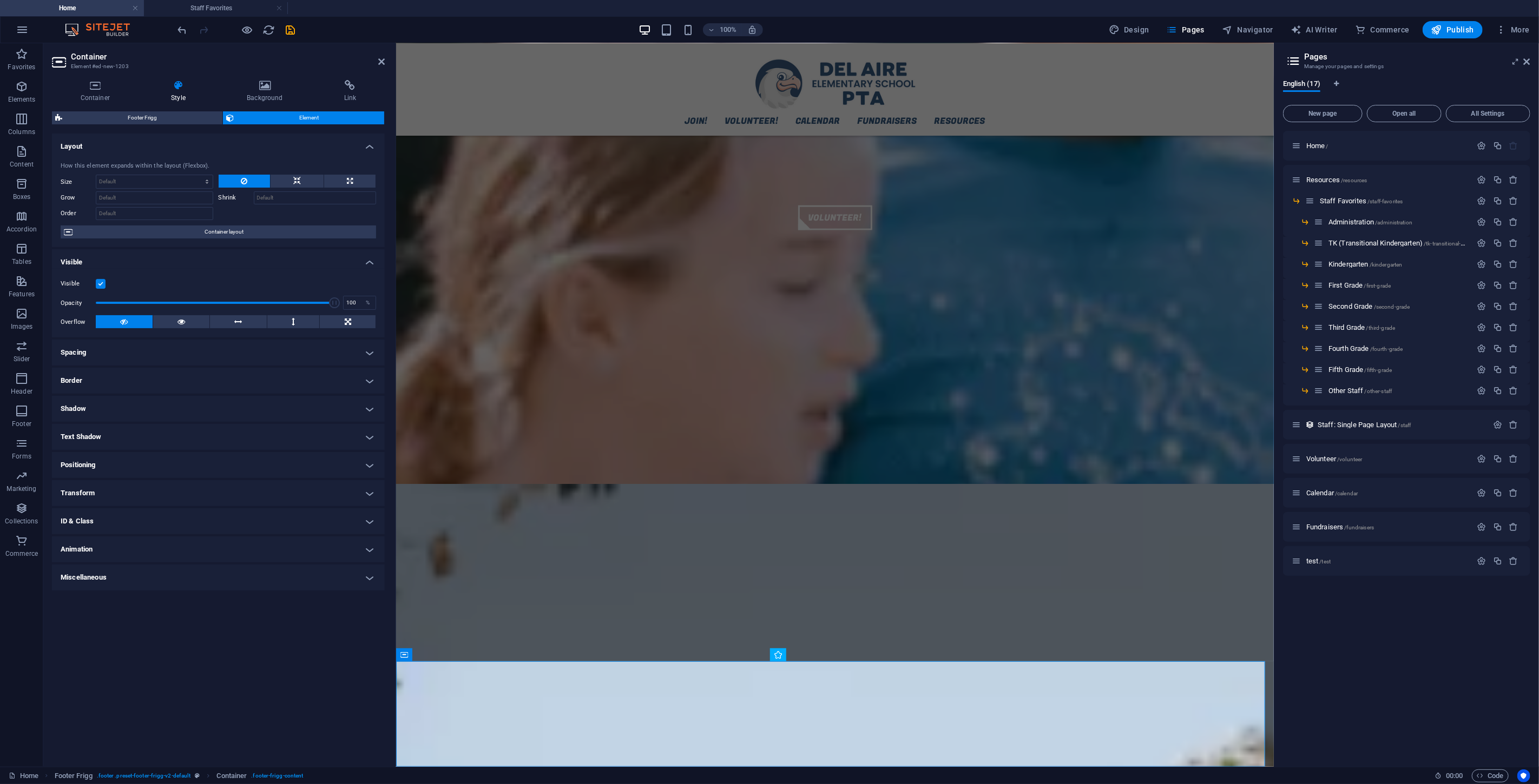
click at [173, 348] on h4 "Spacing" at bounding box center [218, 353] width 333 height 26
drag, startPoint x: 276, startPoint y: 392, endPoint x: 234, endPoint y: 404, distance: 43.7
click at [273, 393] on span "Custom" at bounding box center [313, 392] width 119 height 13
click at [224, 407] on input "number" at bounding box center [225, 411] width 86 height 13
type input "30"
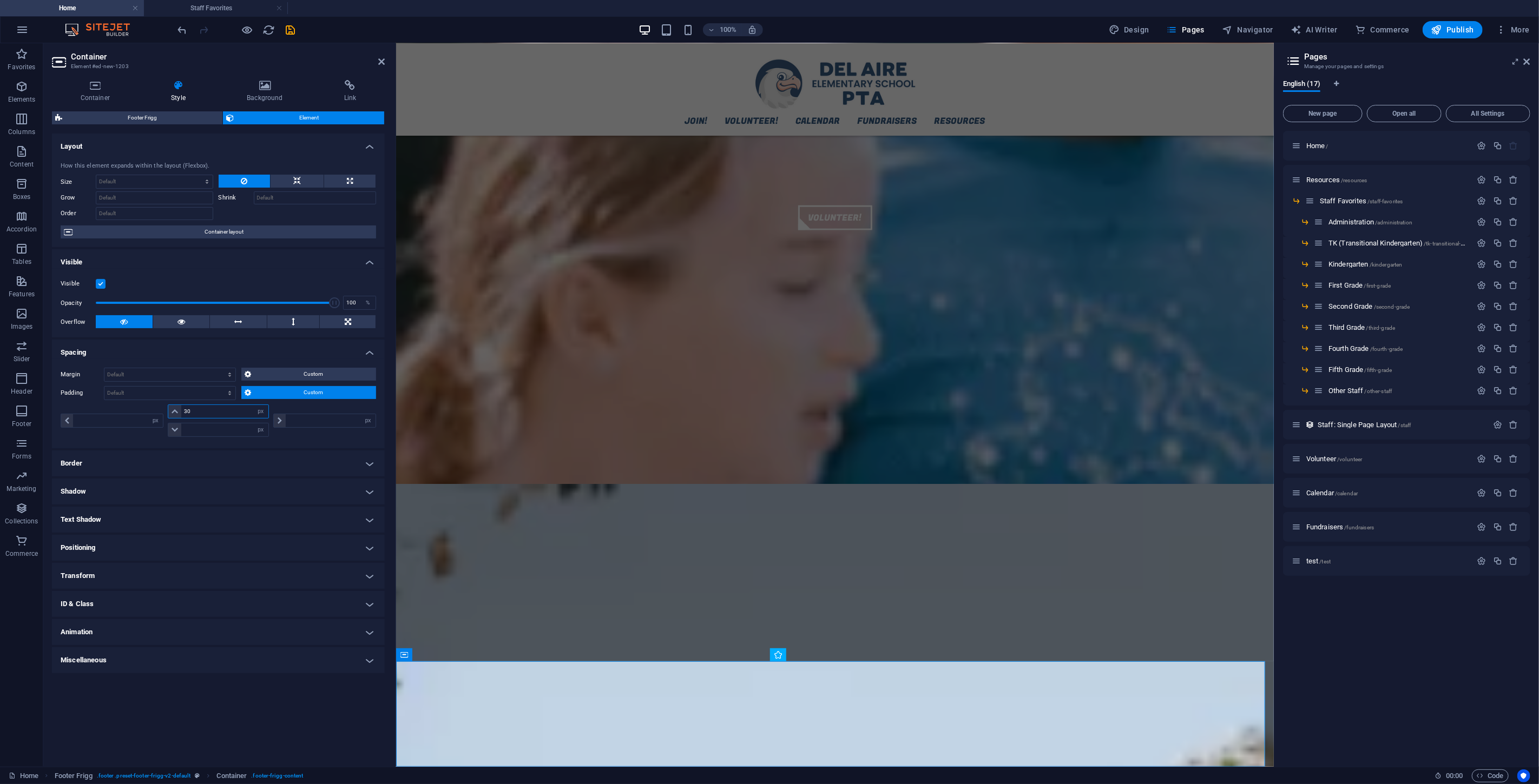
type input "0"
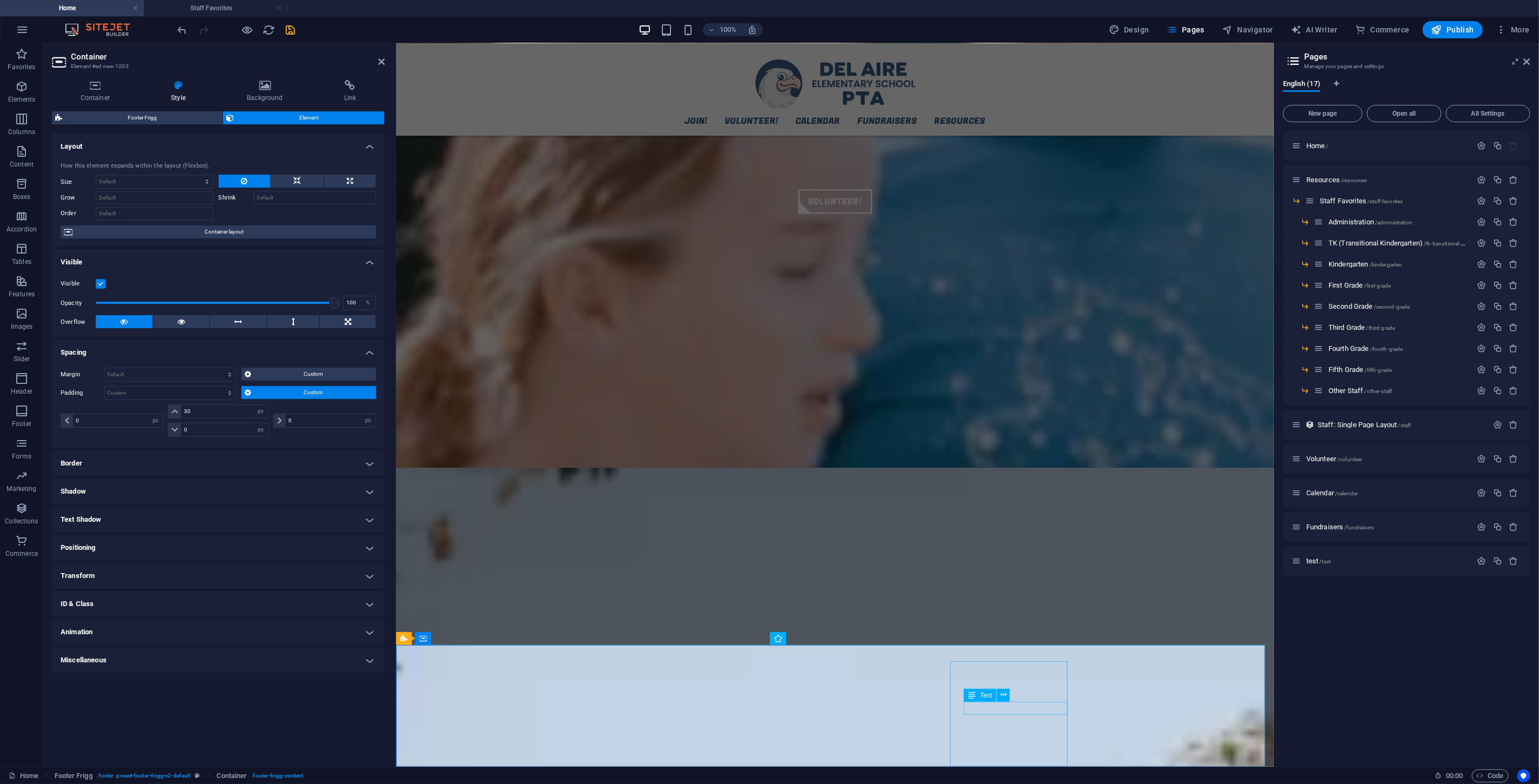
click at [855, 470] on span "Menu" at bounding box center [853, 682] width 16 height 6
select select
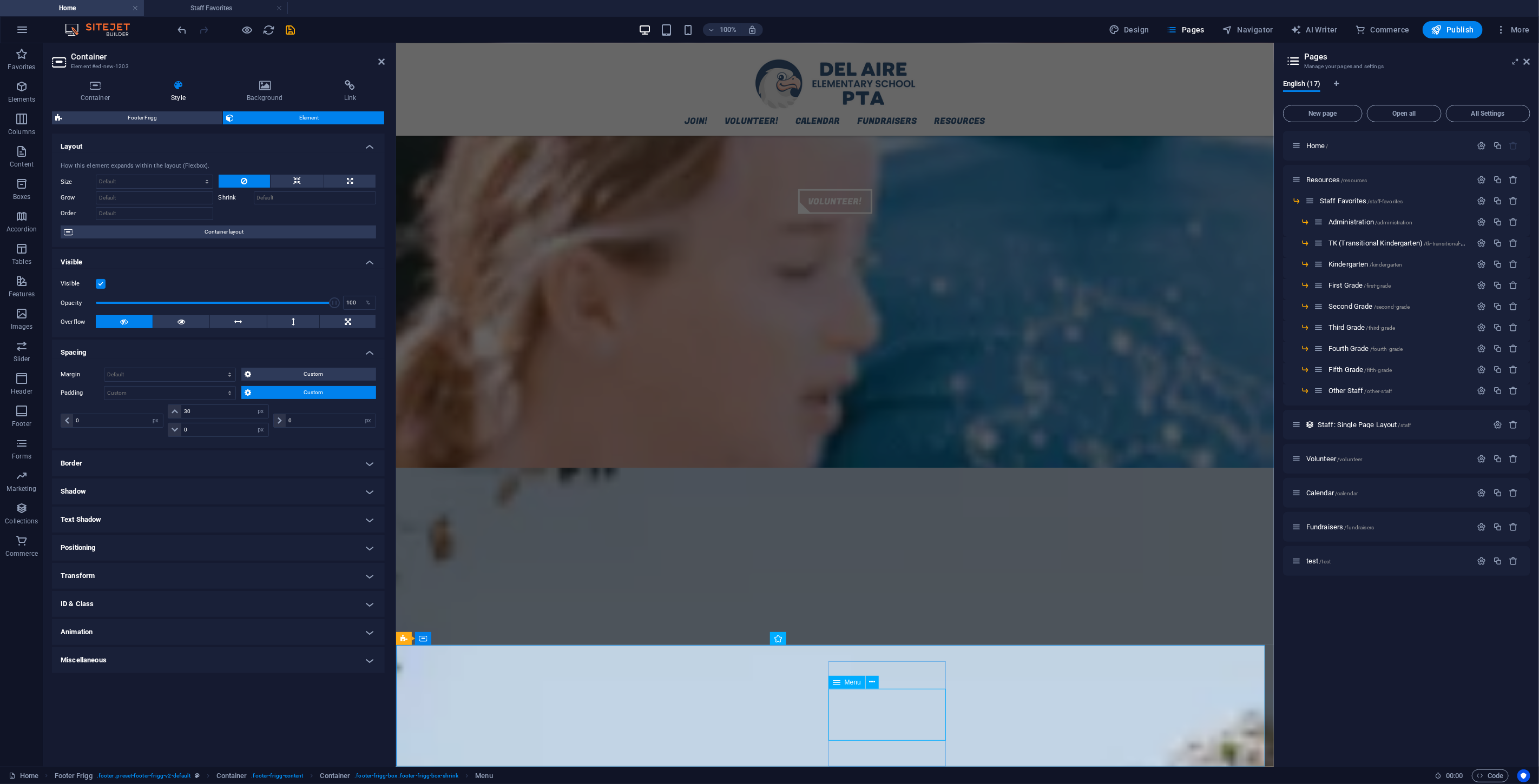
select select
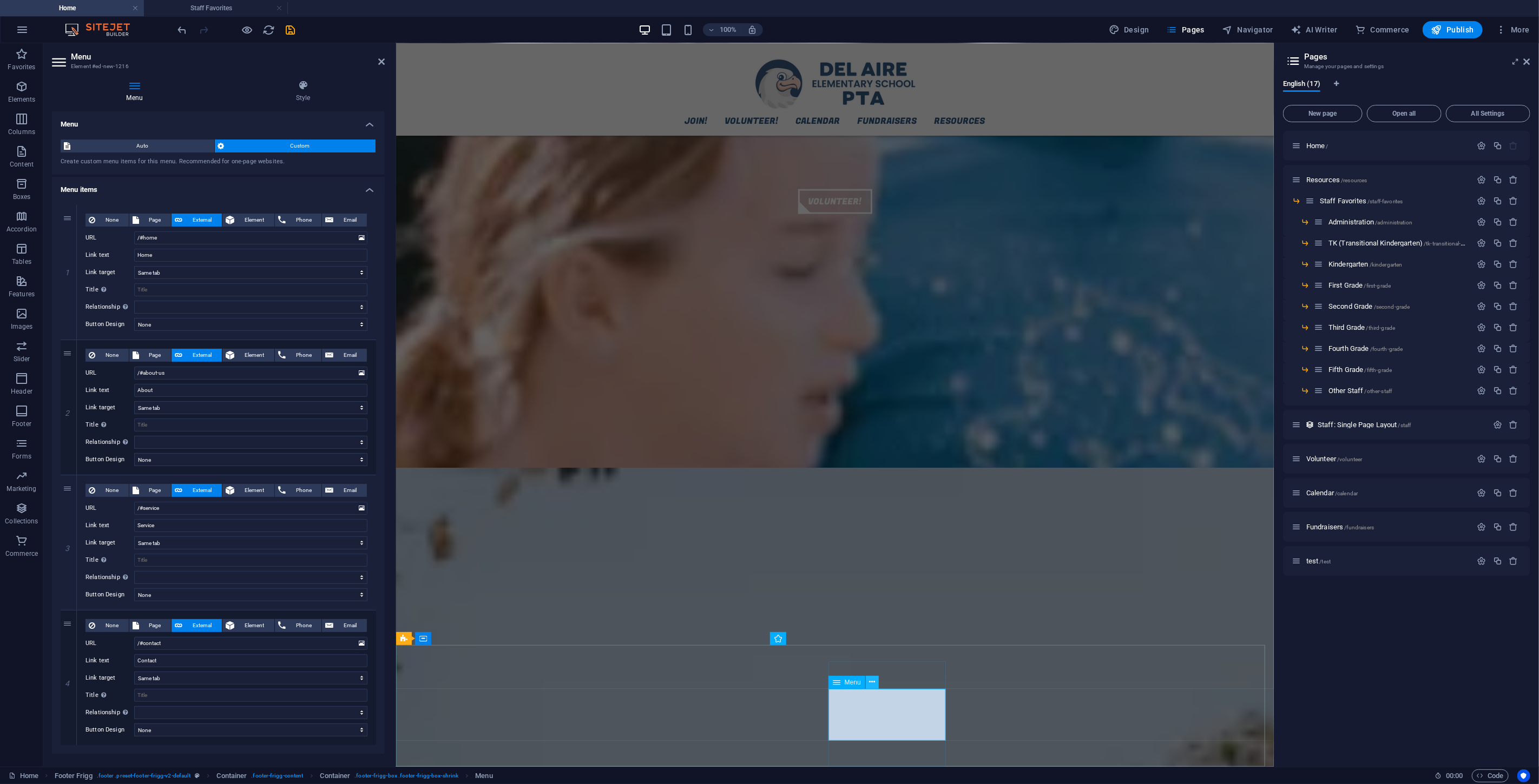
click at [872, 470] on icon at bounding box center [872, 682] width 6 height 11
click at [869, 470] on icon at bounding box center [872, 682] width 6 height 11
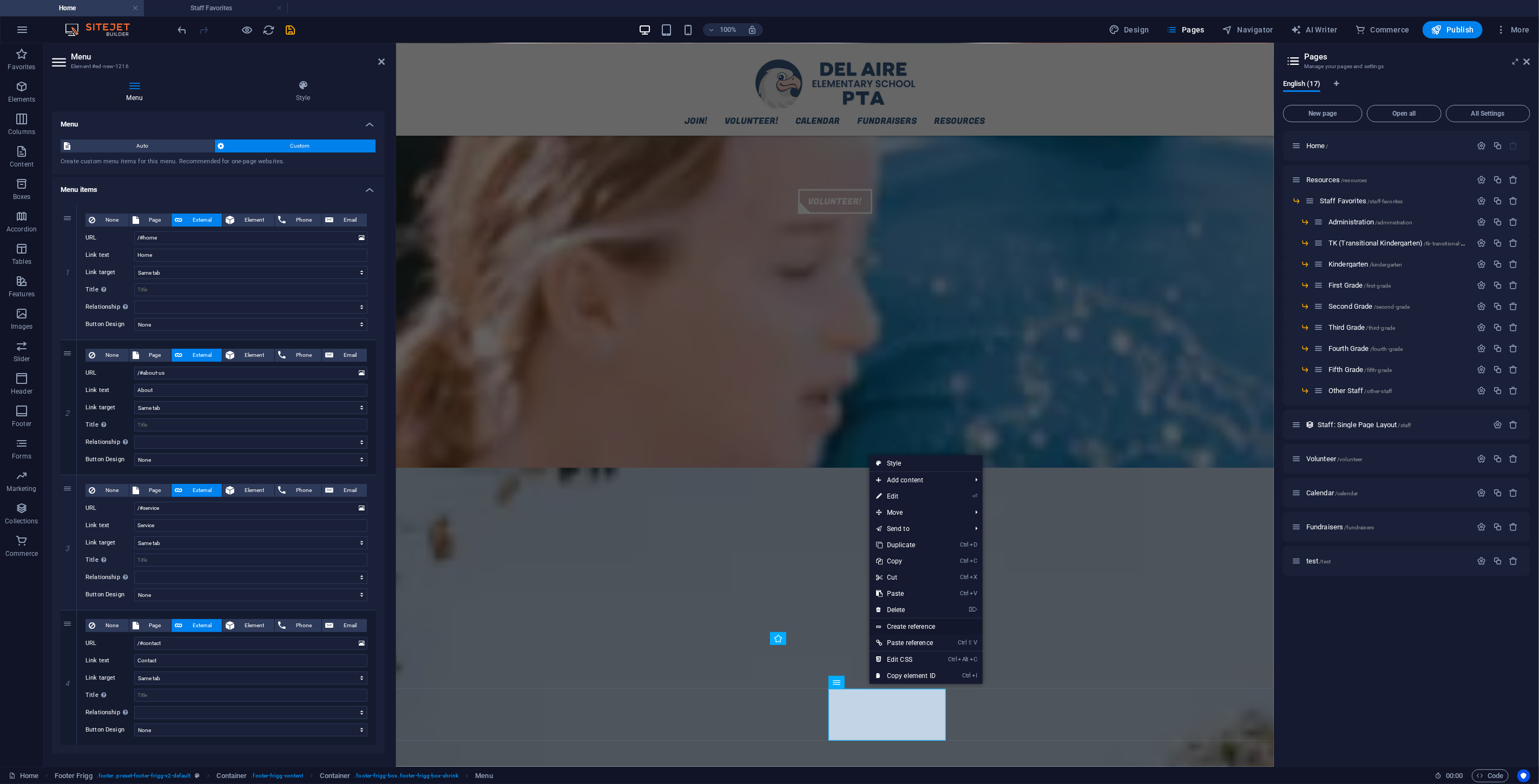
click at [924, 470] on link "Create reference" at bounding box center [926, 626] width 113 height 16
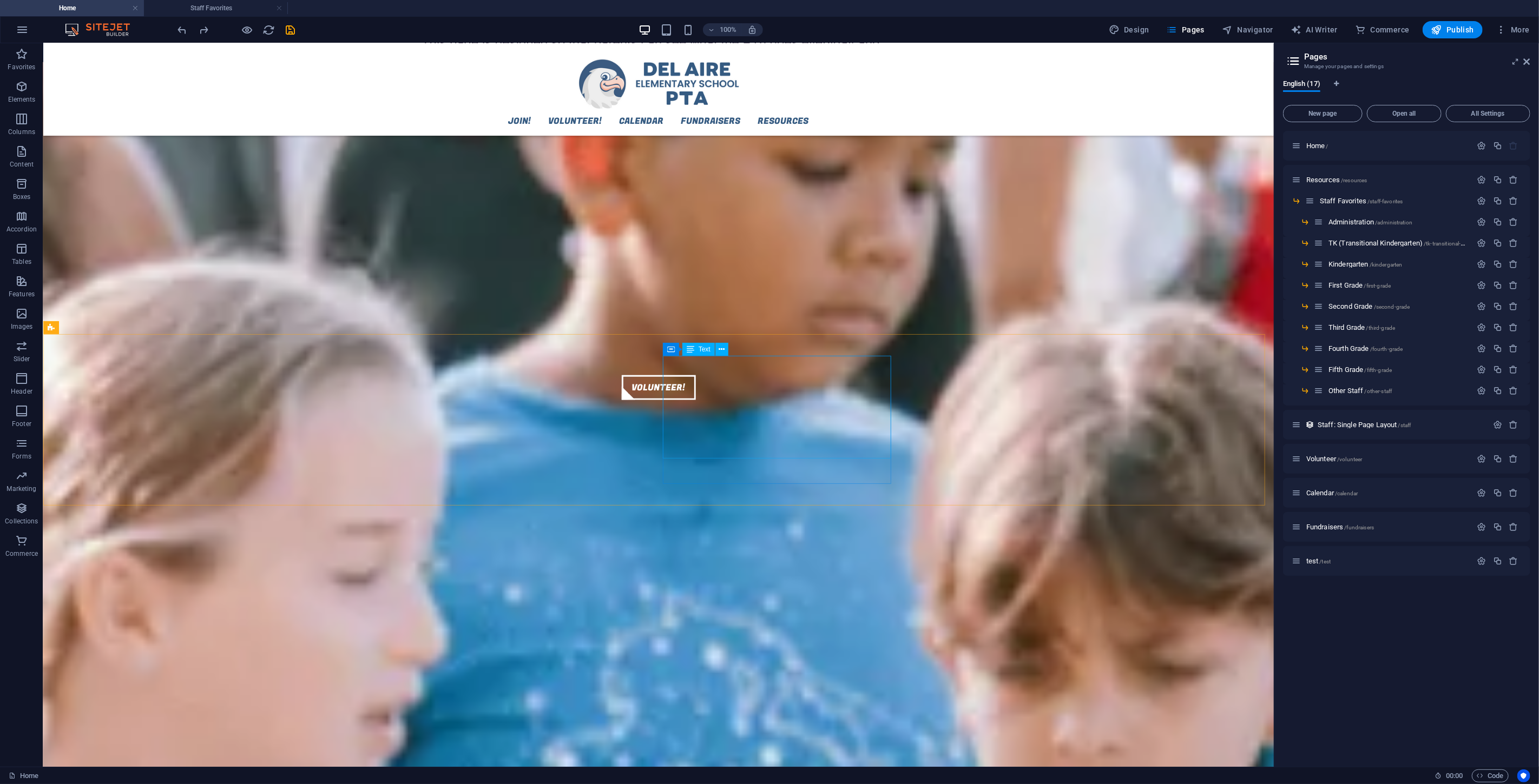
scroll to position [771, 0]
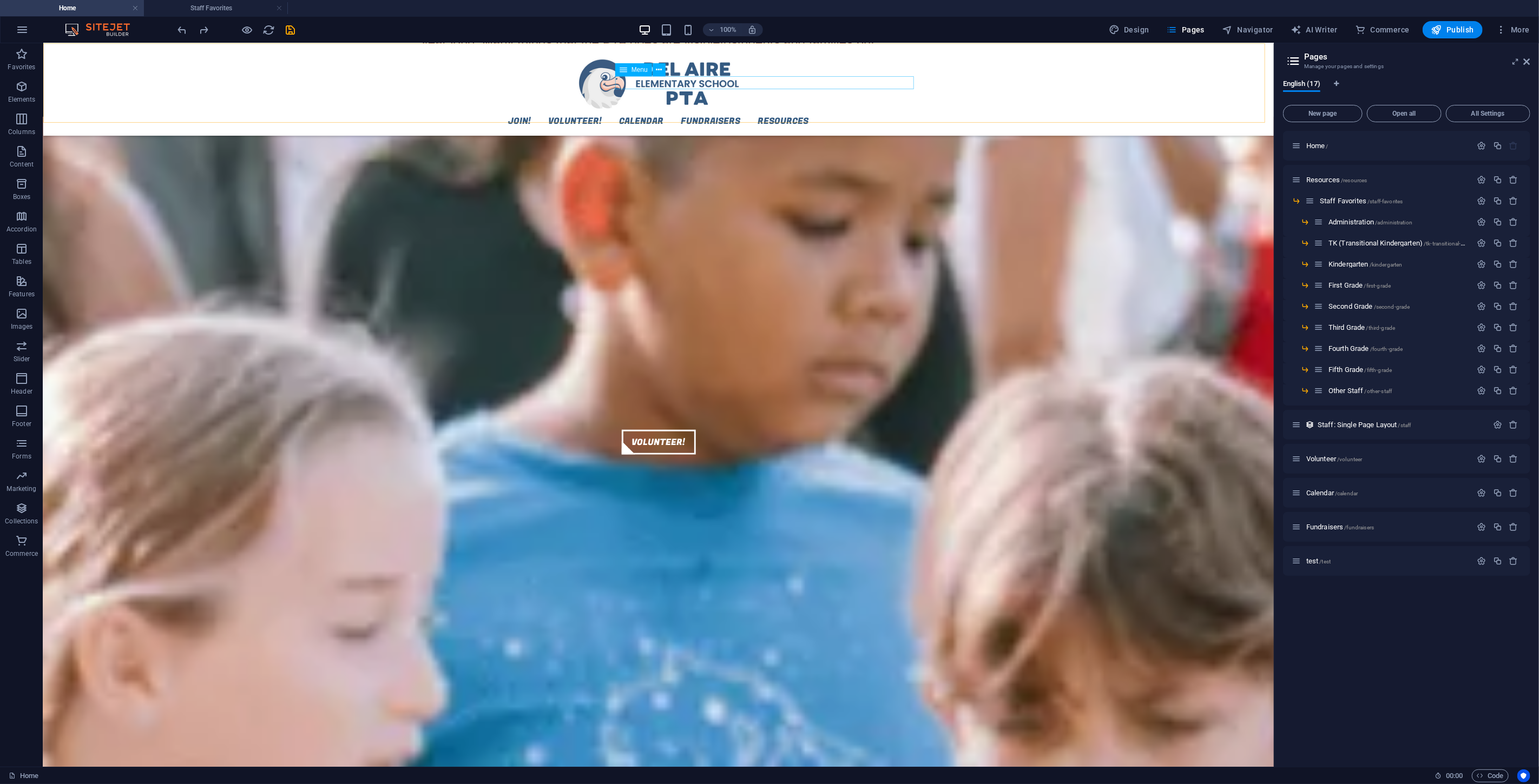
click at [767, 114] on nav "Join! Volunteer! Calendar Fundraisers Resources Staff Favorites Administration …" at bounding box center [658, 120] width 457 height 13
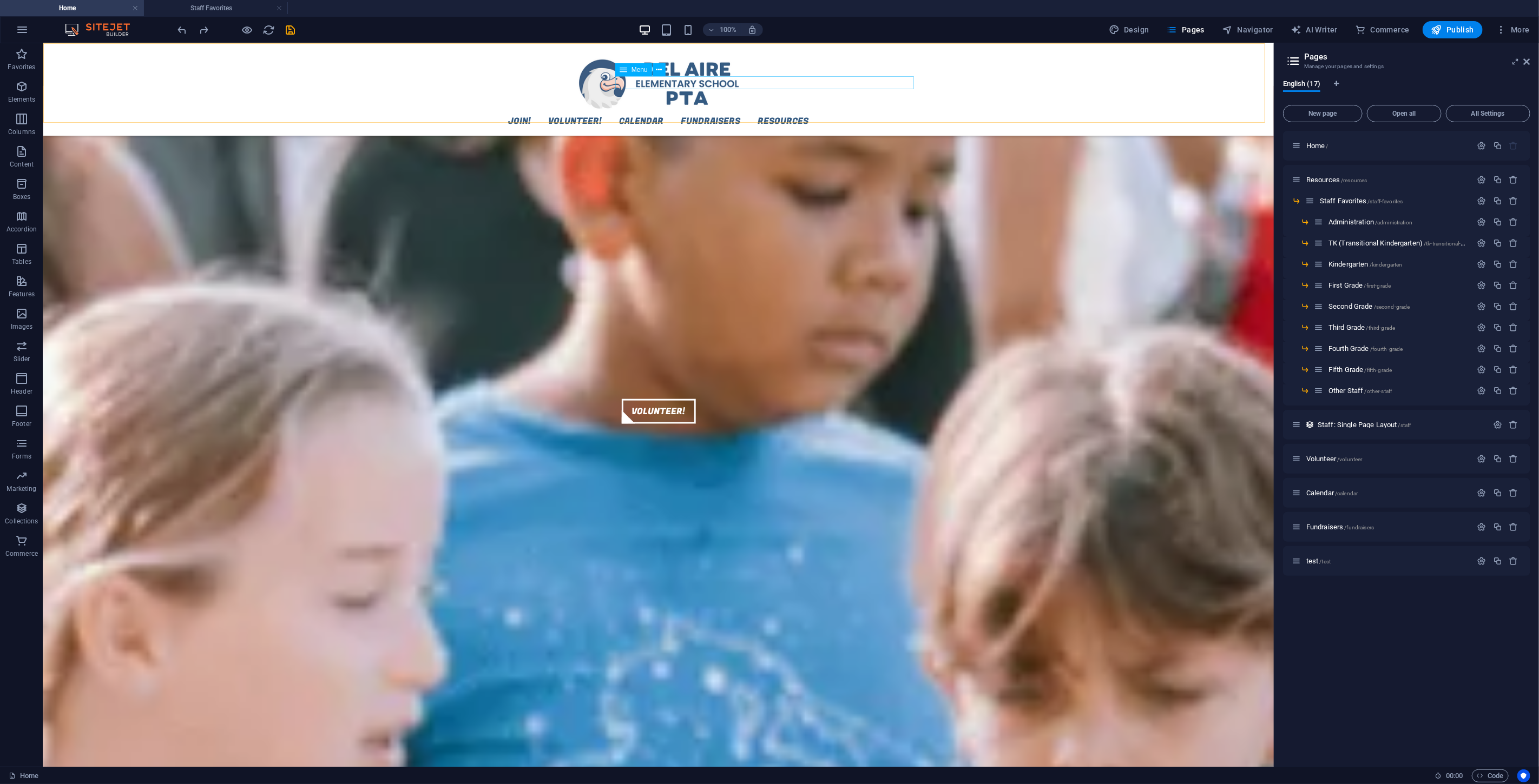
scroll to position [1012, 0]
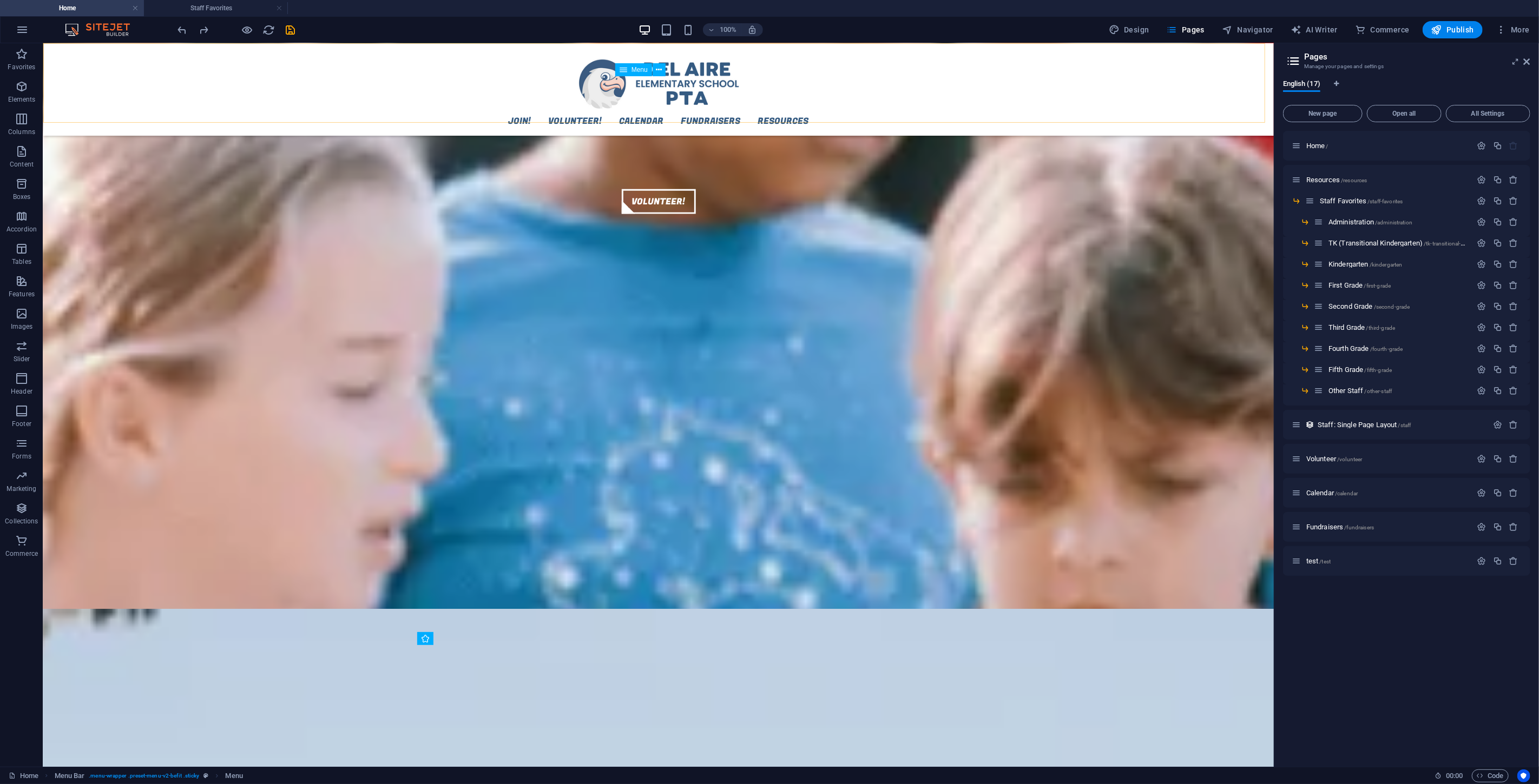
click at [770, 114] on nav "Join! Volunteer! Calendar Fundraisers Resources Staff Favorites Administration …" at bounding box center [658, 120] width 457 height 13
click at [731, 114] on nav "Join! Volunteer! Calendar Fundraisers Resources Staff Favorites Administration …" at bounding box center [658, 120] width 457 height 13
click at [658, 62] on div "Join! Volunteer! Calendar Fundraisers Resources Staff Favorites Administration …" at bounding box center [659, 89] width 1231 height 92
drag, startPoint x: 659, startPoint y: 70, endPoint x: 615, endPoint y: 36, distance: 55.6
click at [659, 70] on icon at bounding box center [659, 70] width 6 height 11
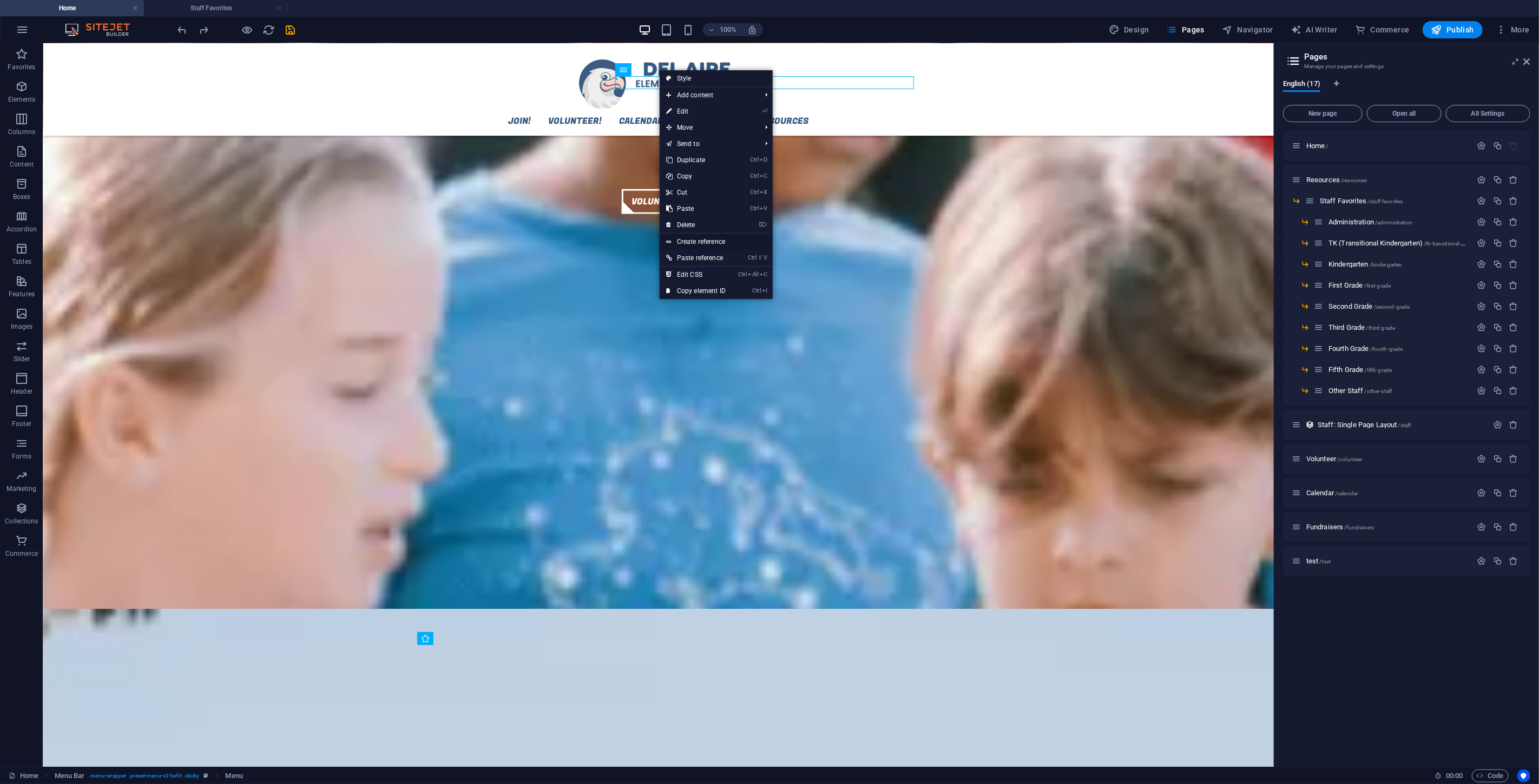
drag, startPoint x: 725, startPoint y: 244, endPoint x: 328, endPoint y: 192, distance: 400.4
click at [725, 244] on link "Create reference" at bounding box center [716, 242] width 113 height 16
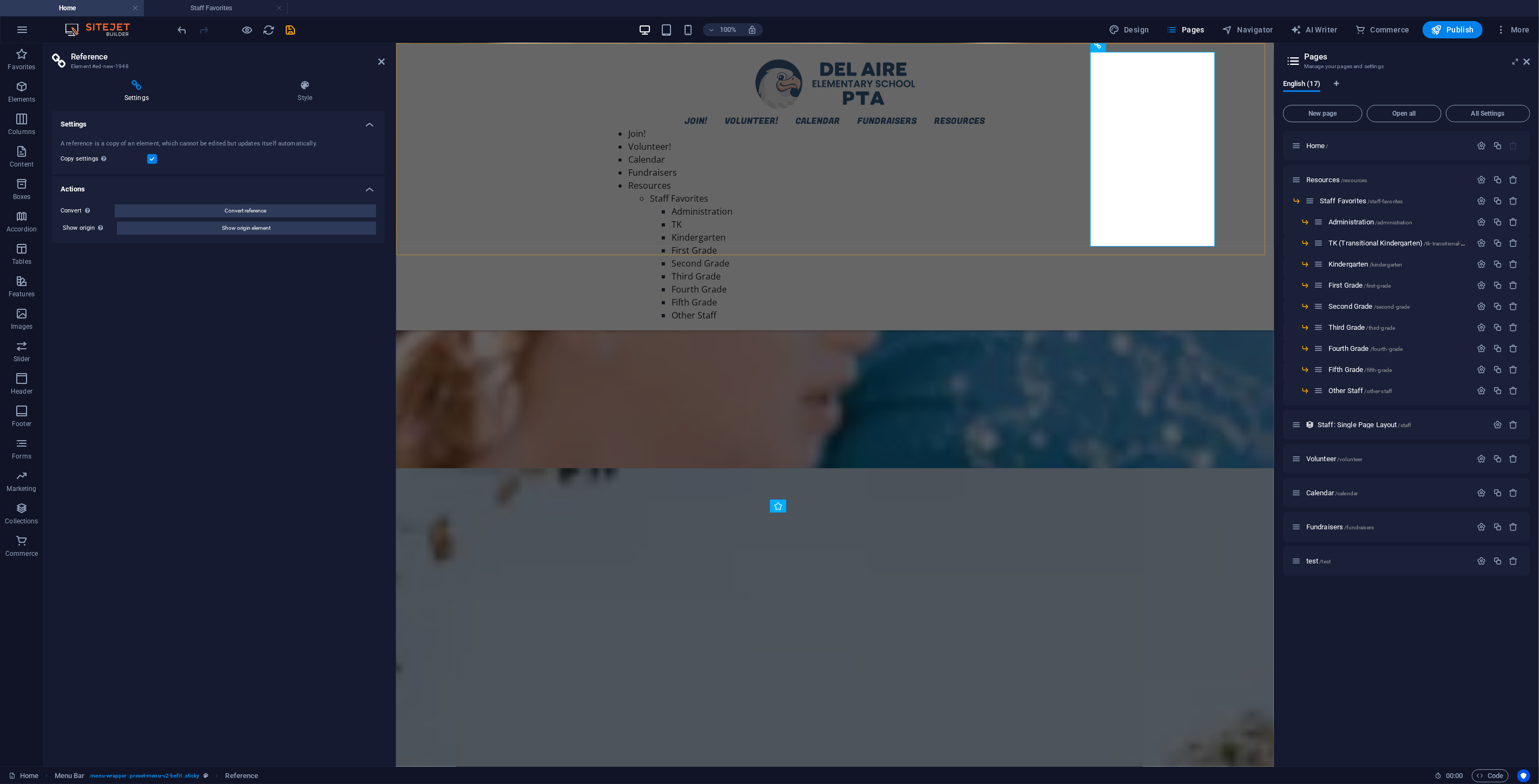
click at [924, 127] on div "Join! Volunteer! Calendar Fundraisers Resources Staff Favorites Administration …" at bounding box center [835, 223] width 457 height 194
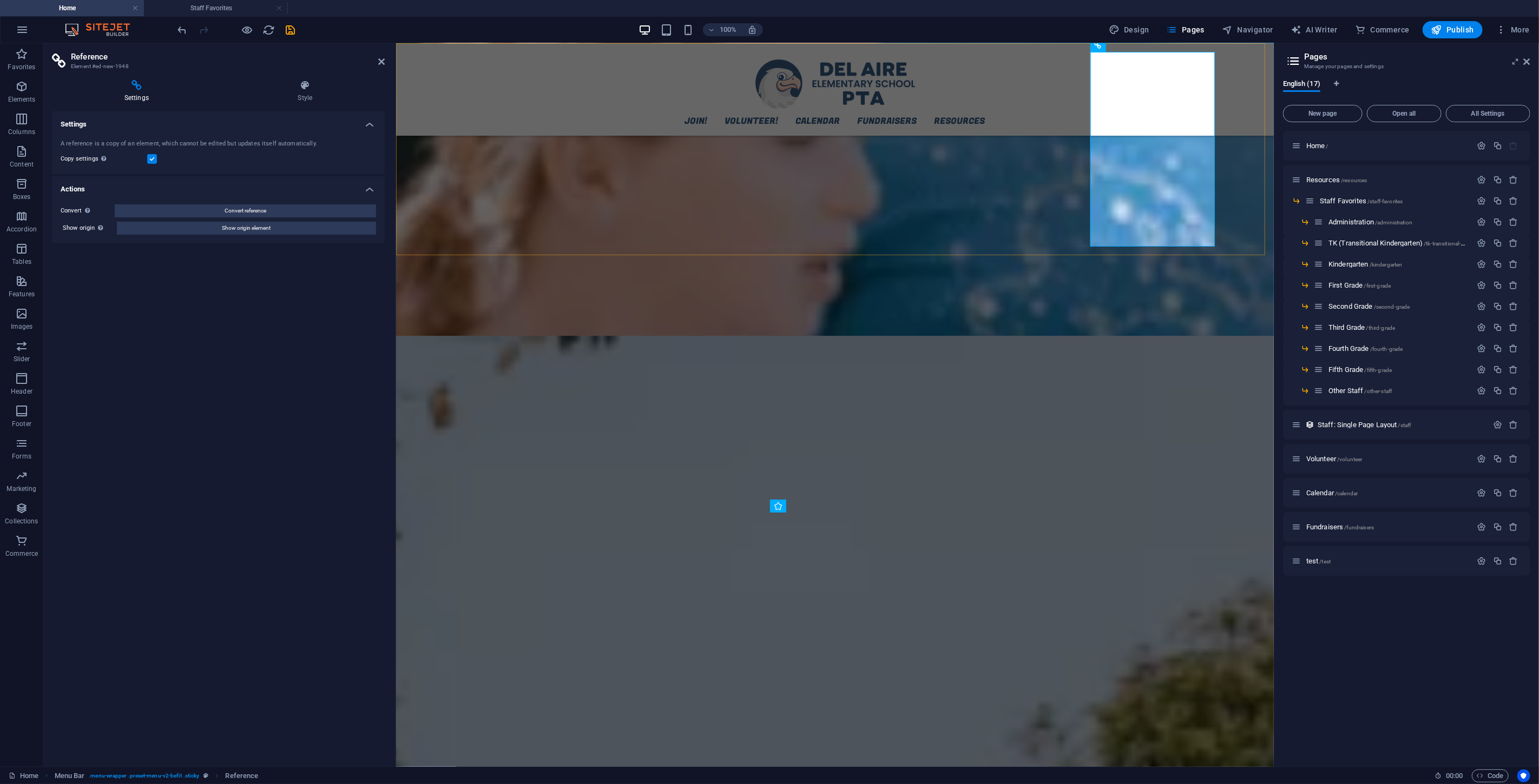
scroll to position [1012, 0]
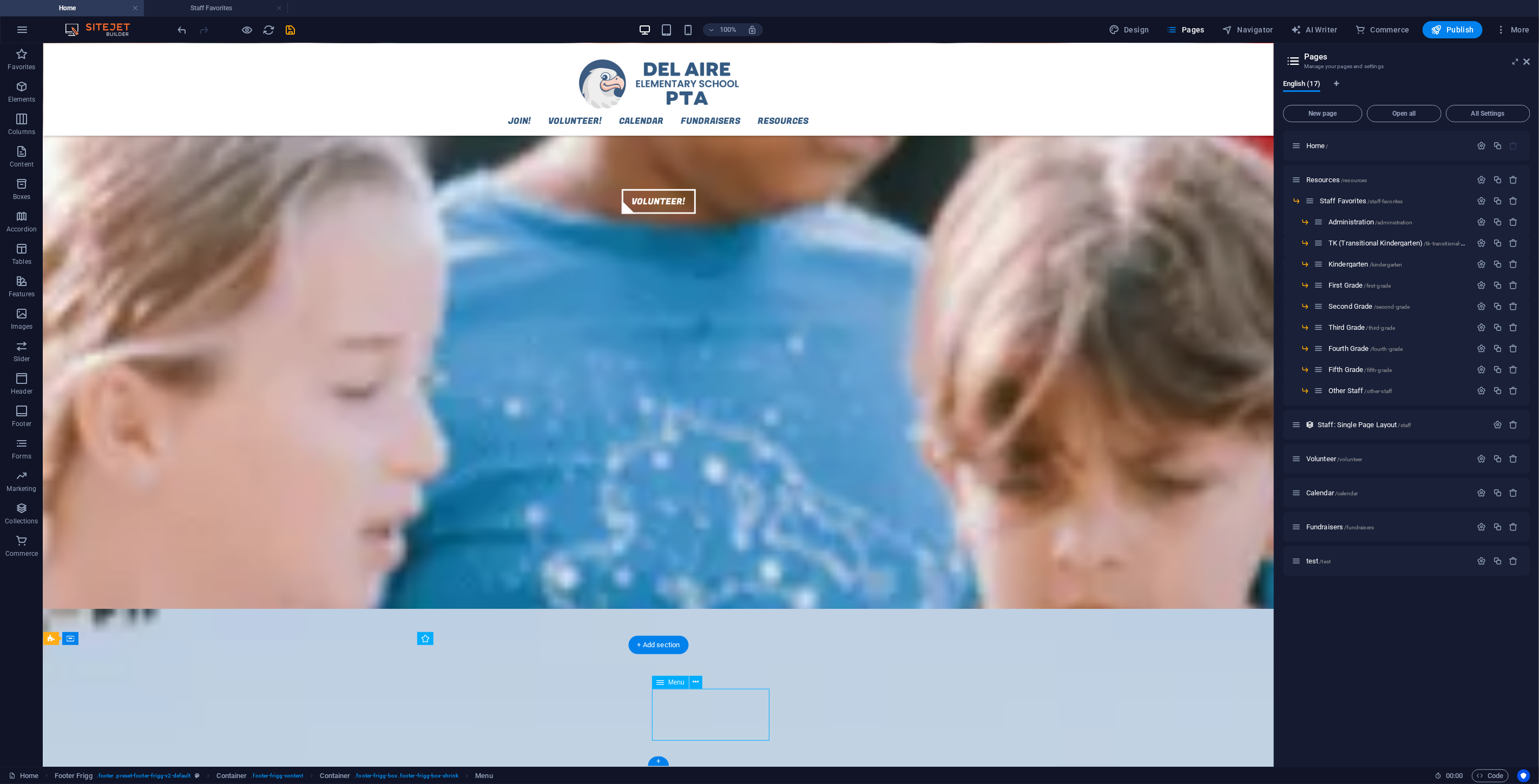
scroll to position [1002, 0]
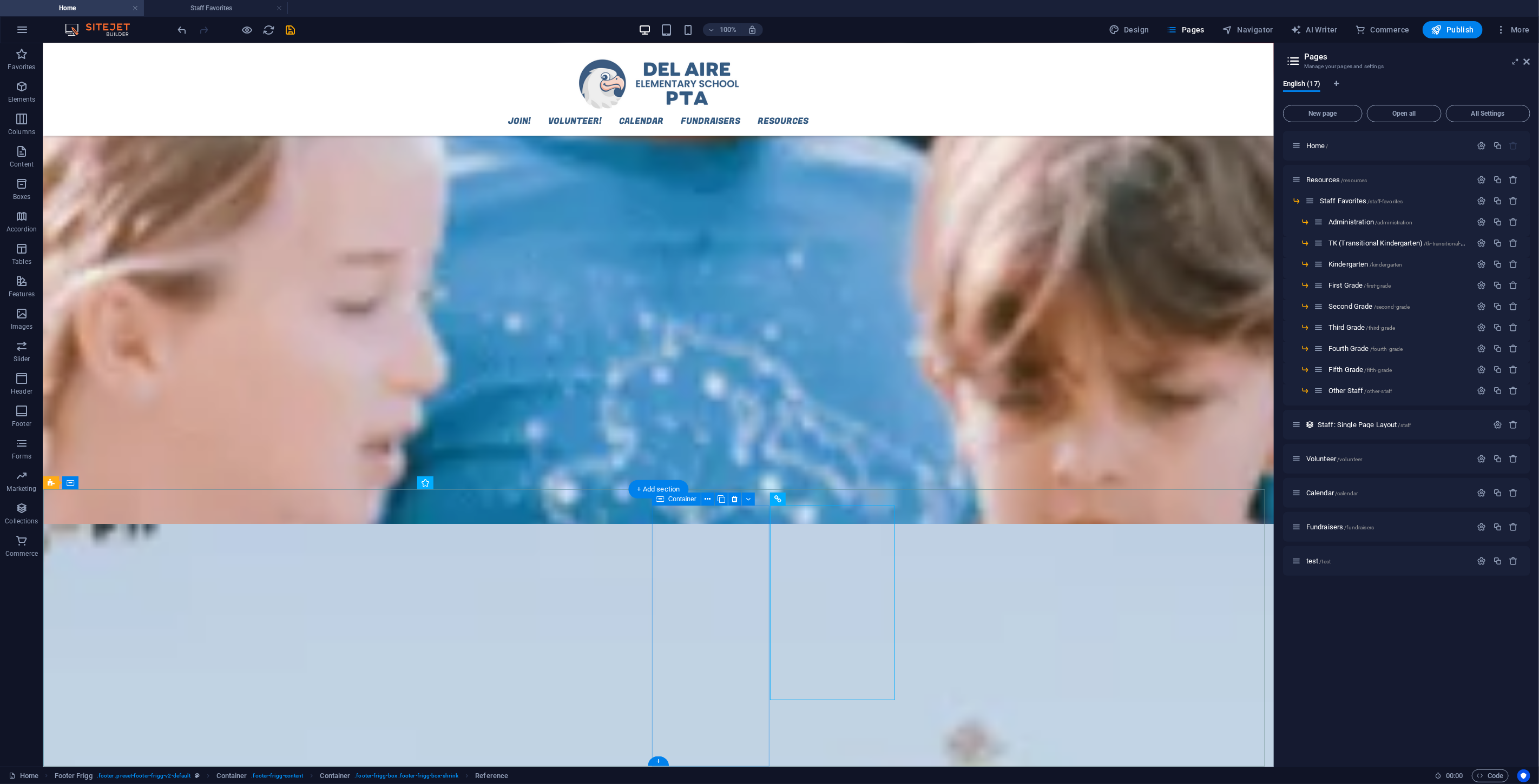
scroll to position [1128, 0]
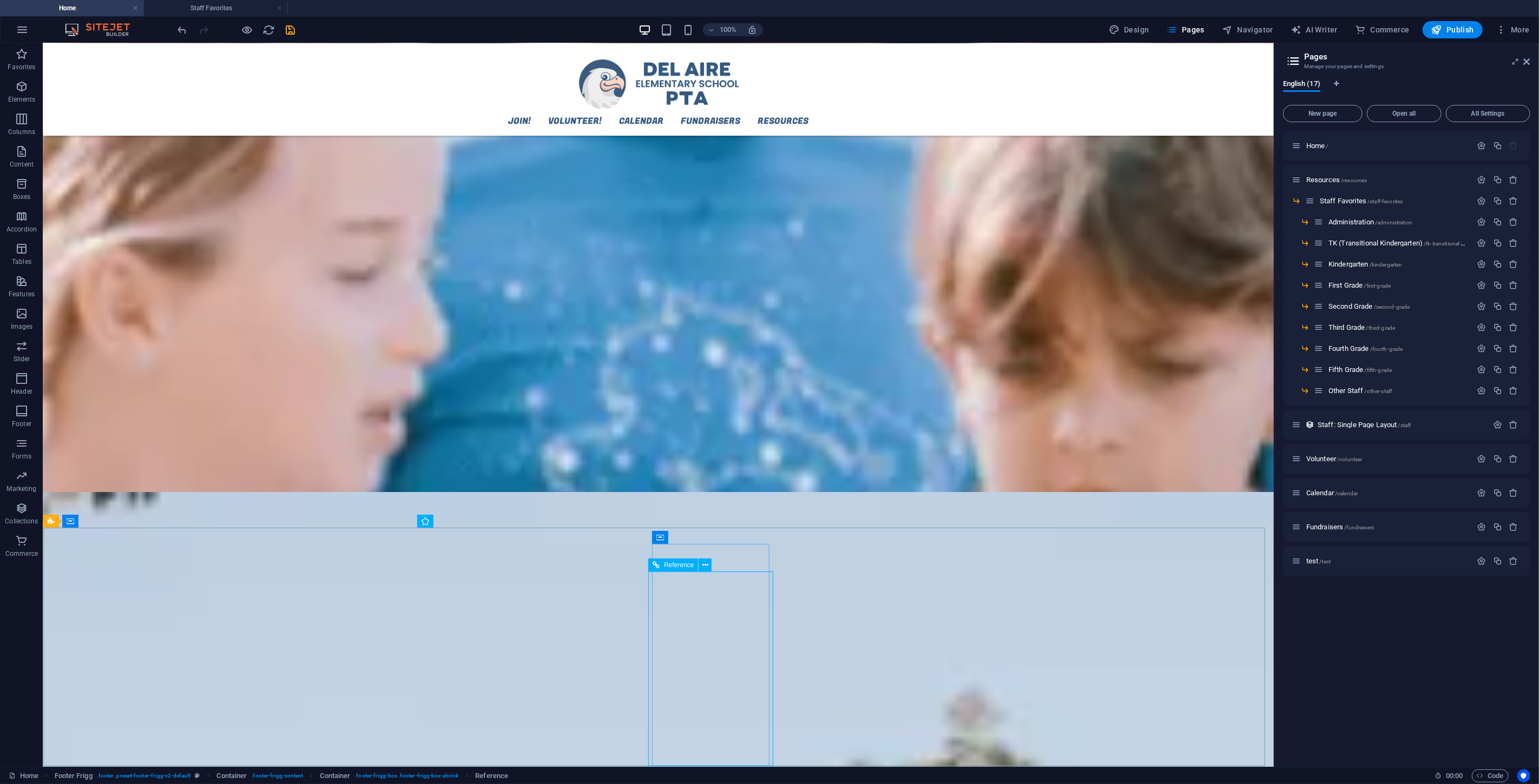
click at [684, 470] on span "Reference" at bounding box center [679, 565] width 30 height 6
drag, startPoint x: 684, startPoint y: 562, endPoint x: 270, endPoint y: 514, distance: 416.8
click at [684, 470] on span "Reference" at bounding box center [679, 565] width 30 height 6
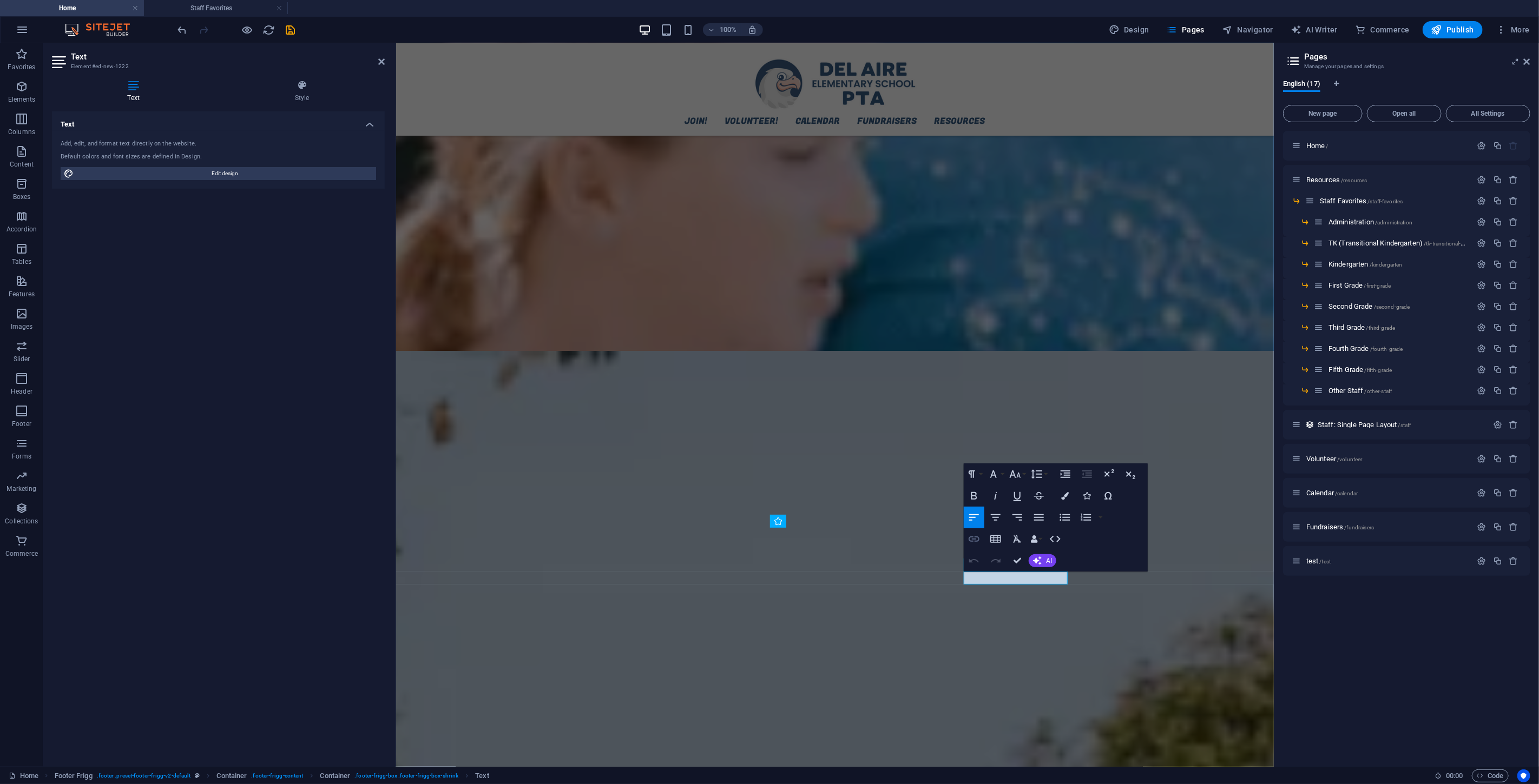
click at [924, 470] on icon "button" at bounding box center [974, 539] width 13 height 13
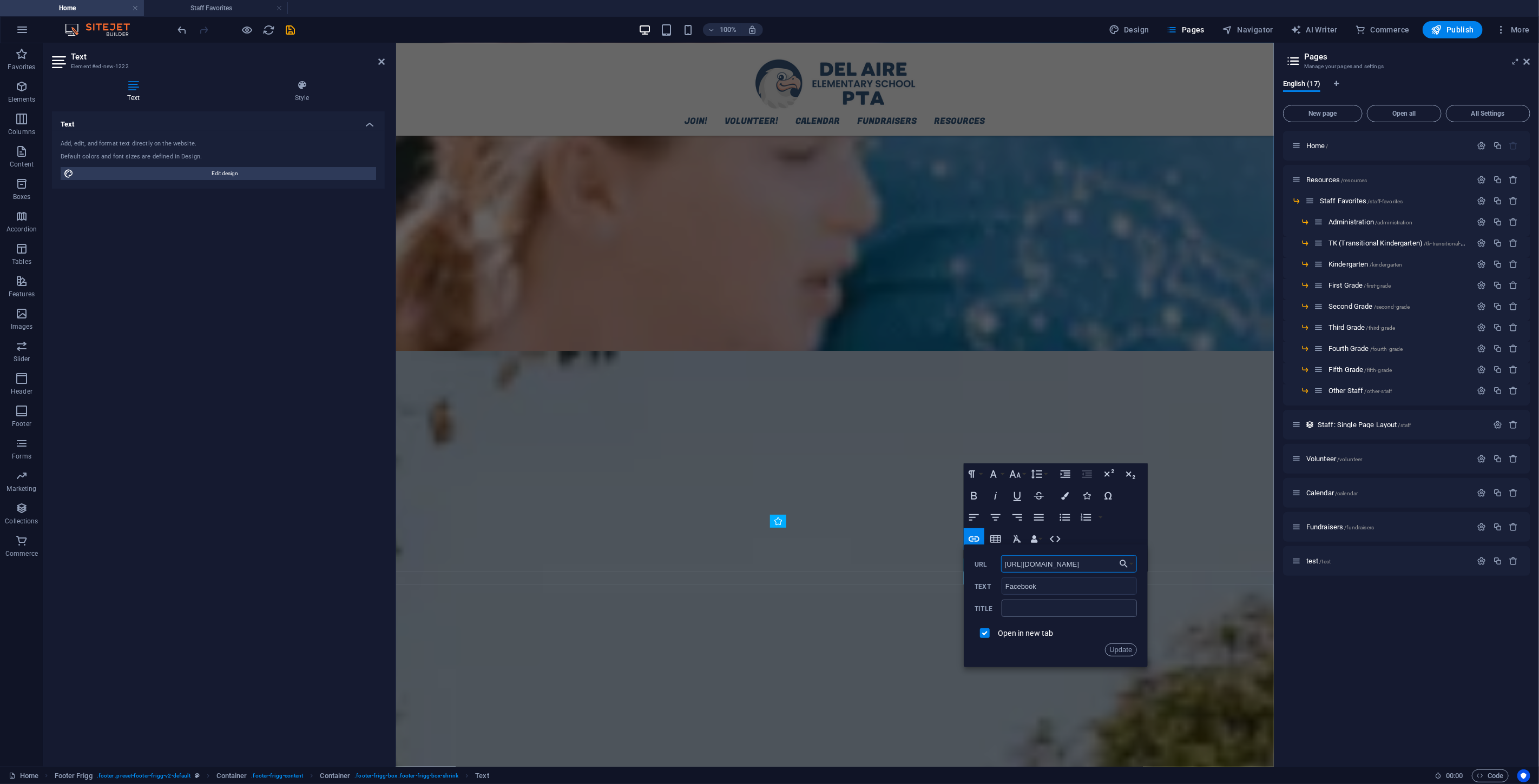
paste input "DelAirePtaWSD"
type input "https://www.facebook.com/DelAirePtaWSD"
click at [924, 470] on button "Update" at bounding box center [1121, 650] width 33 height 13
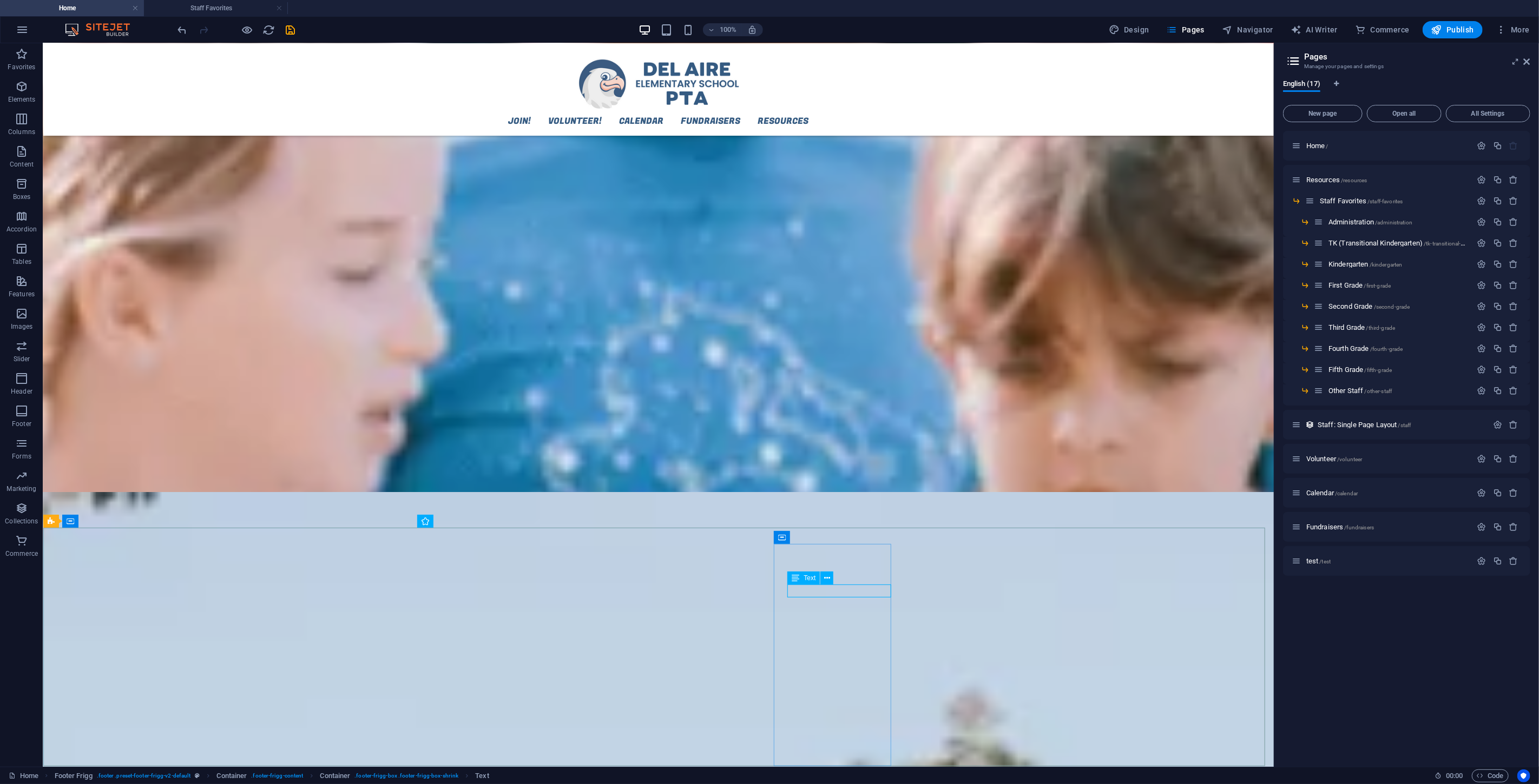
click at [828, 470] on icon at bounding box center [827, 578] width 6 height 11
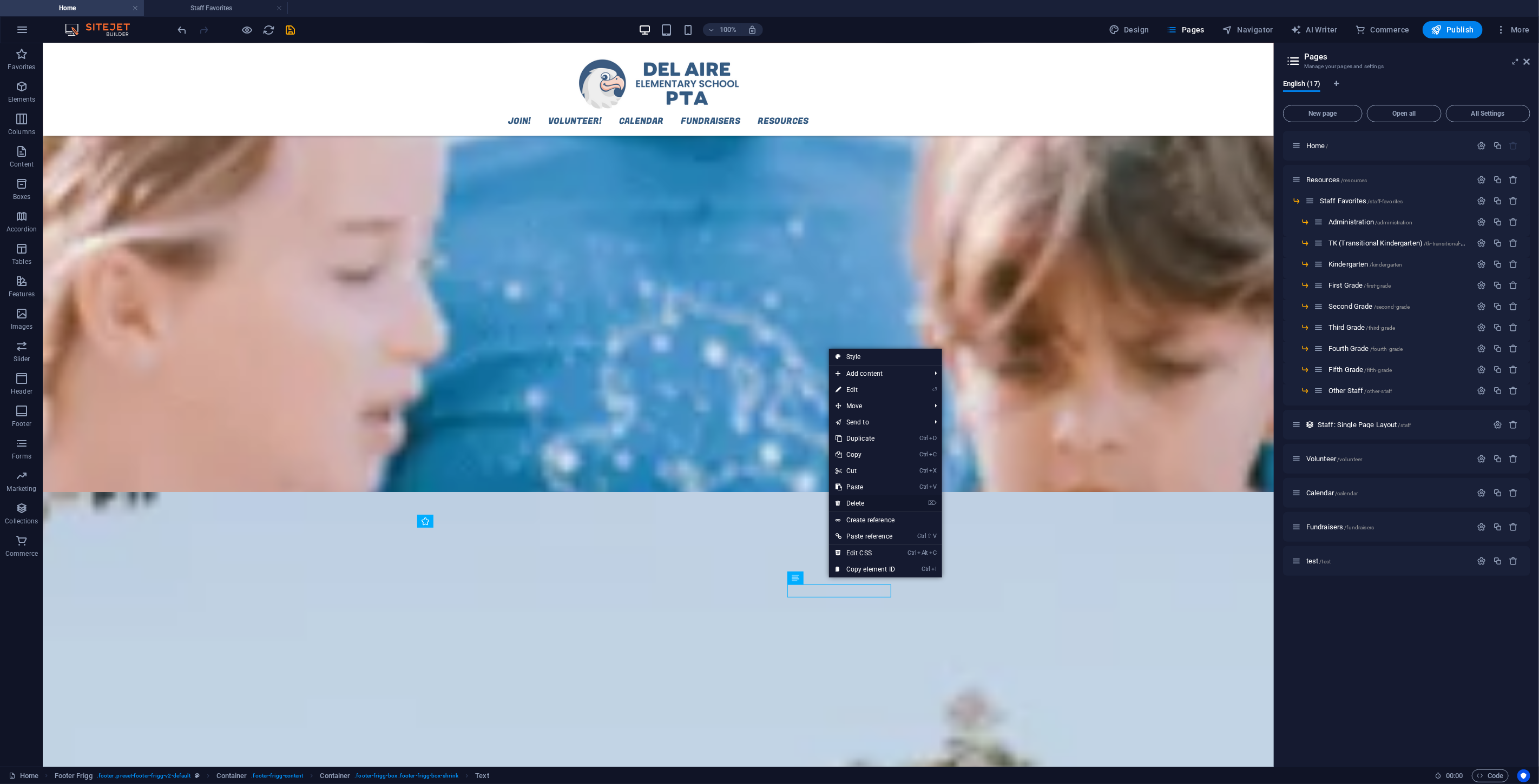
click at [873, 470] on link "⌦ Delete" at bounding box center [865, 503] width 72 height 16
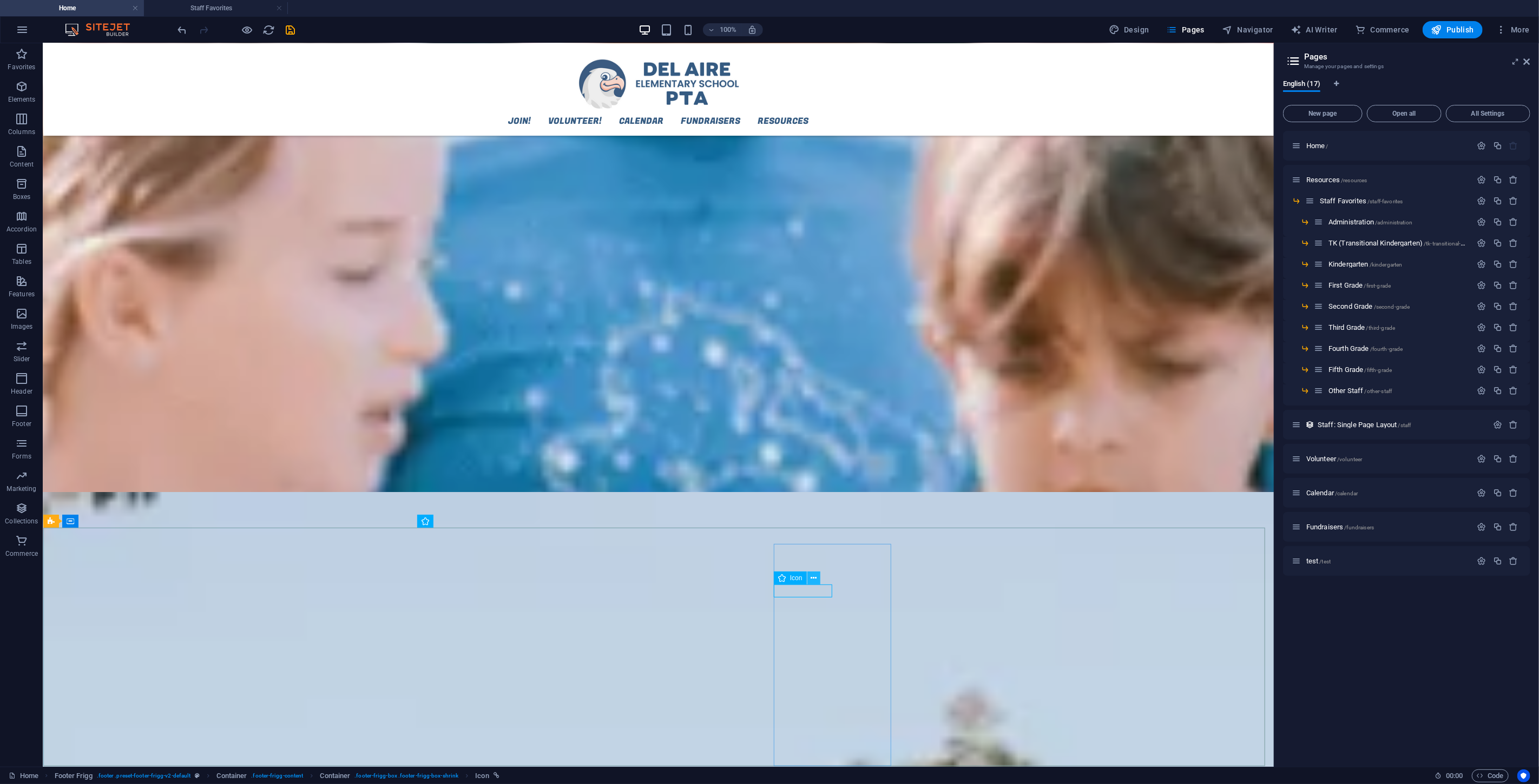
click at [814, 470] on icon at bounding box center [814, 578] width 6 height 11
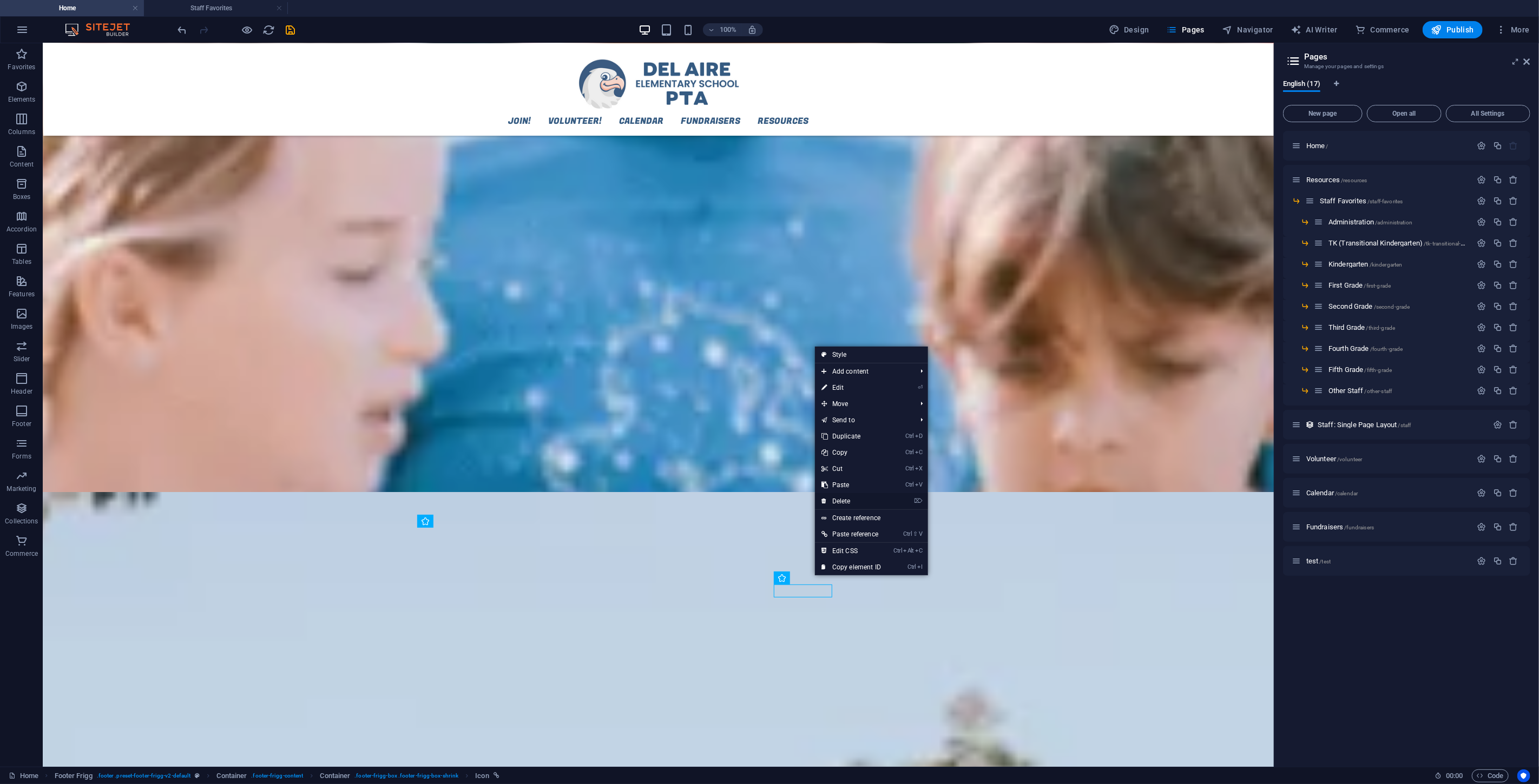
drag, startPoint x: 847, startPoint y: 500, endPoint x: 791, endPoint y: 514, distance: 57.7
click at [847, 470] on link "⌦ Delete" at bounding box center [851, 502] width 72 height 16
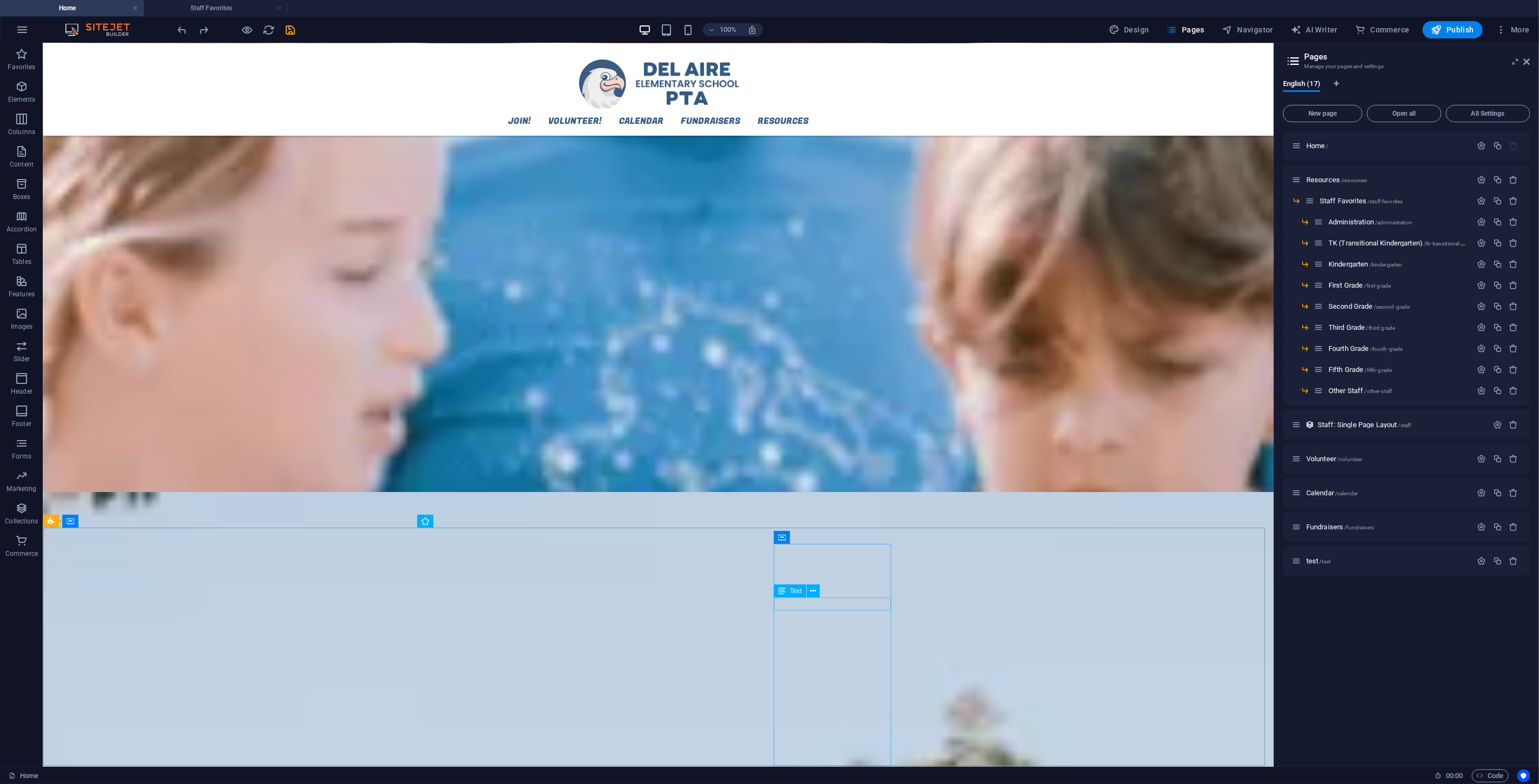
click at [814, 470] on icon at bounding box center [814, 578] width 6 height 11
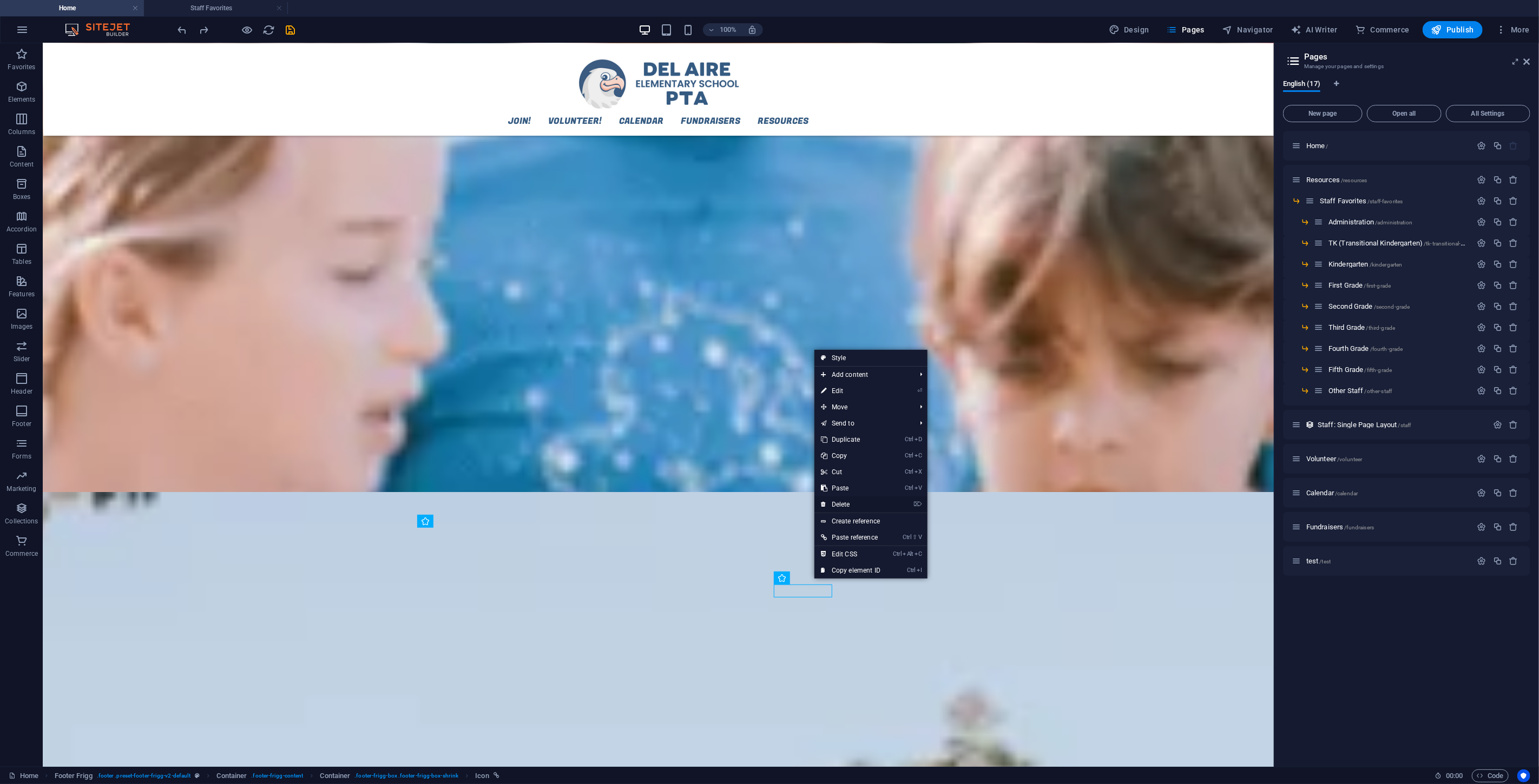
drag, startPoint x: 848, startPoint y: 506, endPoint x: 780, endPoint y: 544, distance: 77.9
click at [848, 470] on link "⌦ Delete" at bounding box center [850, 504] width 72 height 16
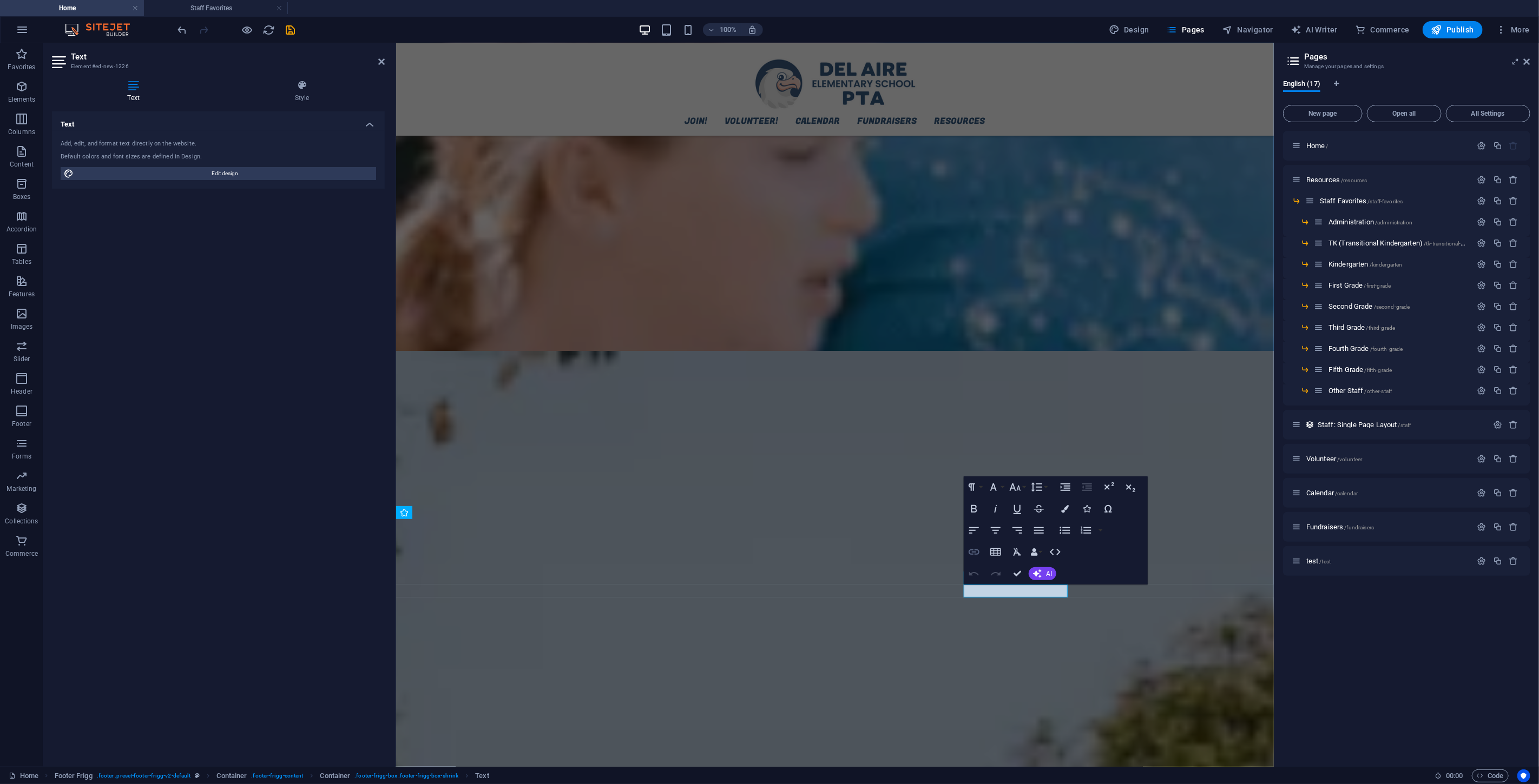
click at [924, 470] on icon "button" at bounding box center [974, 552] width 13 height 13
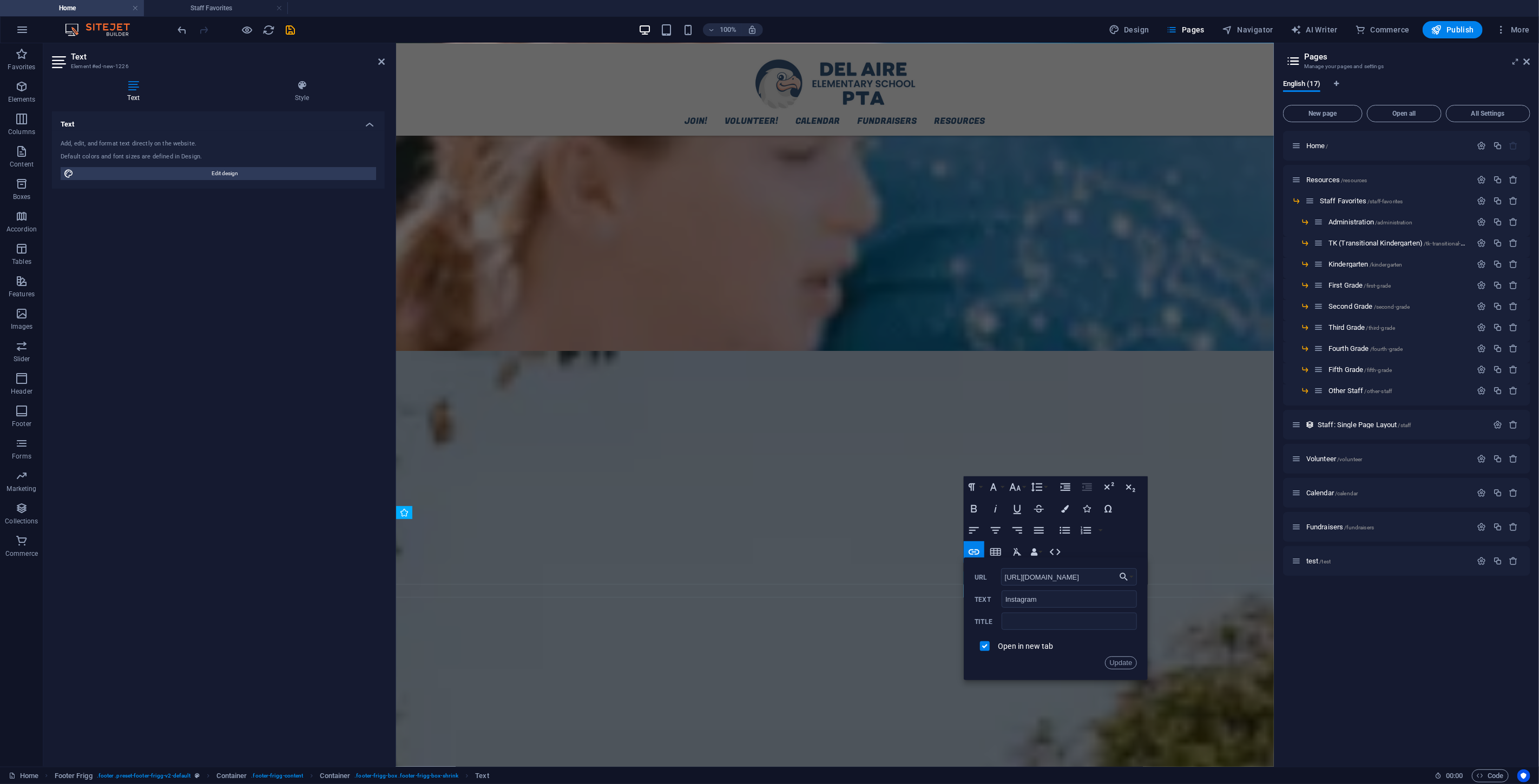
click at [924, 470] on div "https://www.instagram.com/ URL Instagram Text Title Open in new tab Update" at bounding box center [1056, 619] width 162 height 101
drag, startPoint x: 1096, startPoint y: 579, endPoint x: 1056, endPoint y: 536, distance: 58.7
click at [924, 470] on input "https://www.instagram.com/" at bounding box center [1069, 577] width 136 height 18
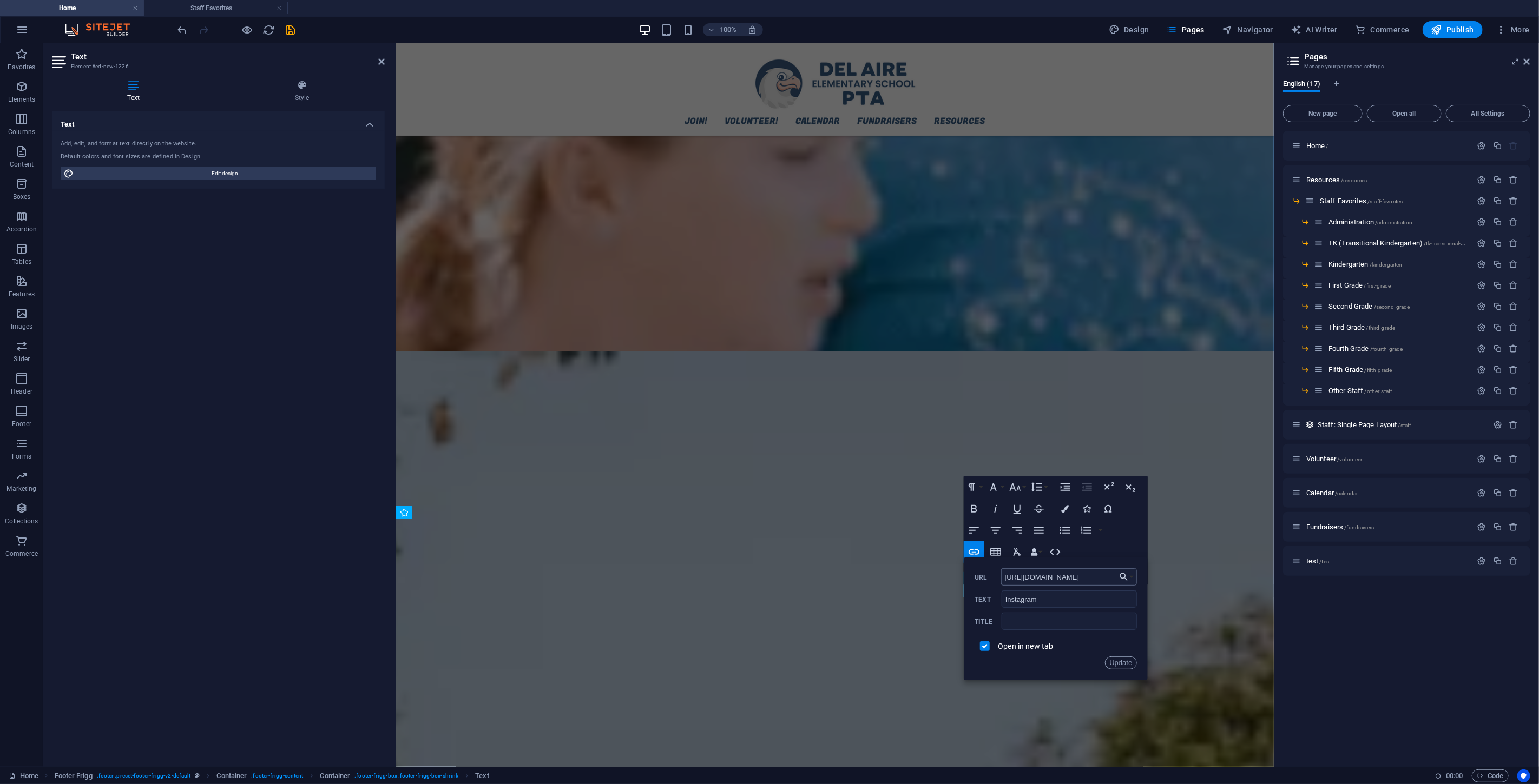
click at [924, 470] on input "https://www.instagram.com/" at bounding box center [1069, 577] width 136 height 18
type input "https://www.instagram.com/delaire_pta_wiseburn/"
click at [924, 470] on button "Update" at bounding box center [1121, 663] width 33 height 13
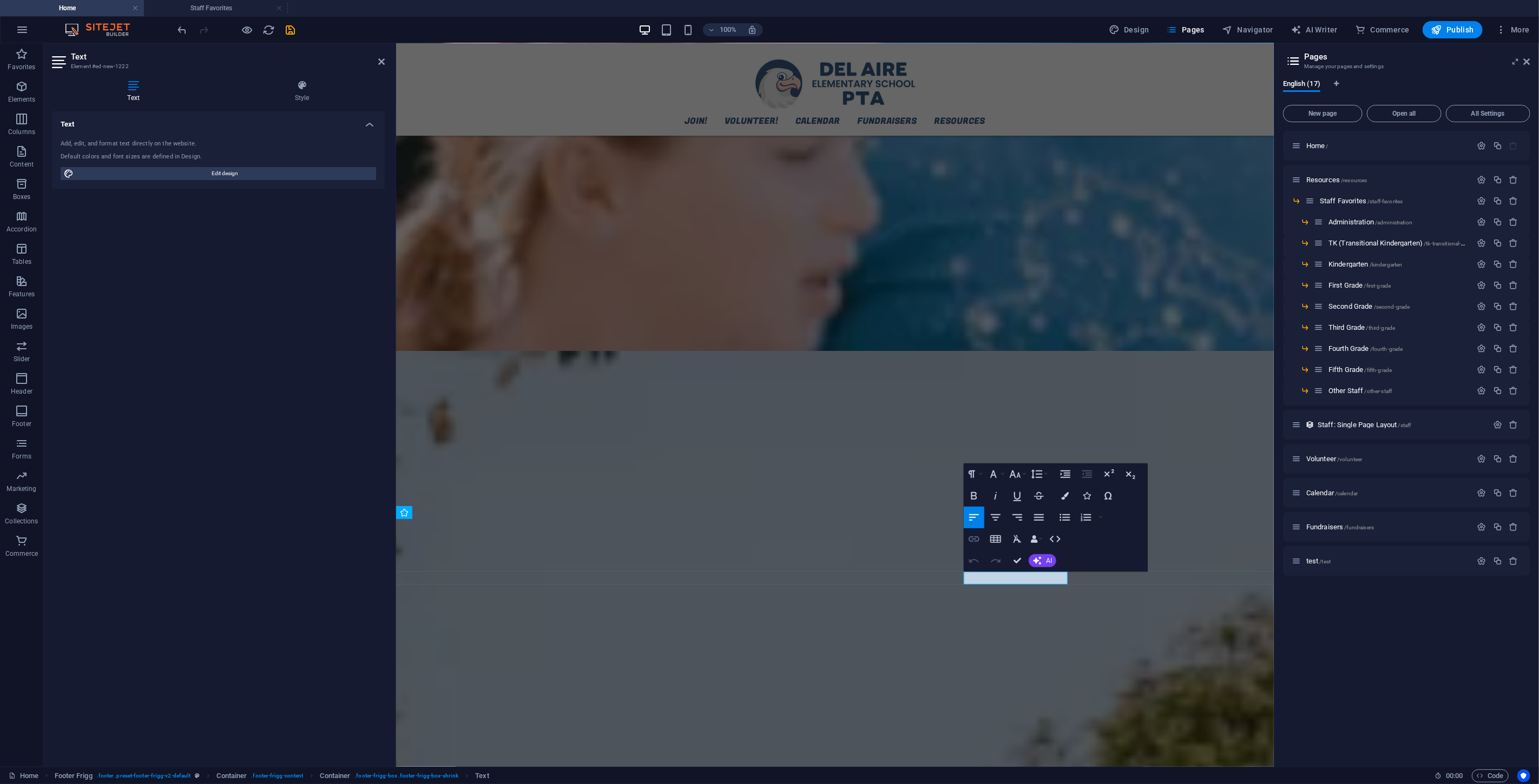
click at [924, 470] on icon "button" at bounding box center [974, 539] width 11 height 5
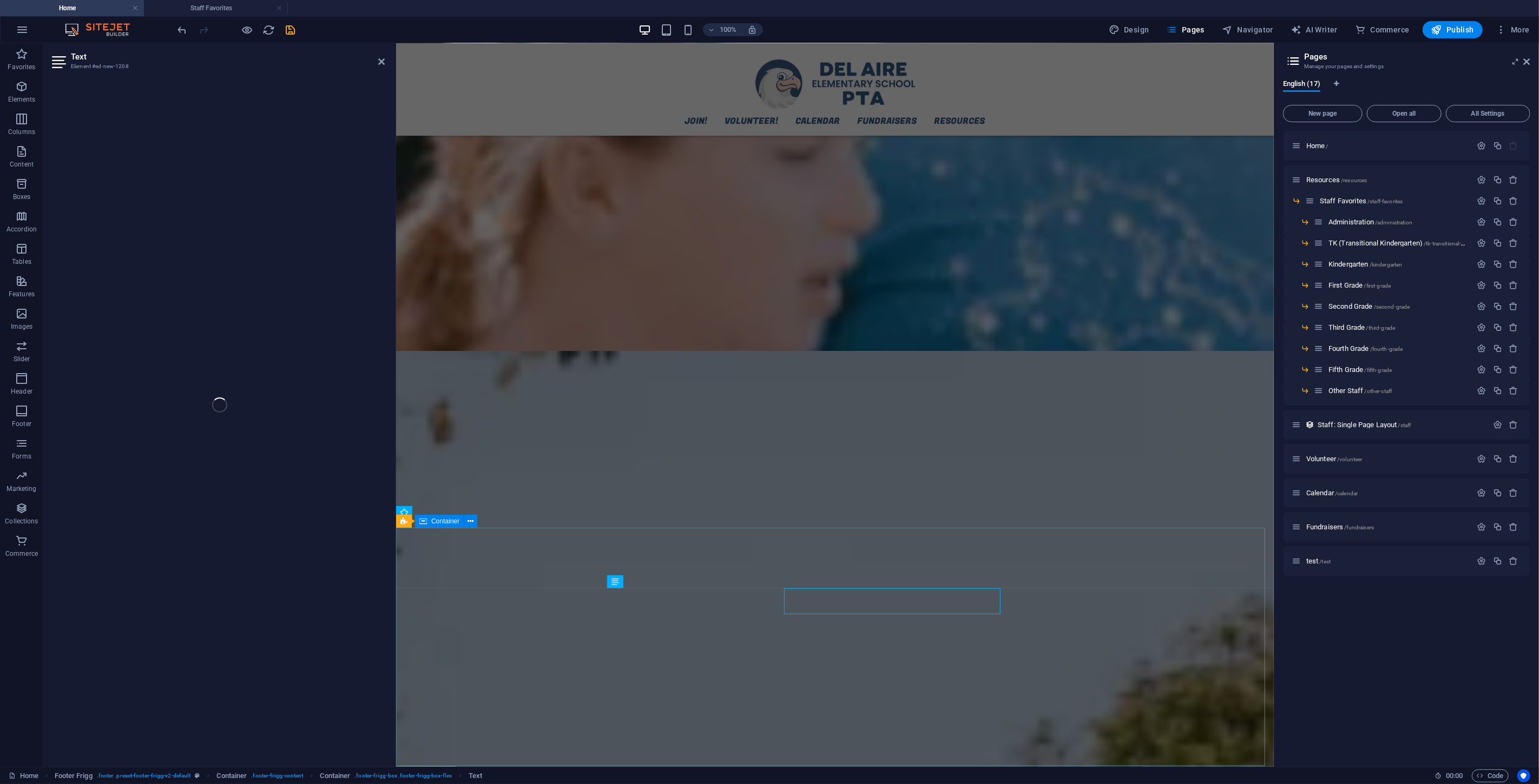
drag, startPoint x: 679, startPoint y: 606, endPoint x: 593, endPoint y: 612, distance: 86.2
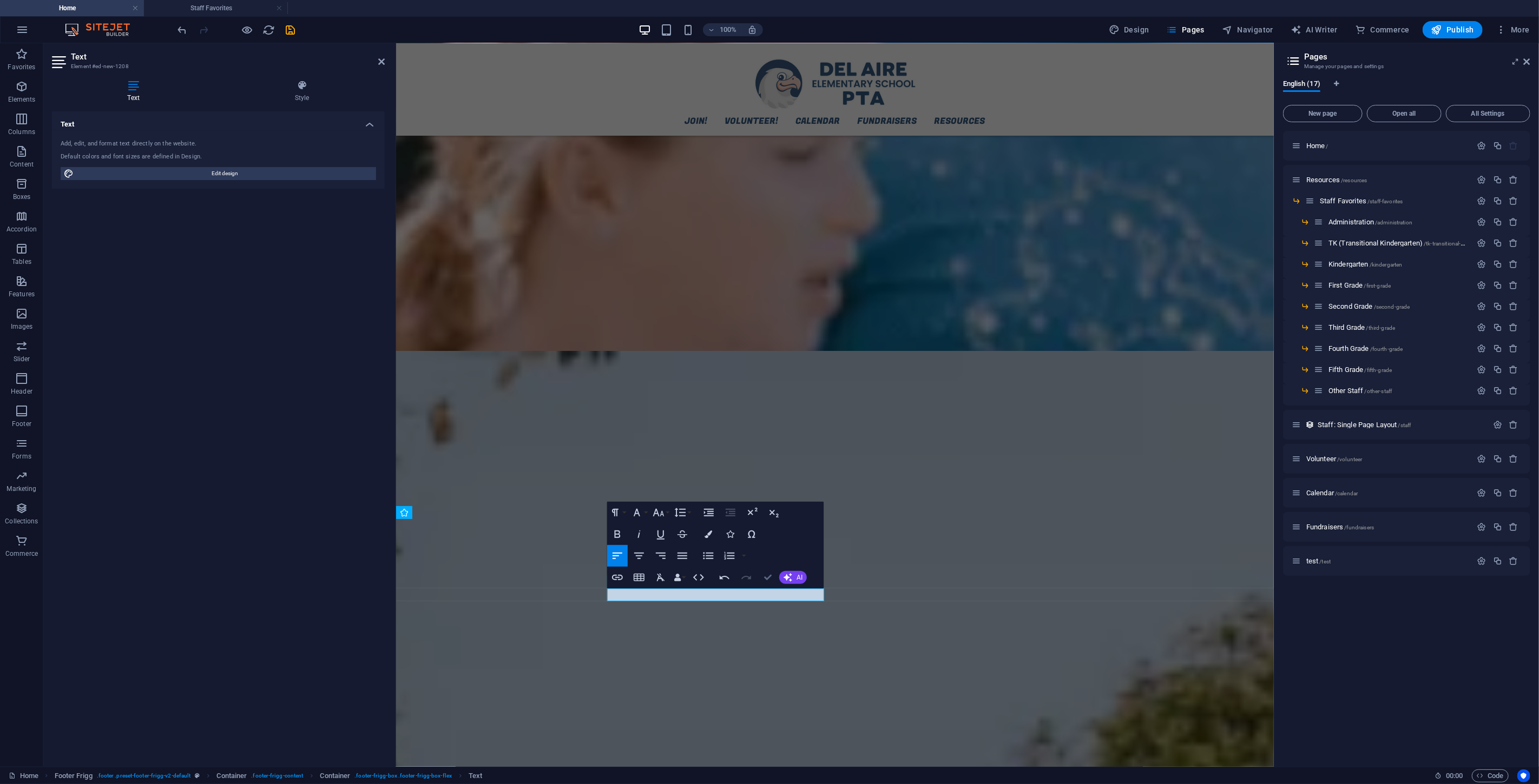
drag, startPoint x: 770, startPoint y: 576, endPoint x: 571, endPoint y: 564, distance: 199.4
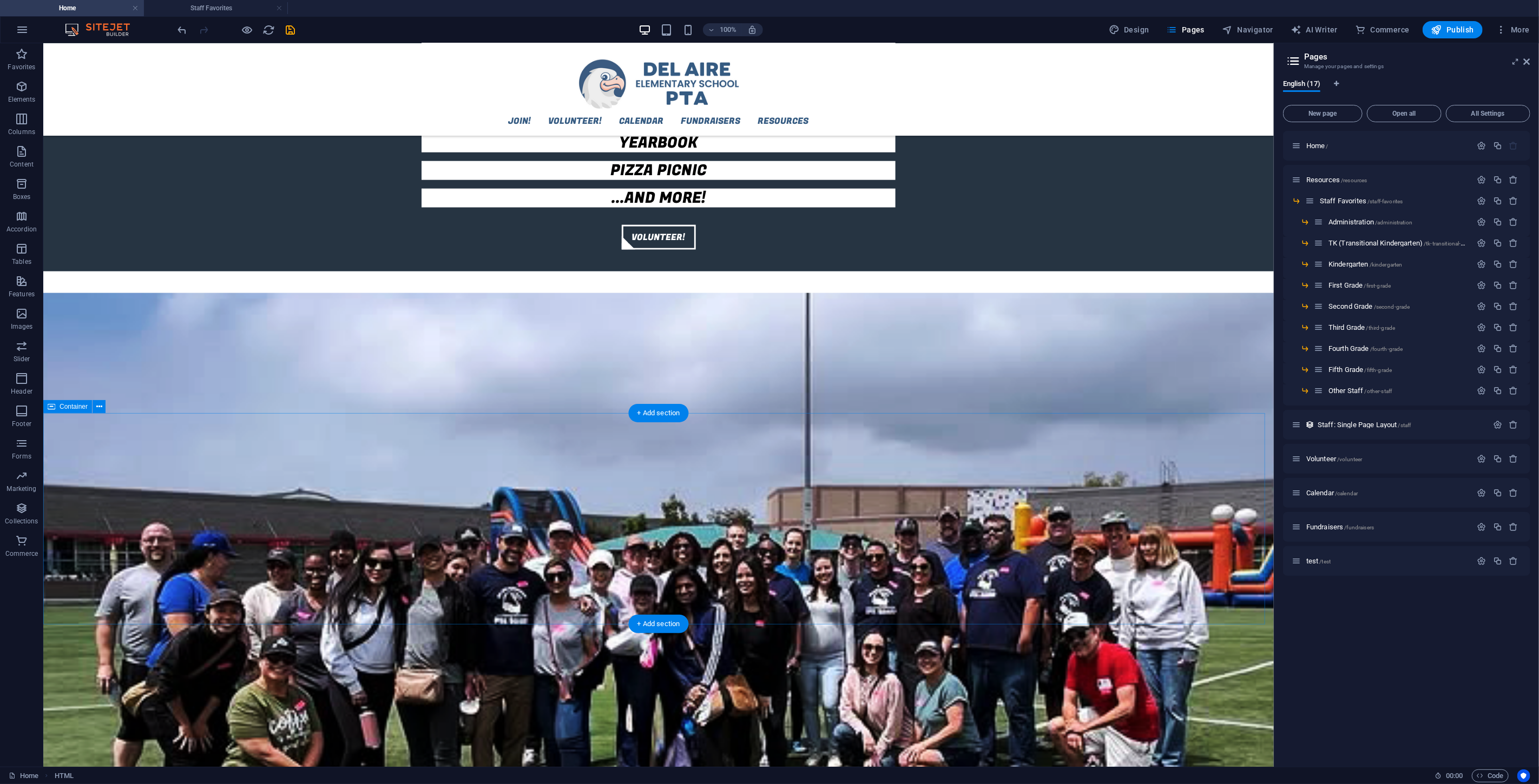
scroll to position [1128, 0]
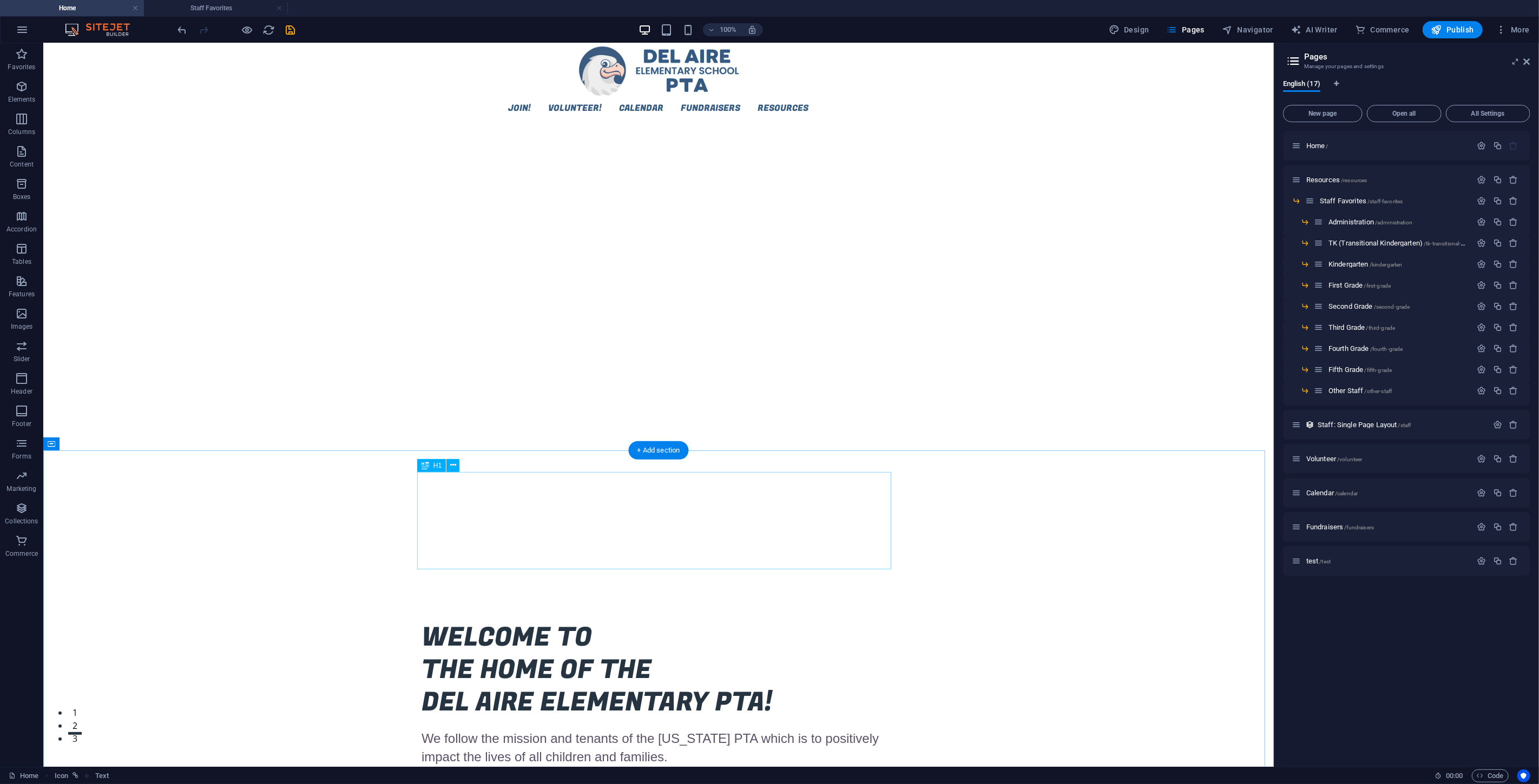
scroll to position [0, 0]
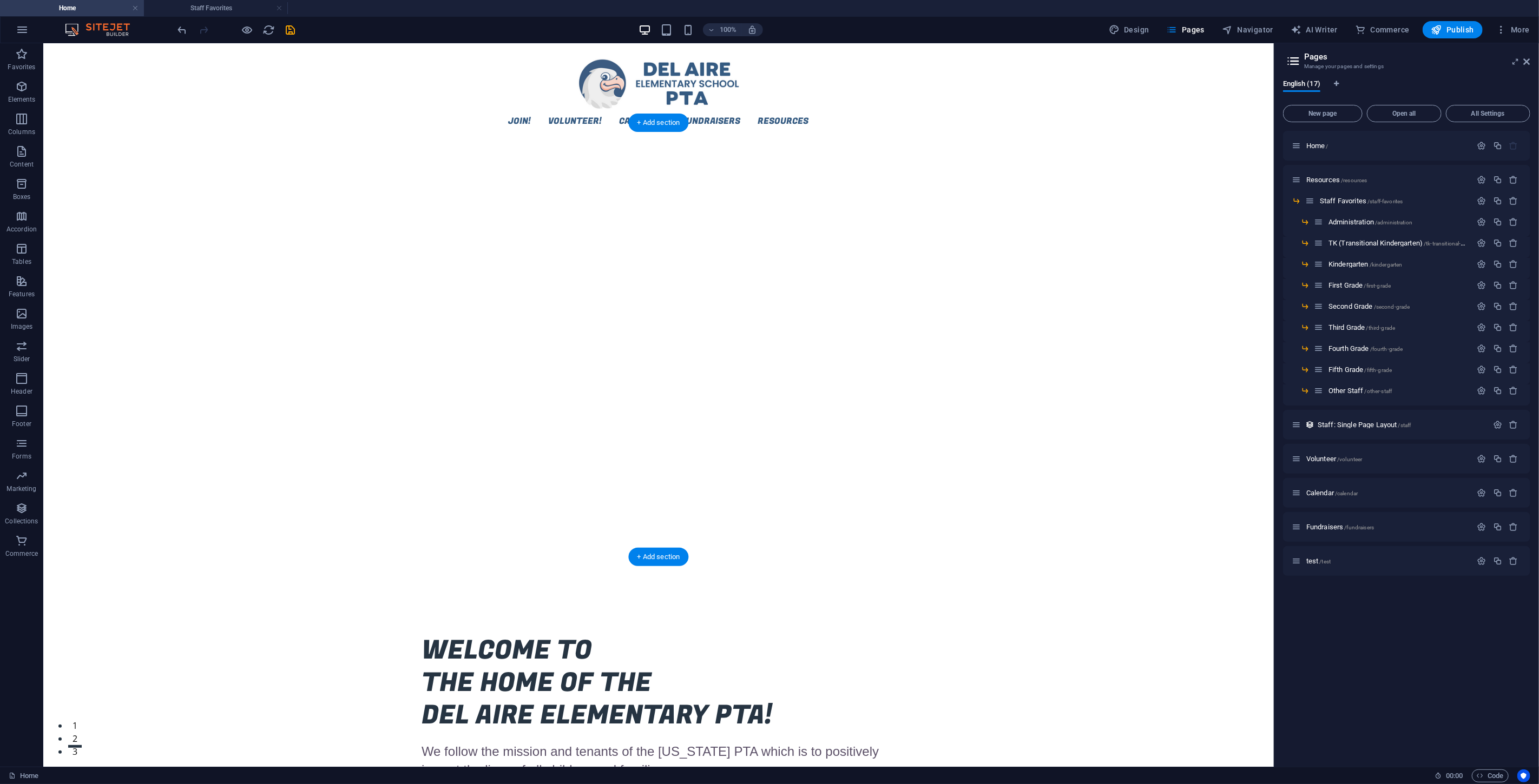
click at [853, 103] on div "Join! Volunteer! Calendar Fundraisers Resources Staff Favorites Administration …" at bounding box center [659, 89] width 1231 height 92
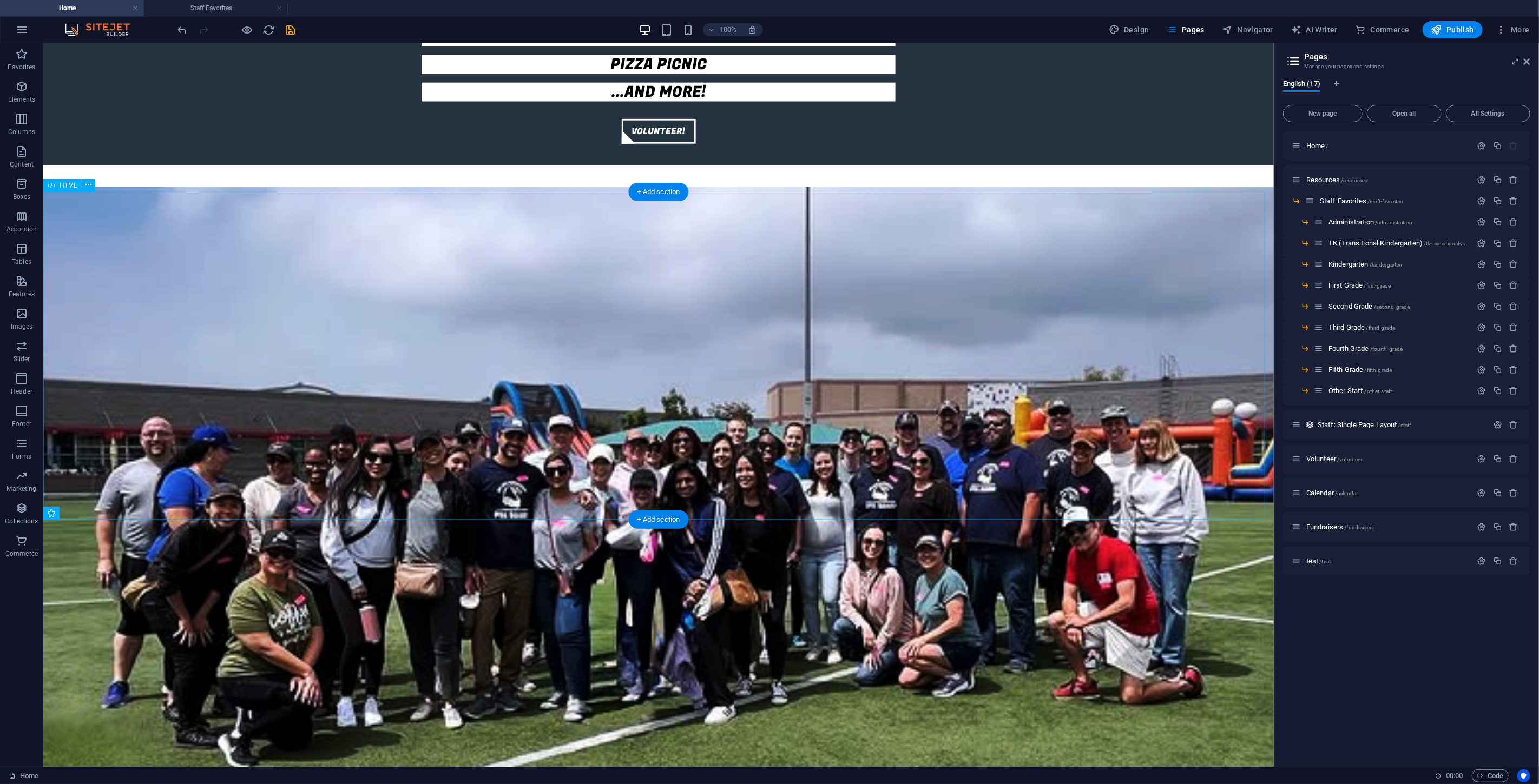
scroll to position [1128, 0]
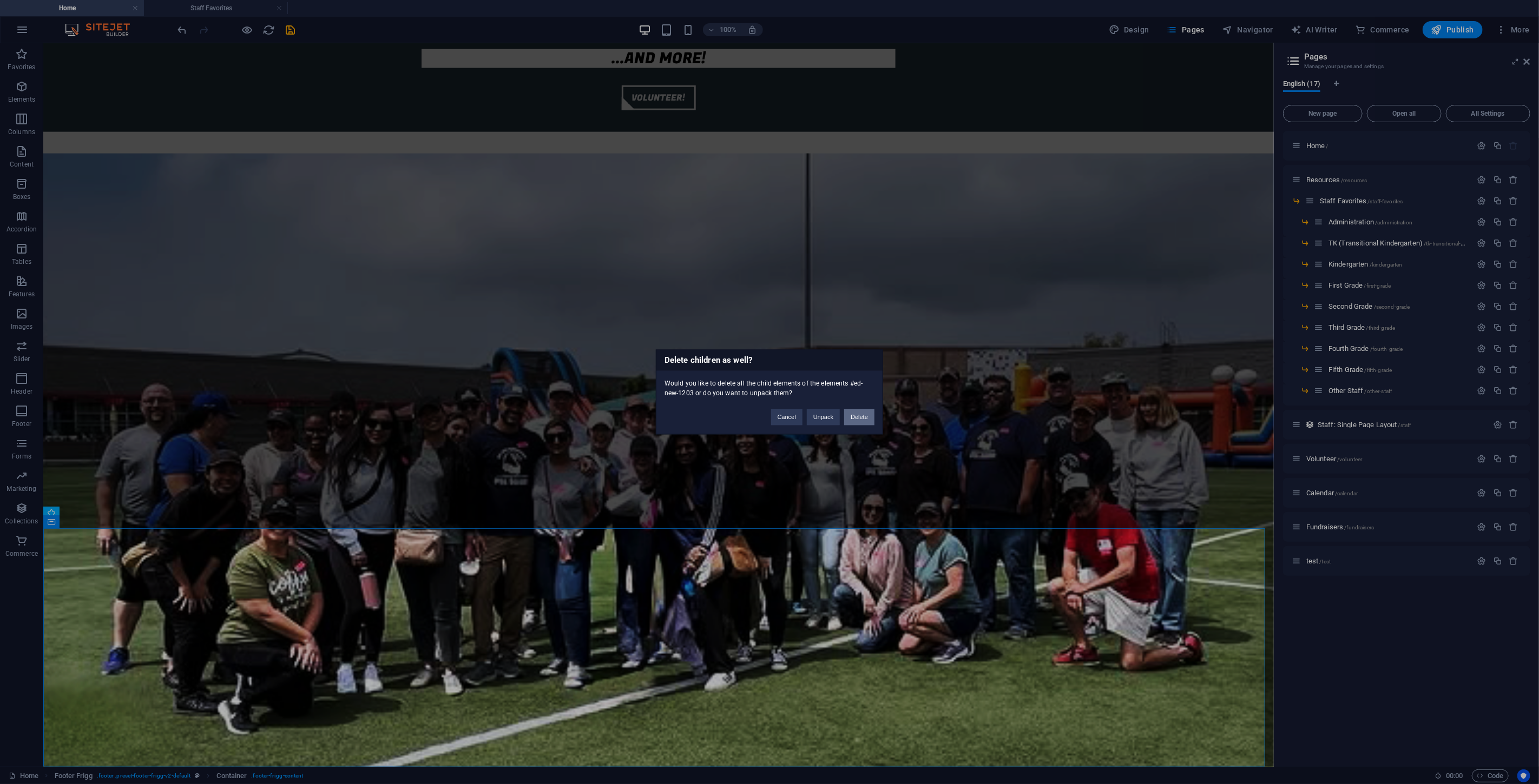
click at [858, 416] on button "Delete" at bounding box center [859, 417] width 30 height 16
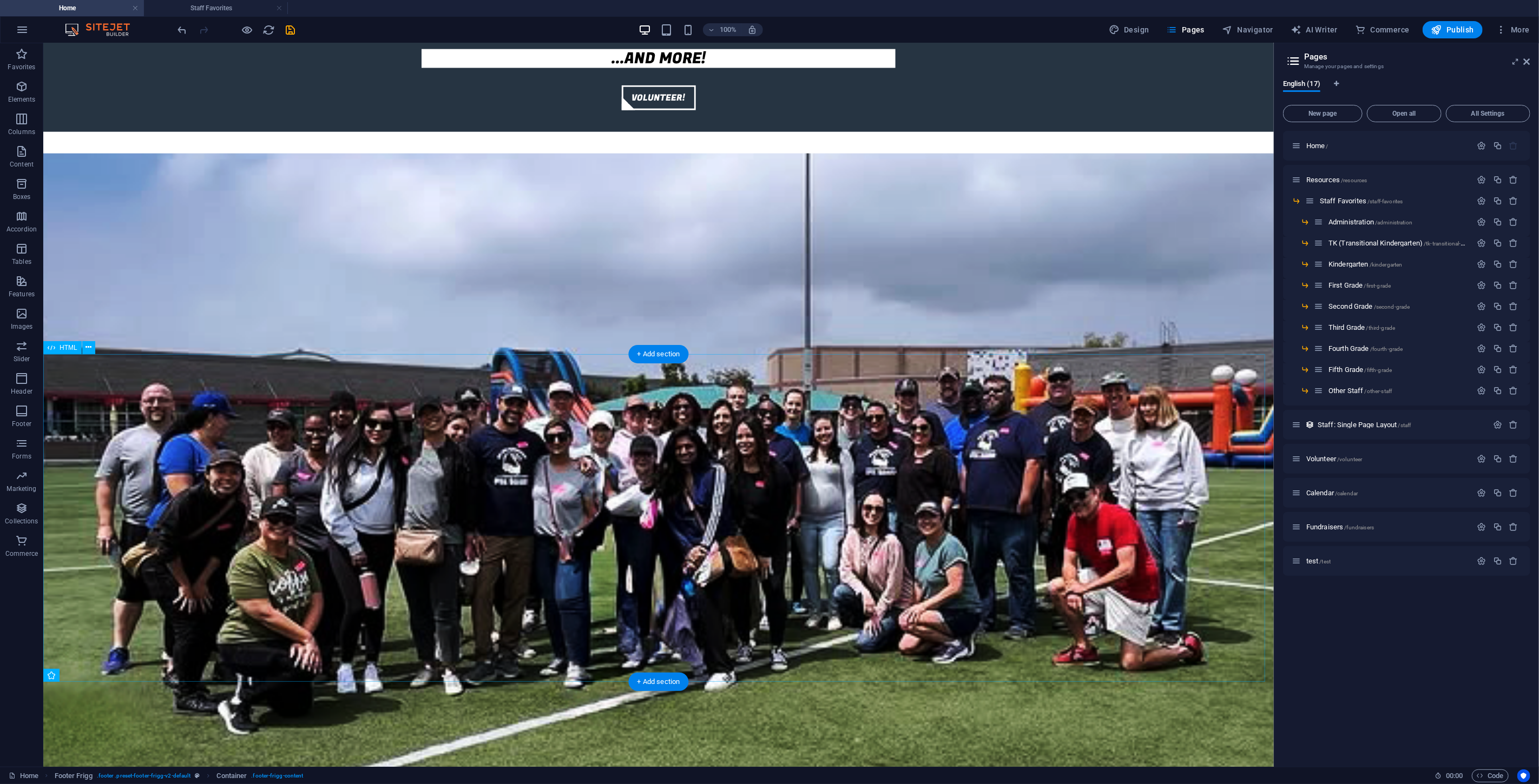
scroll to position [965, 0]
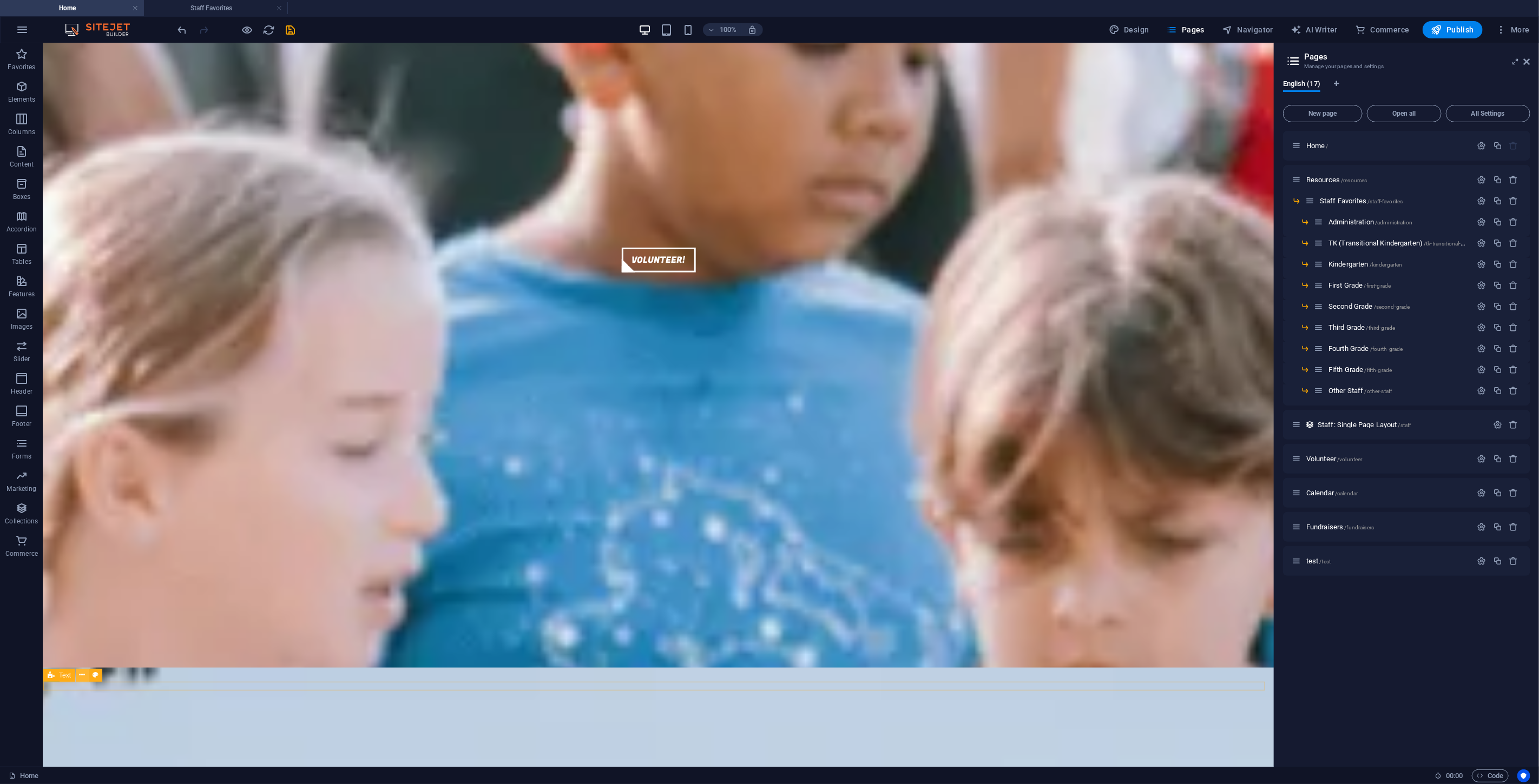
click at [80, 470] on icon at bounding box center [82, 675] width 6 height 11
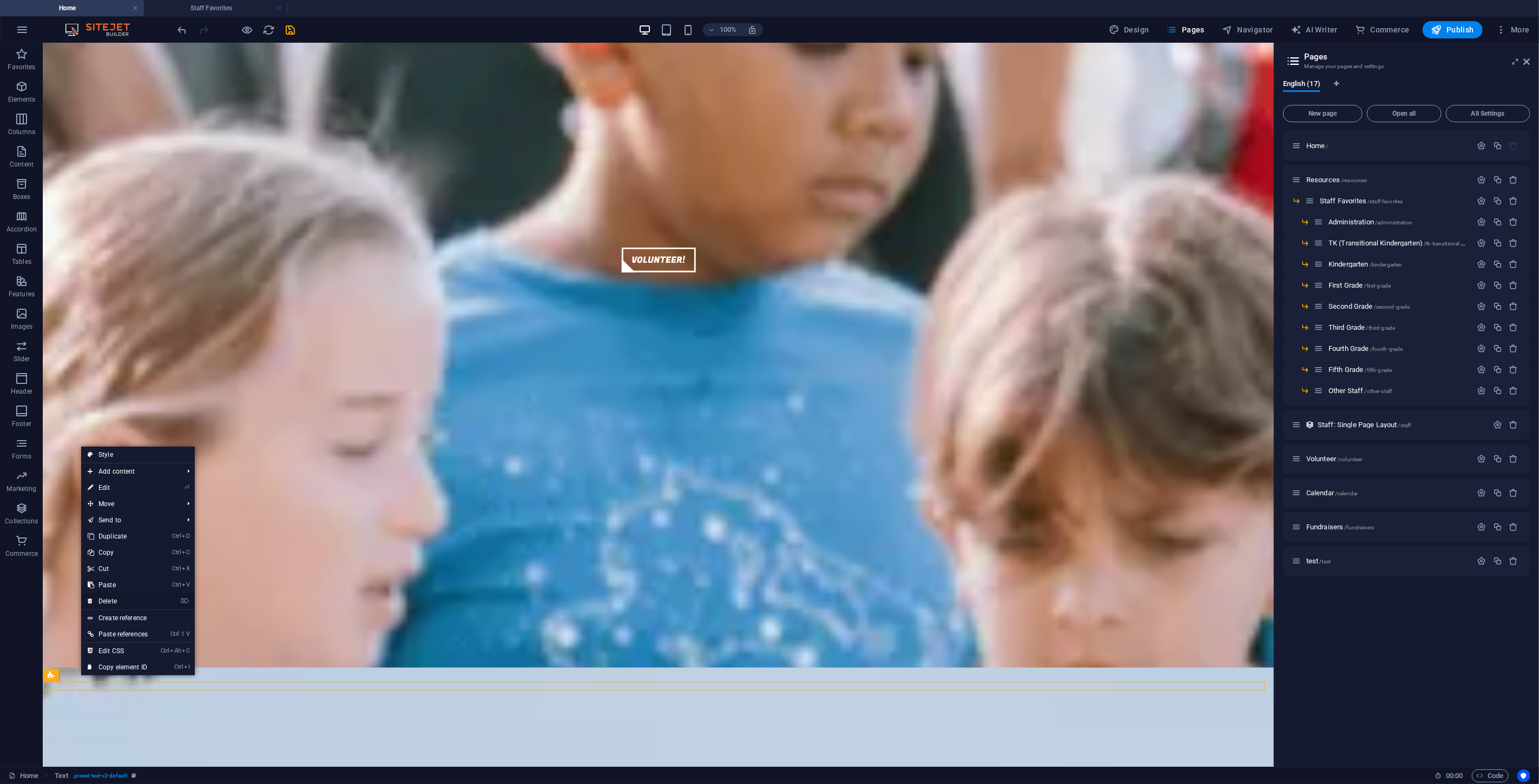
click at [115, 470] on link "⌦ Delete" at bounding box center [117, 601] width 73 height 16
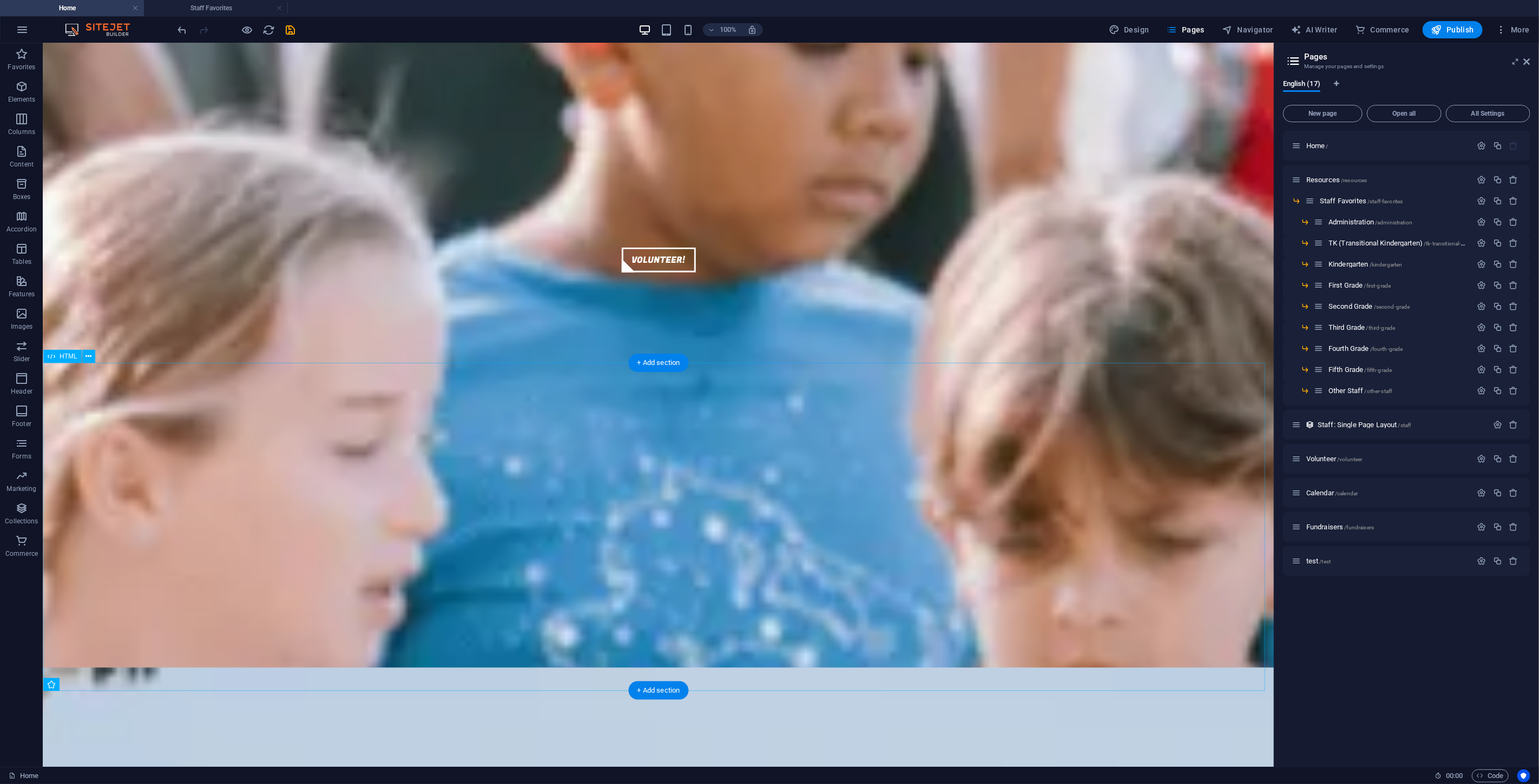
scroll to position [956, 0]
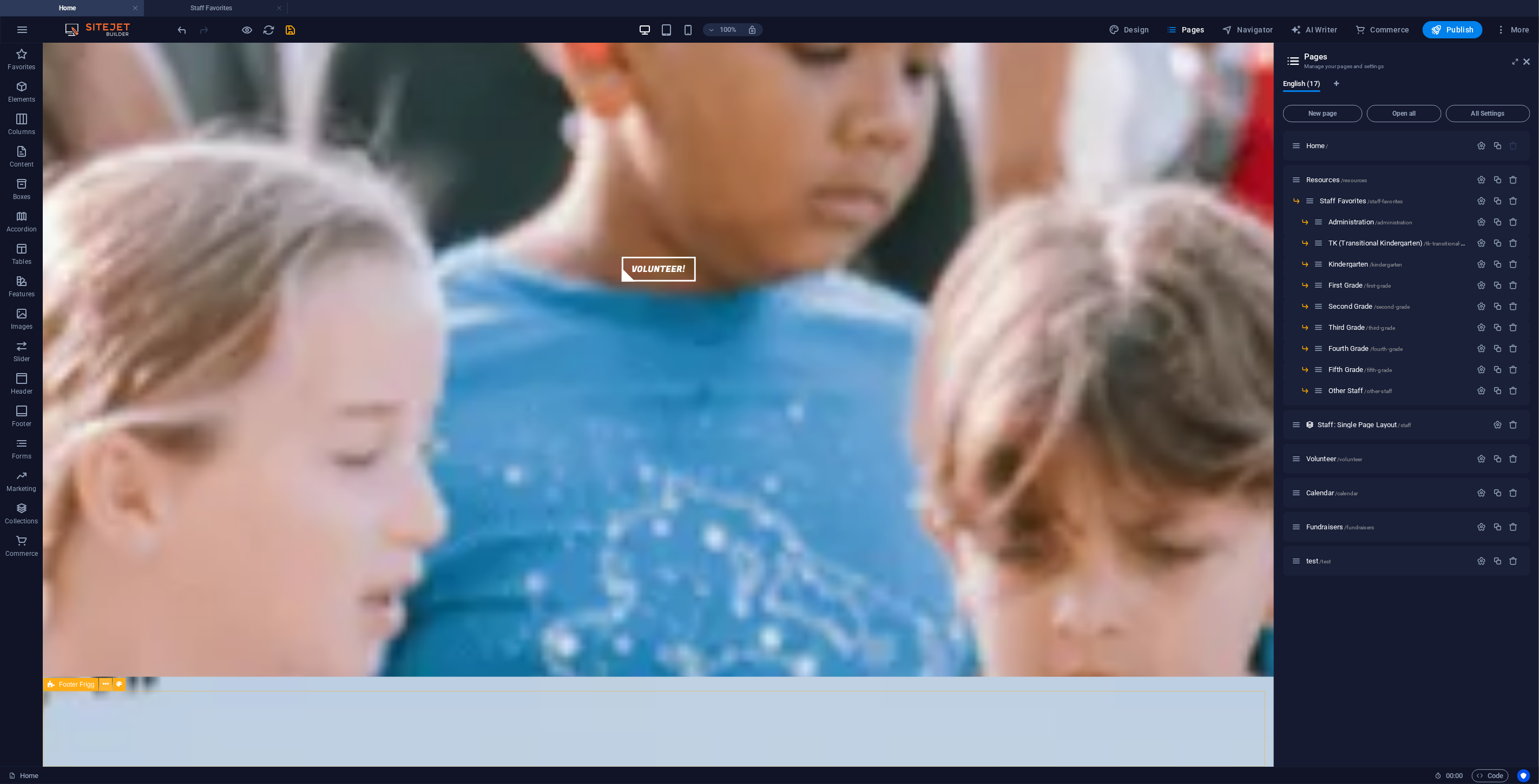
click at [105, 470] on icon at bounding box center [106, 685] width 6 height 11
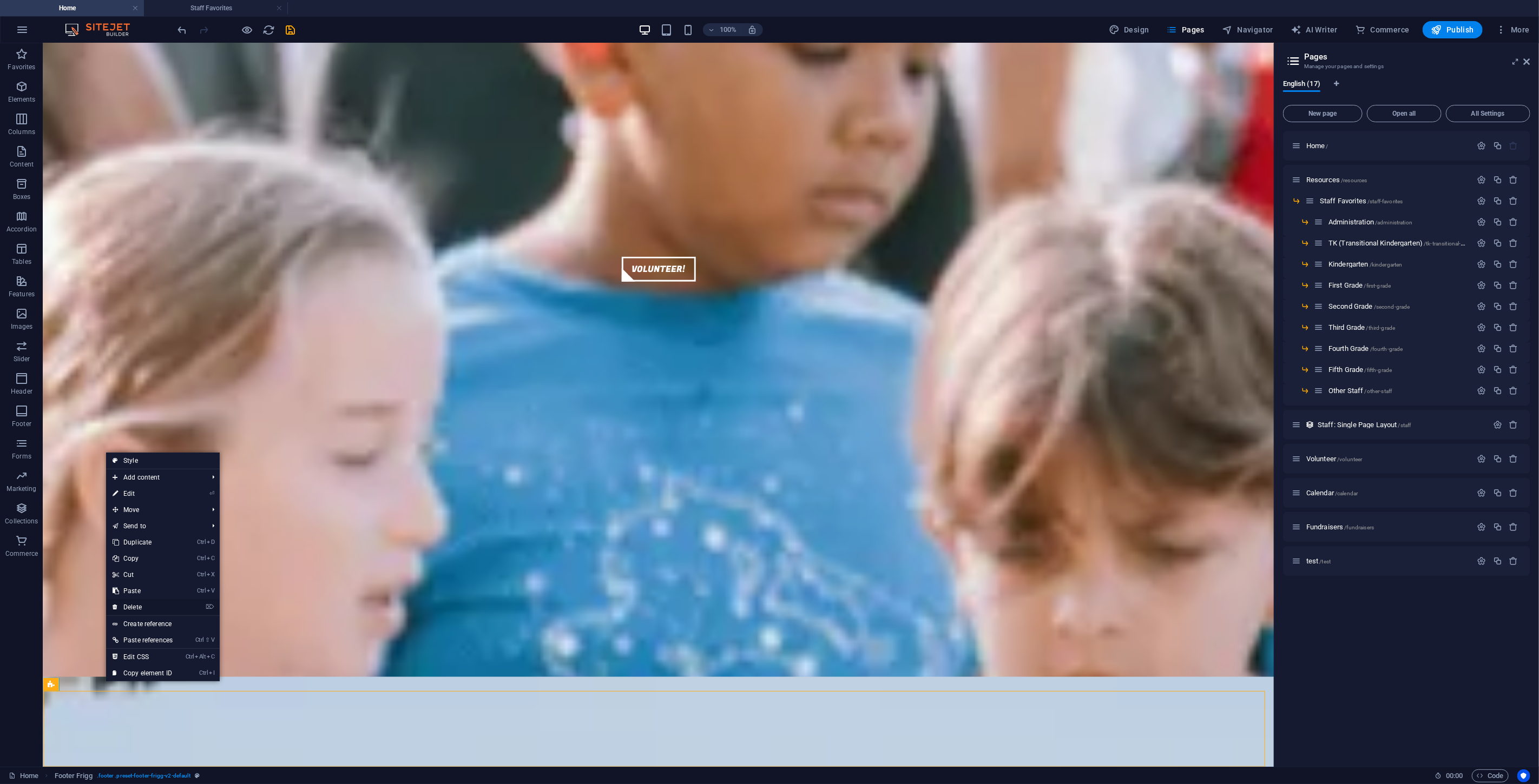
click at [151, 470] on link "⌦ Delete" at bounding box center [142, 607] width 73 height 16
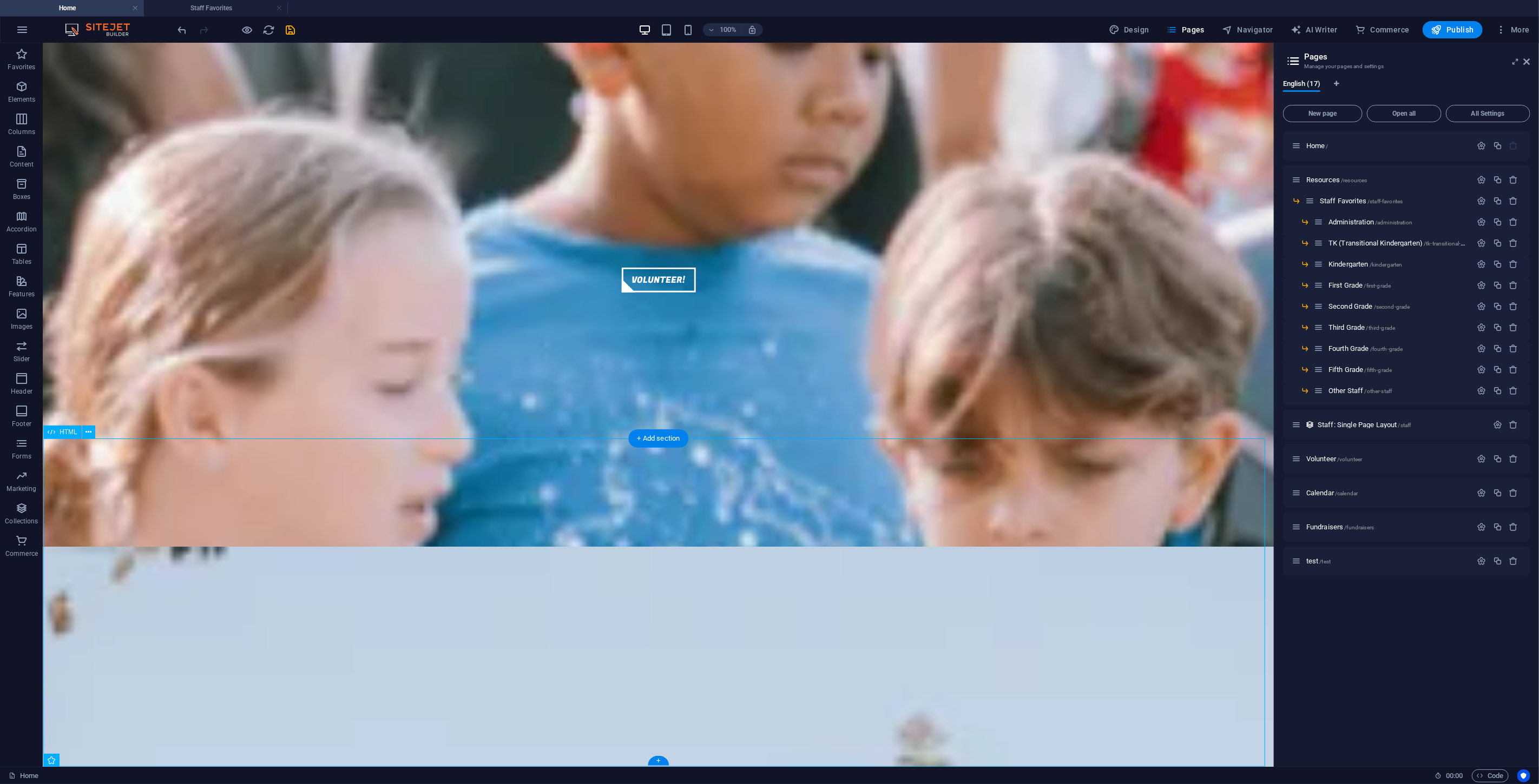
scroll to position [924, 0]
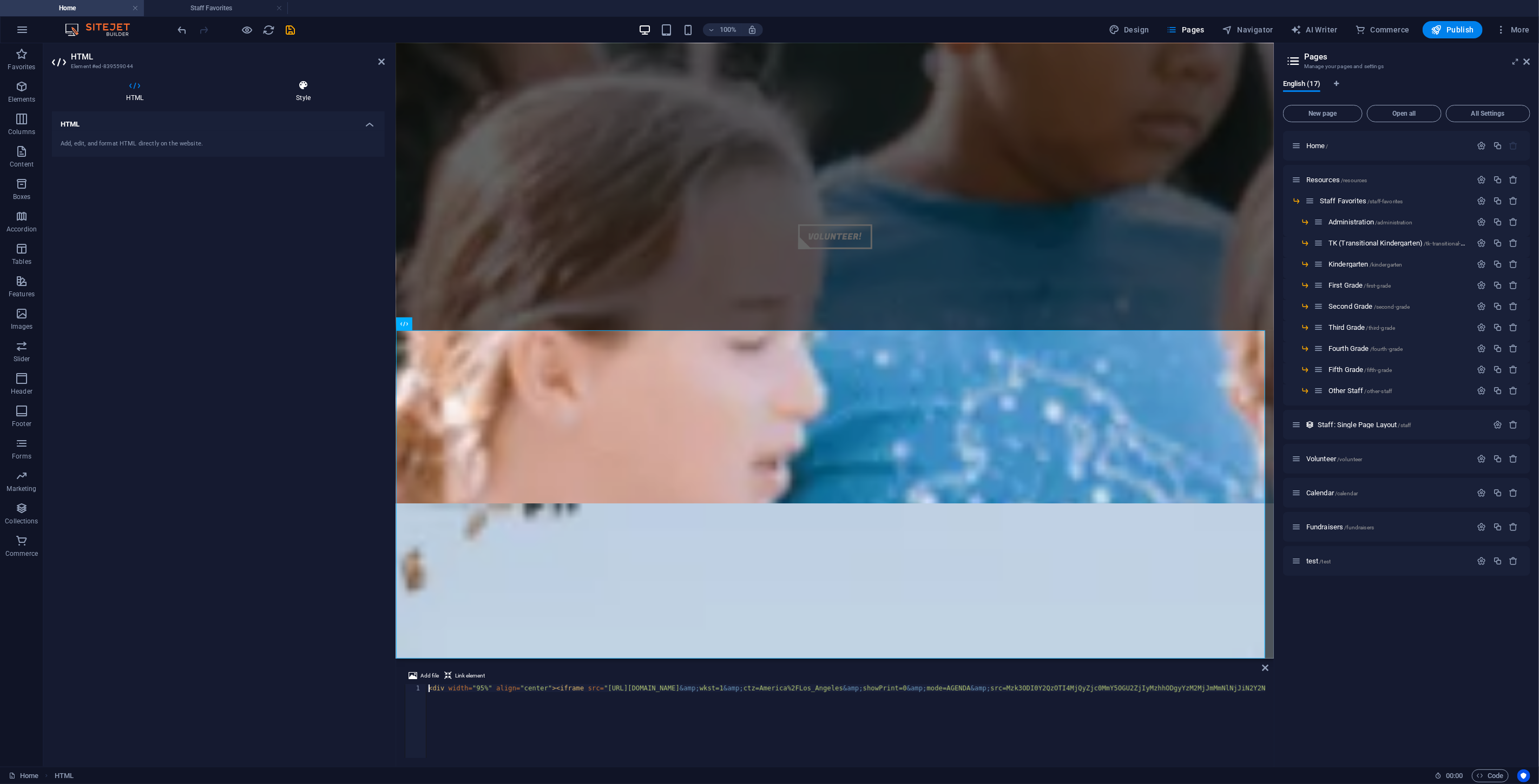
click at [298, 89] on icon at bounding box center [303, 85] width 163 height 11
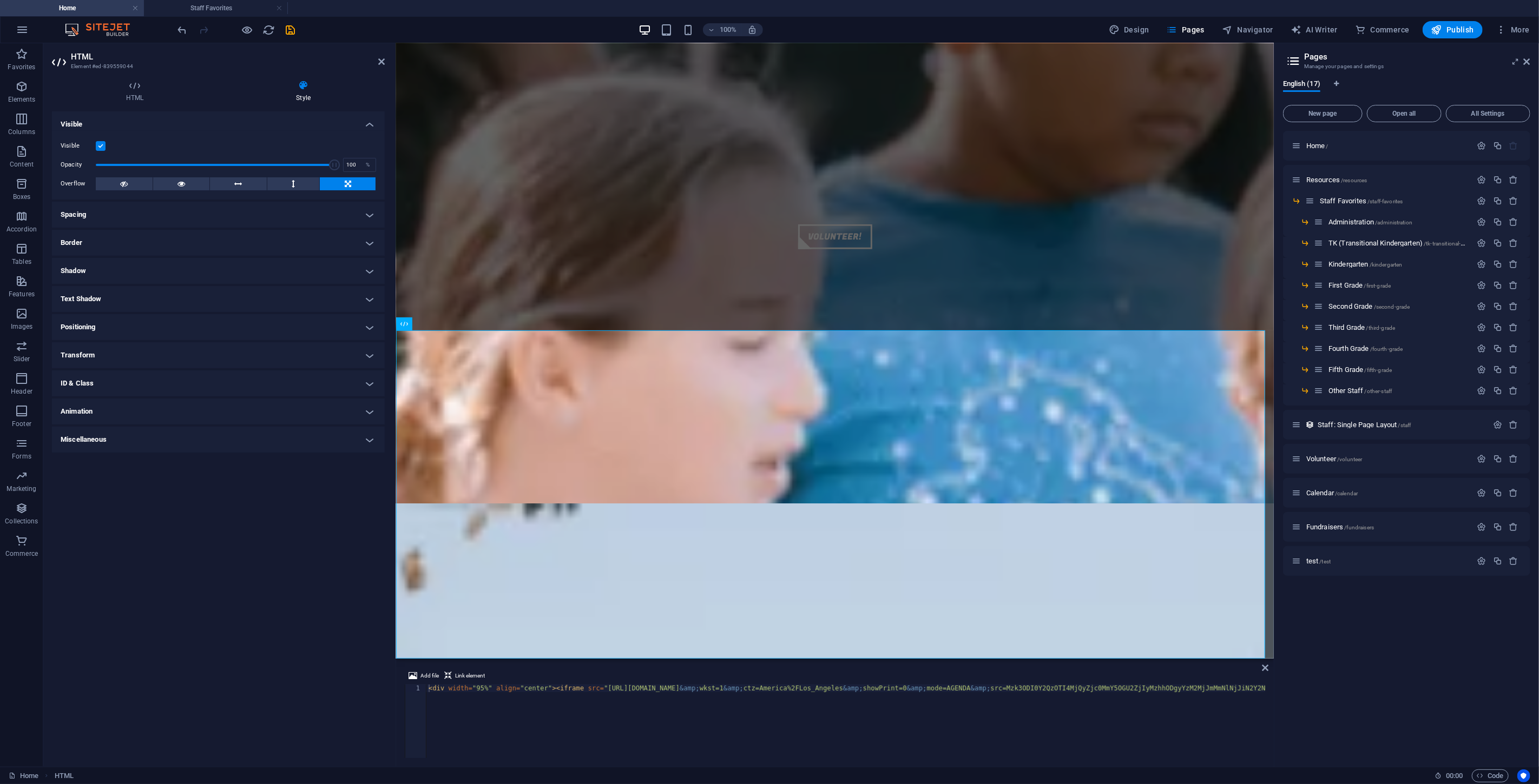
click at [109, 222] on h4 "Spacing" at bounding box center [218, 215] width 333 height 26
click at [152, 287] on h4 "Border" at bounding box center [218, 286] width 333 height 26
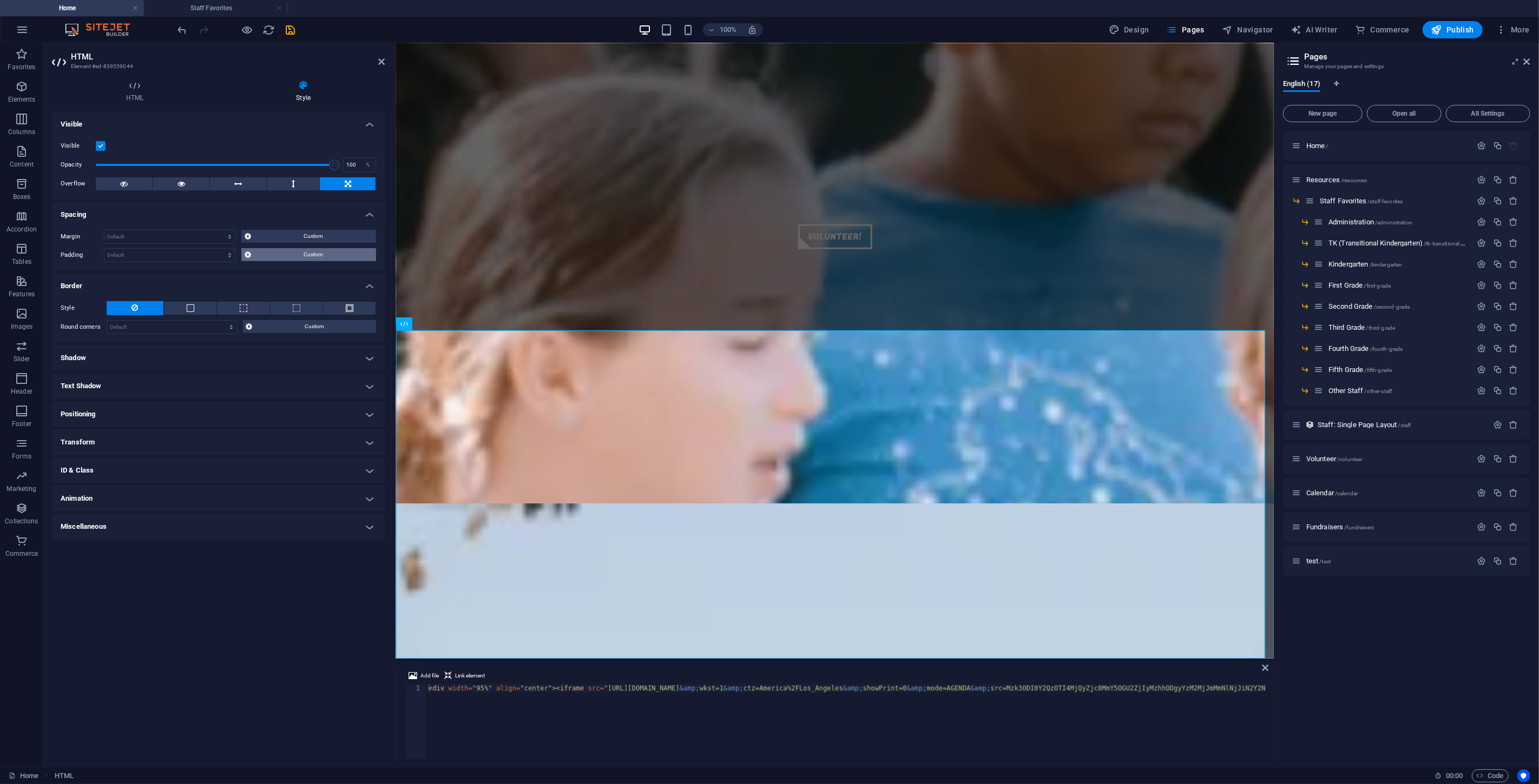
drag, startPoint x: 337, startPoint y: 259, endPoint x: 332, endPoint y: 257, distance: 5.4
click at [336, 258] on span "Custom" at bounding box center [313, 254] width 119 height 13
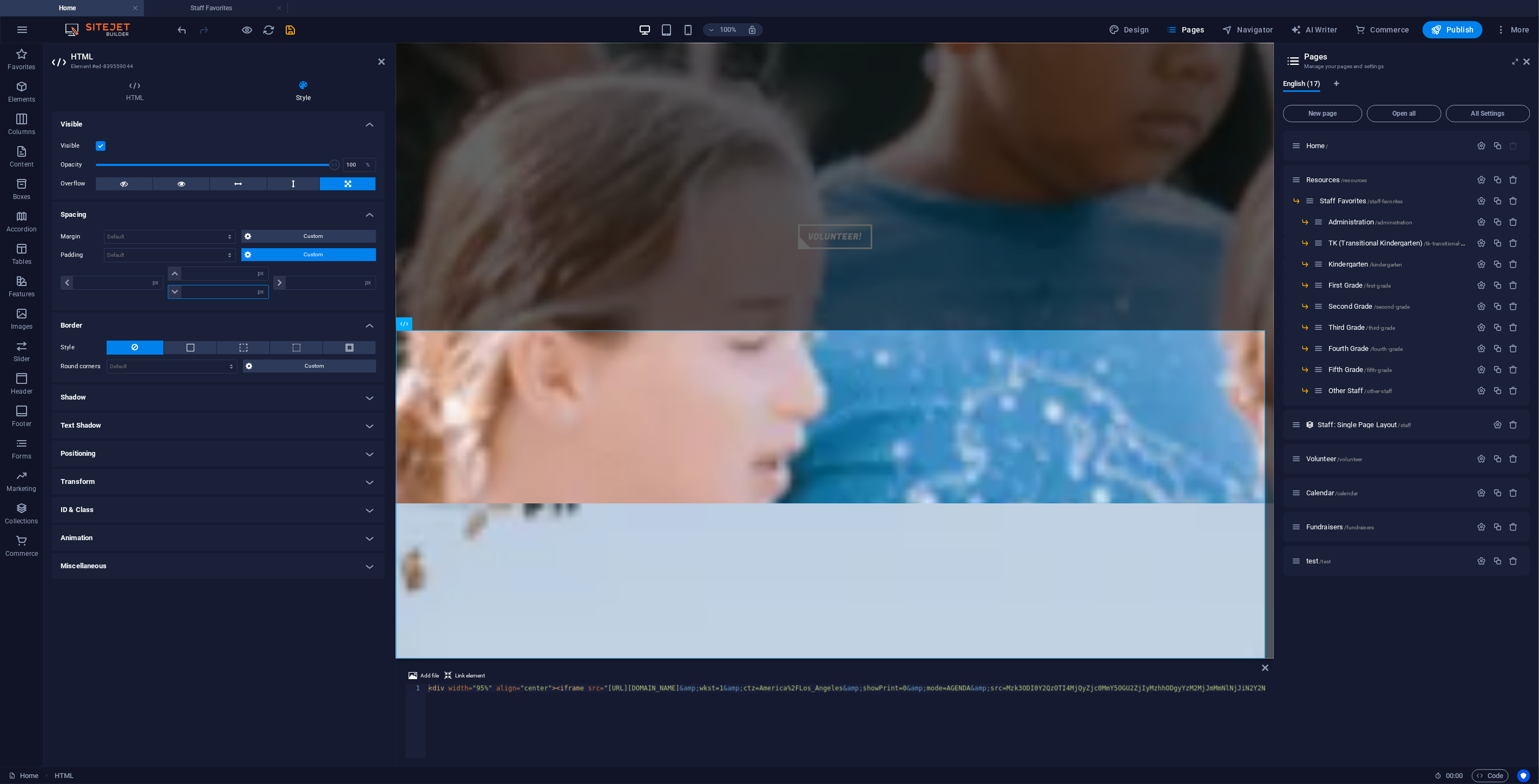
click at [220, 289] on input "number" at bounding box center [225, 292] width 86 height 13
type input "30"
type input "0"
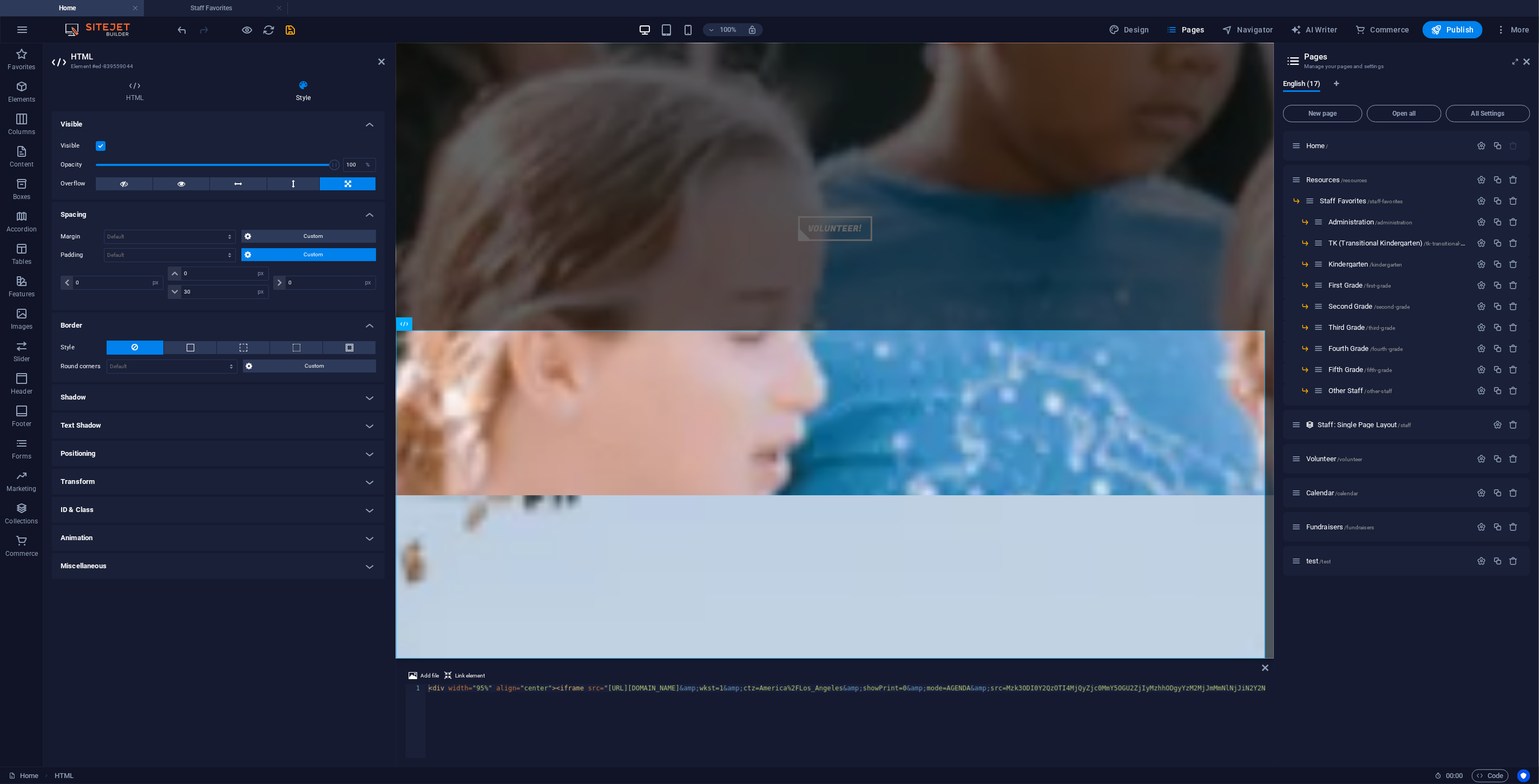
scroll to position [941, 0]
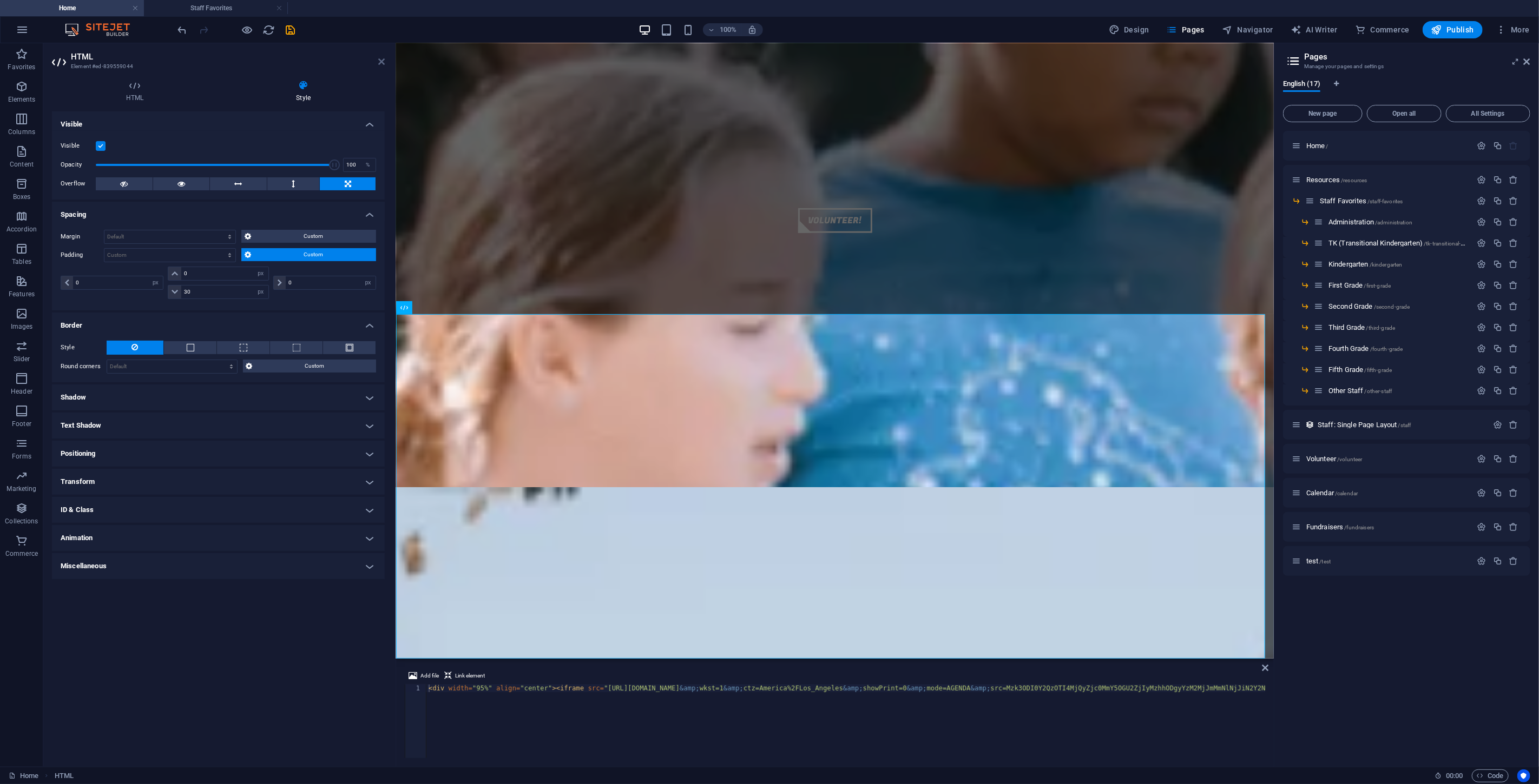
click at [381, 62] on icon at bounding box center [381, 62] width 6 height 9
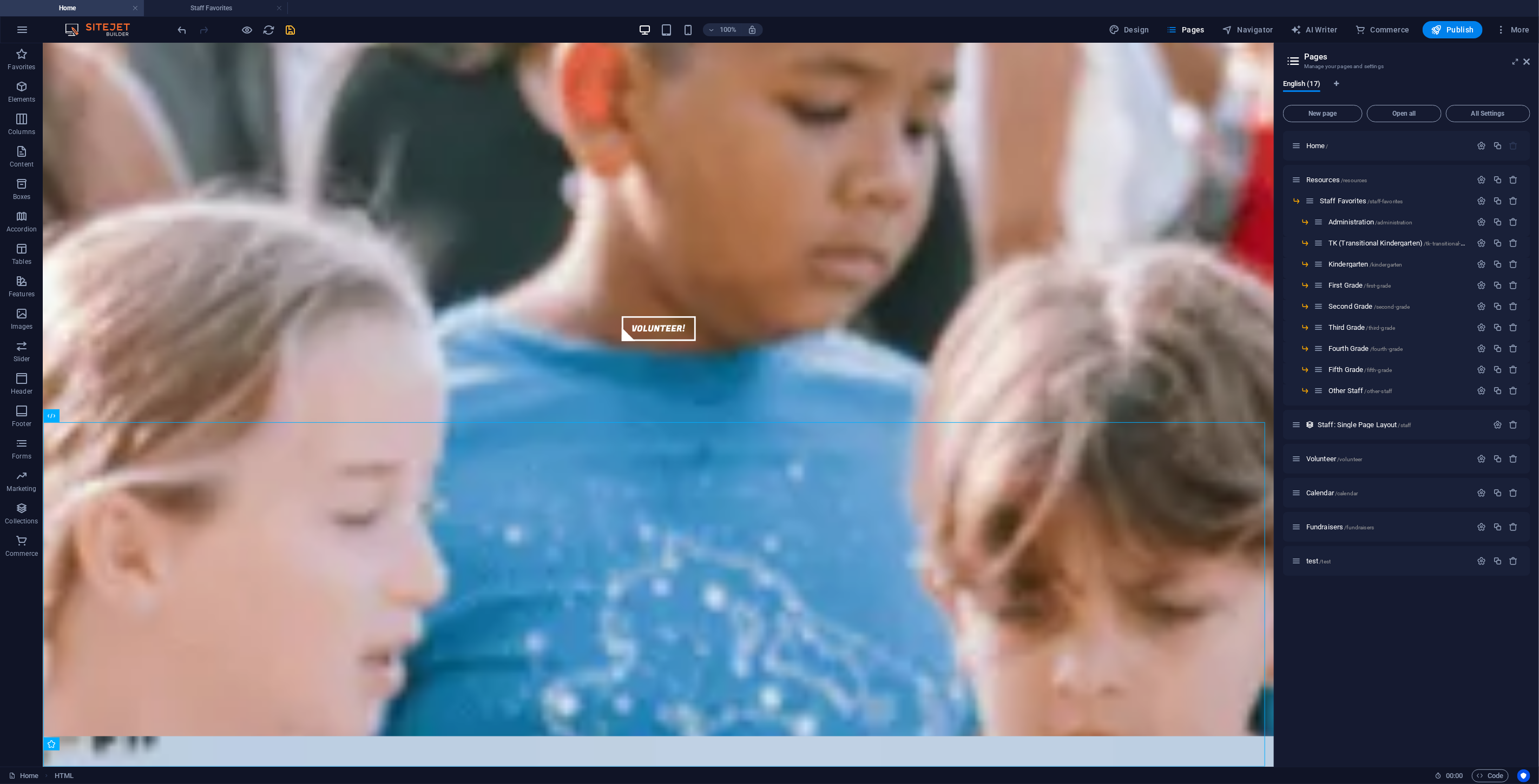
click at [290, 26] on icon "save" at bounding box center [291, 30] width 12 height 12
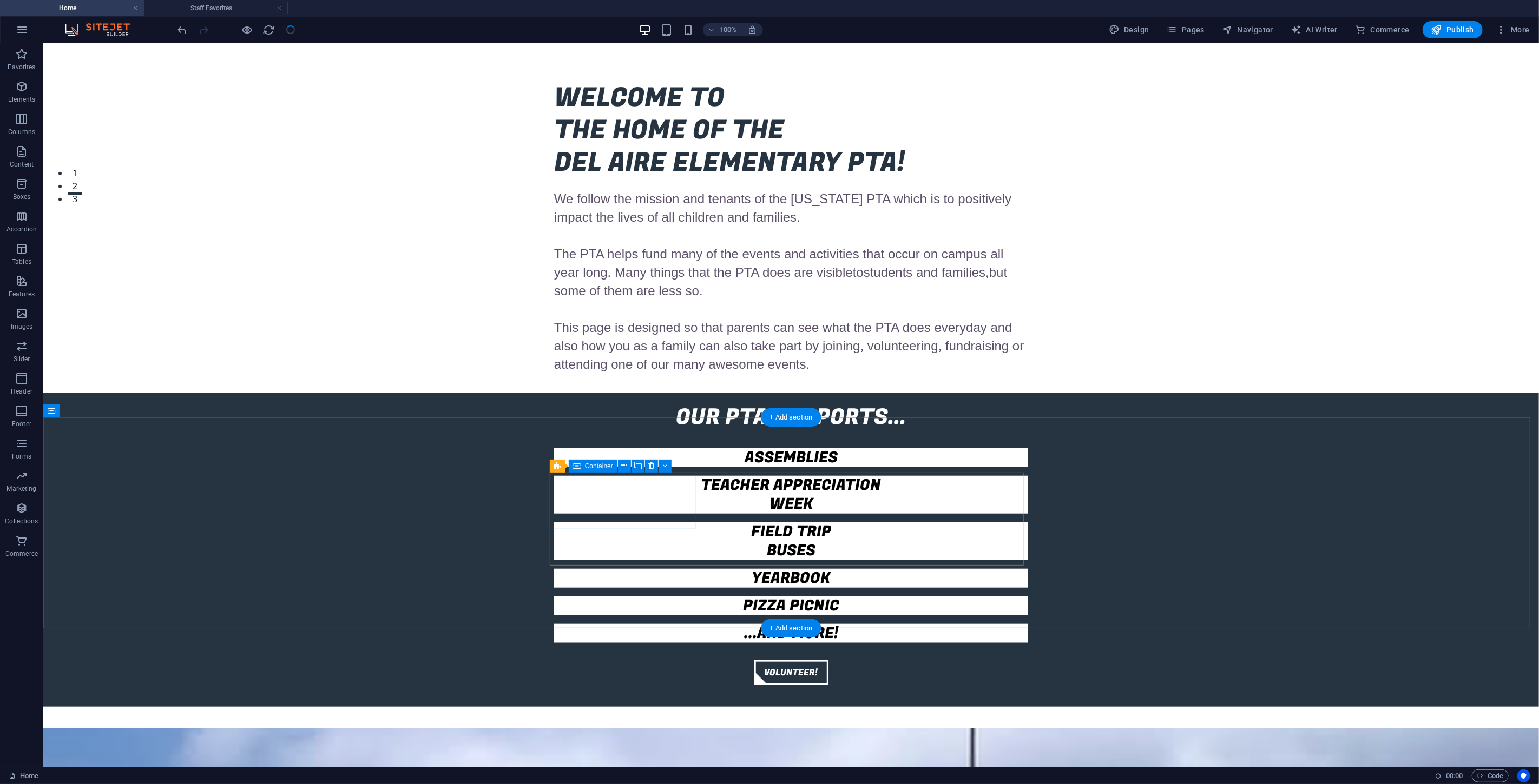
scroll to position [717, 0]
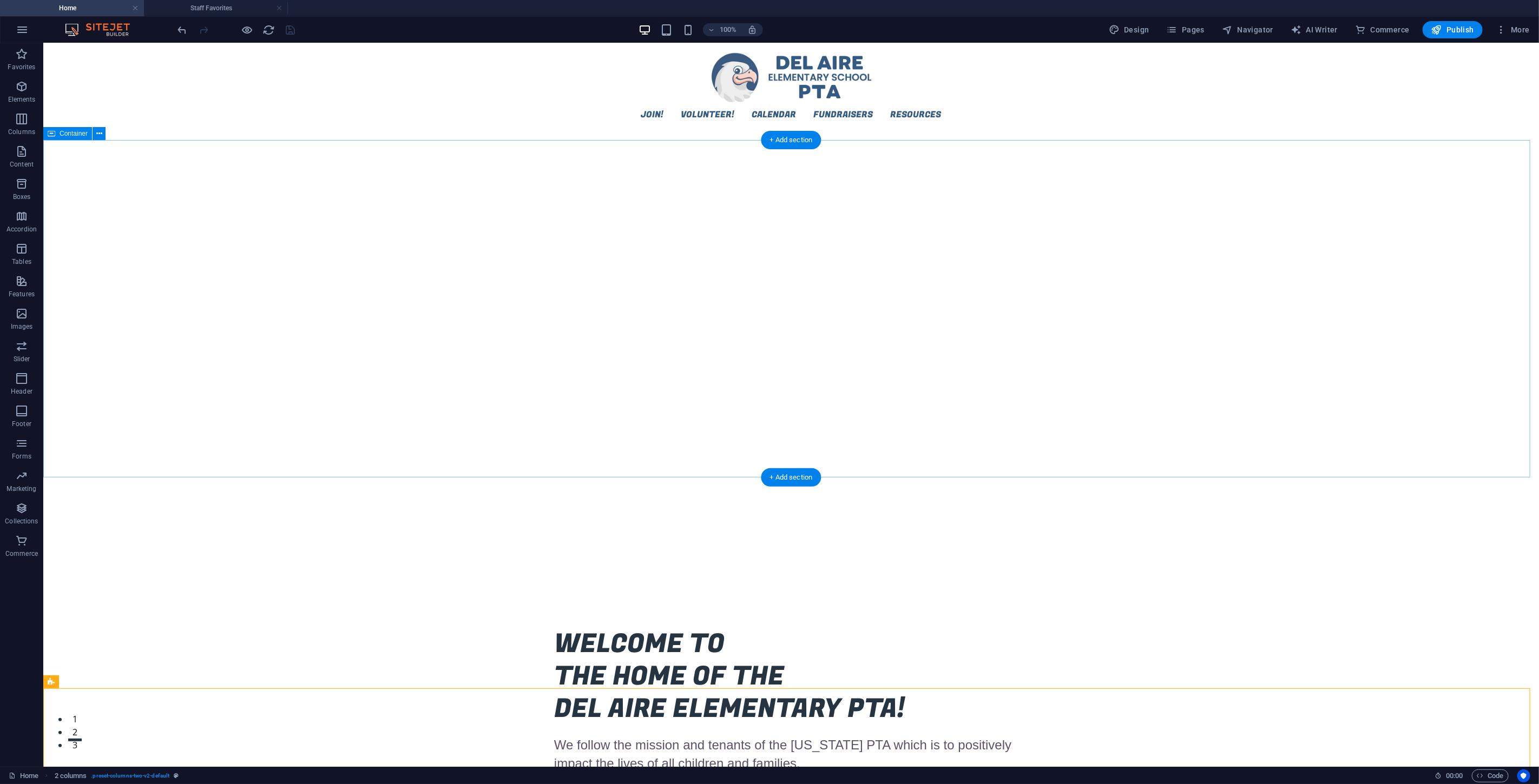
scroll to position [0, 0]
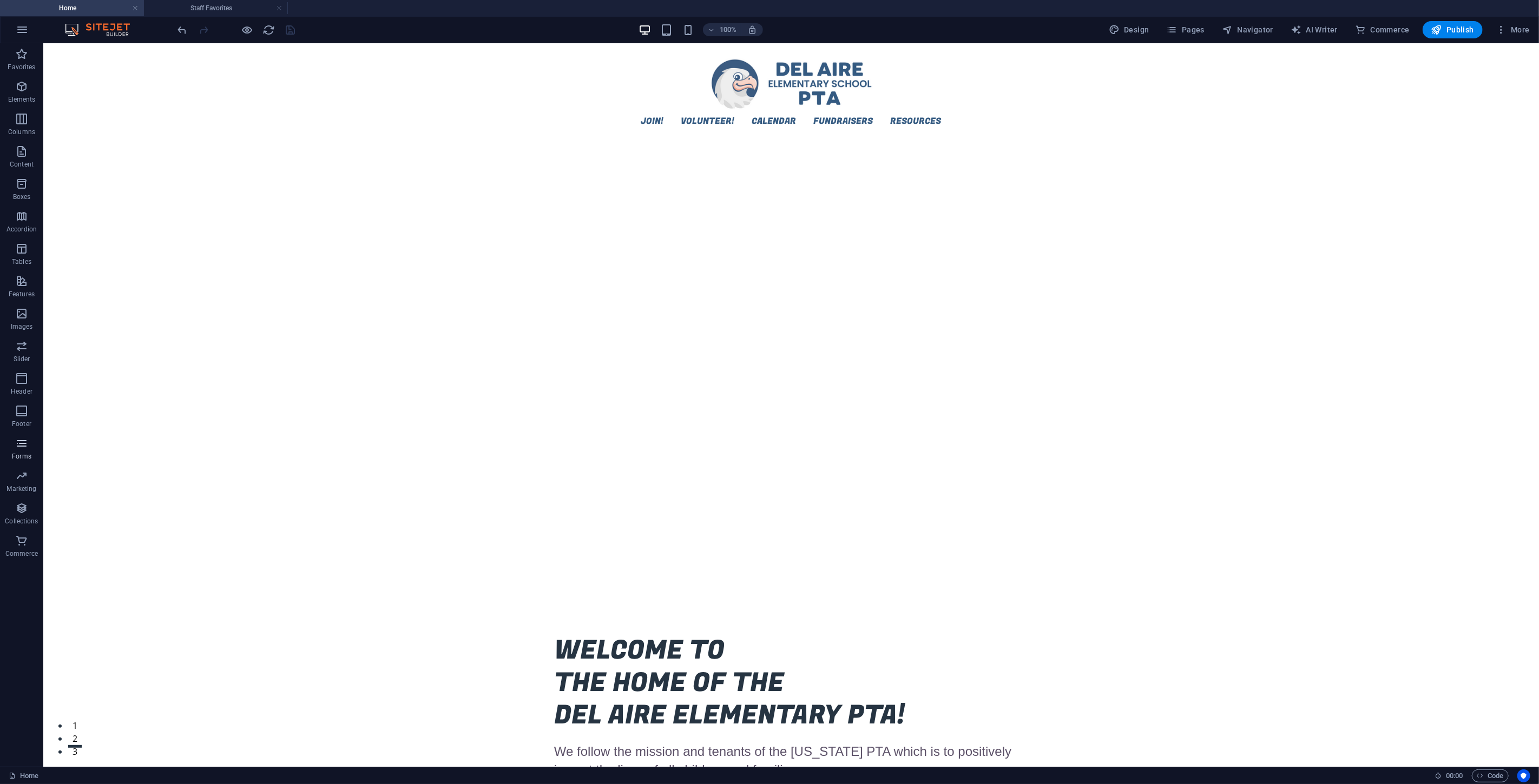
click at [18, 457] on p "Forms" at bounding box center [22, 457] width 19 height 9
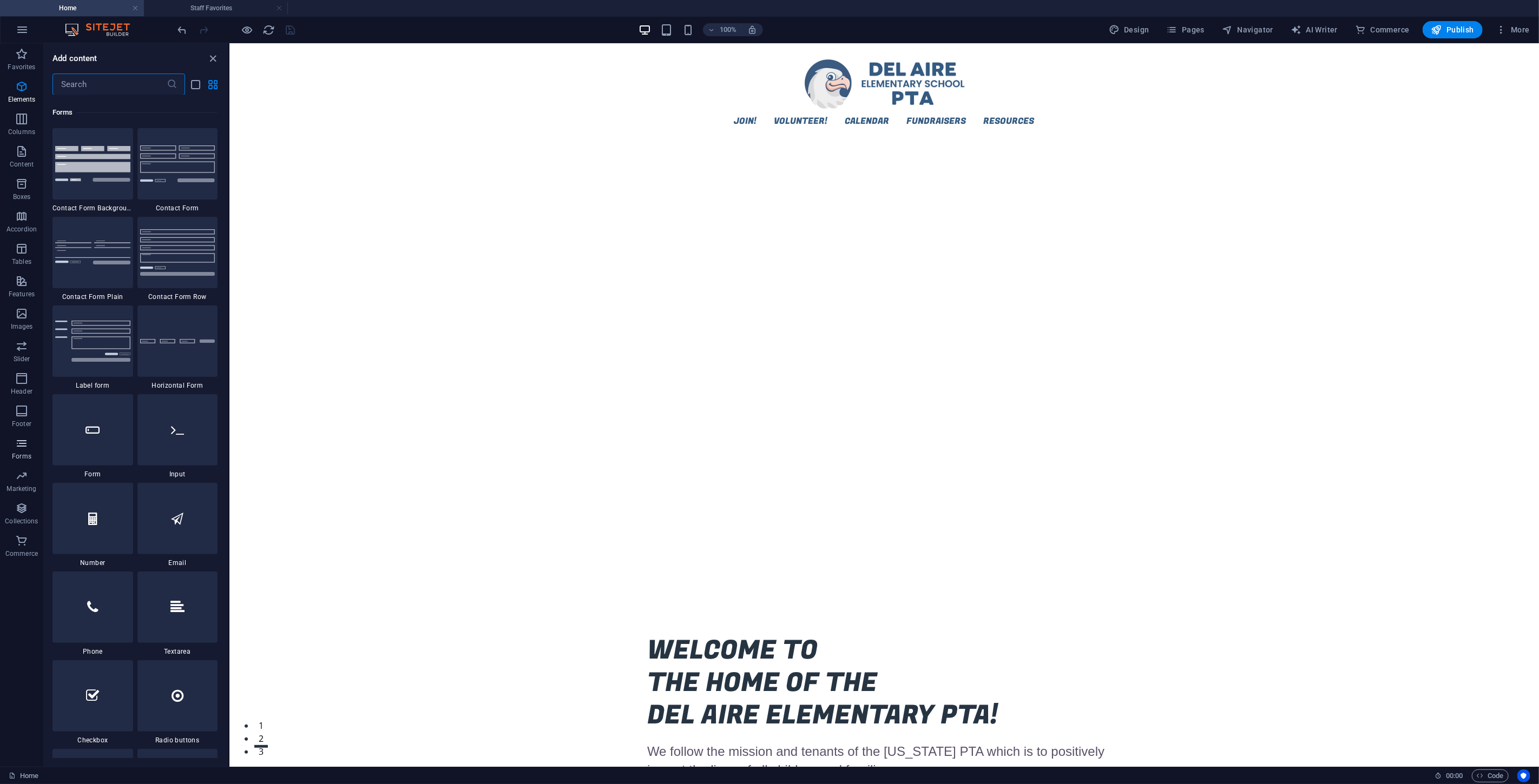
scroll to position [7896, 0]
click at [98, 87] on input "text" at bounding box center [110, 84] width 114 height 22
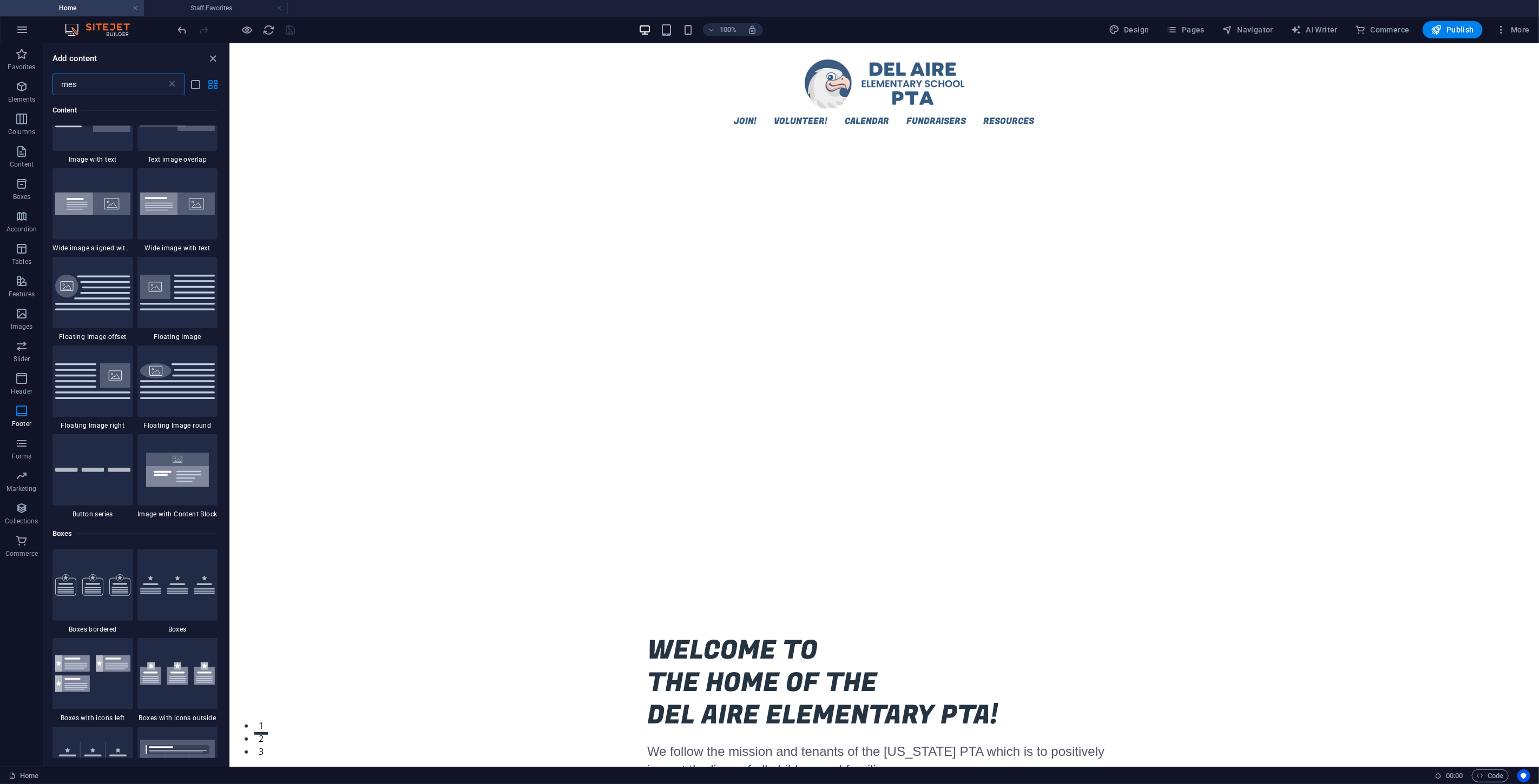
scroll to position [0, 0]
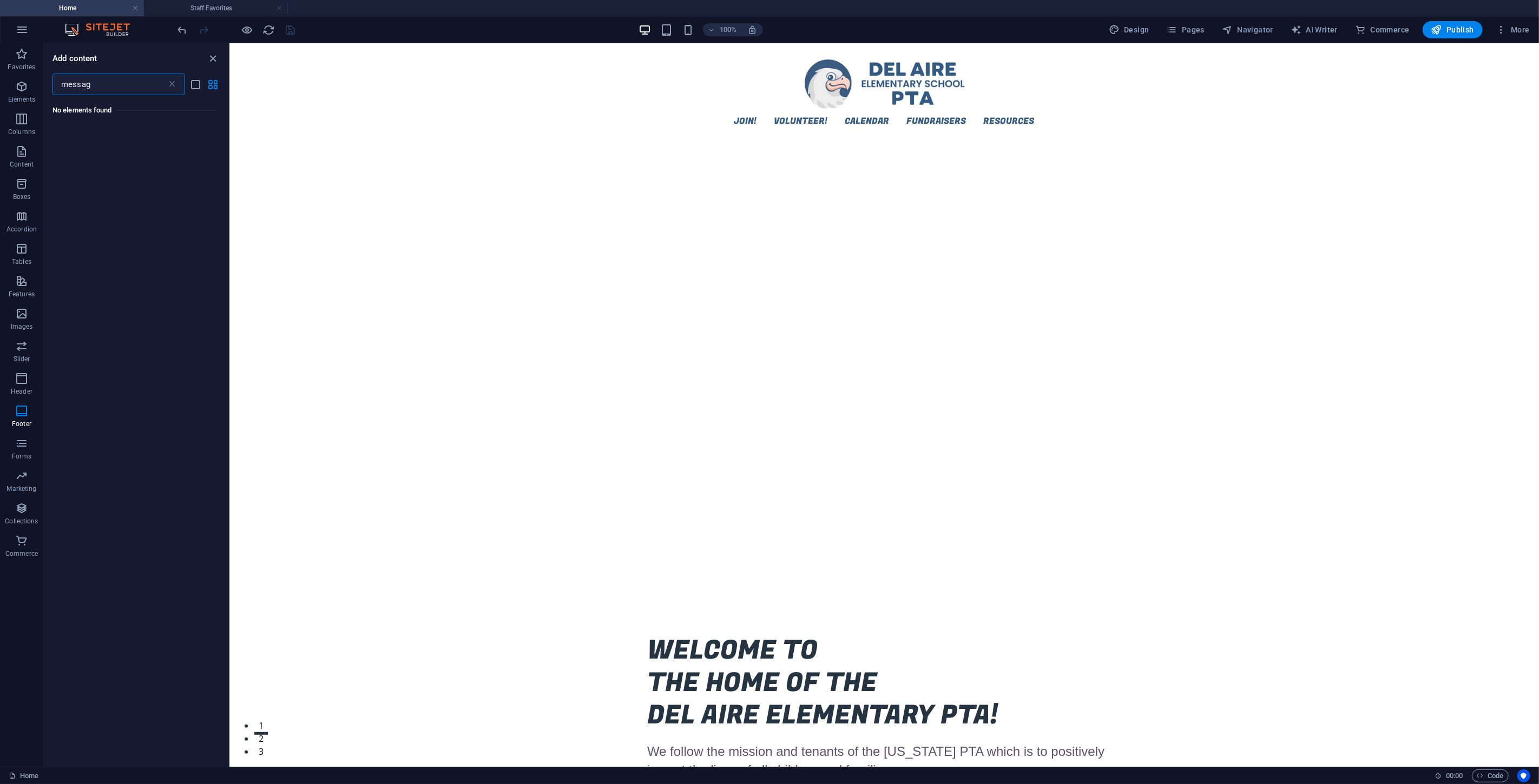
type input "message"
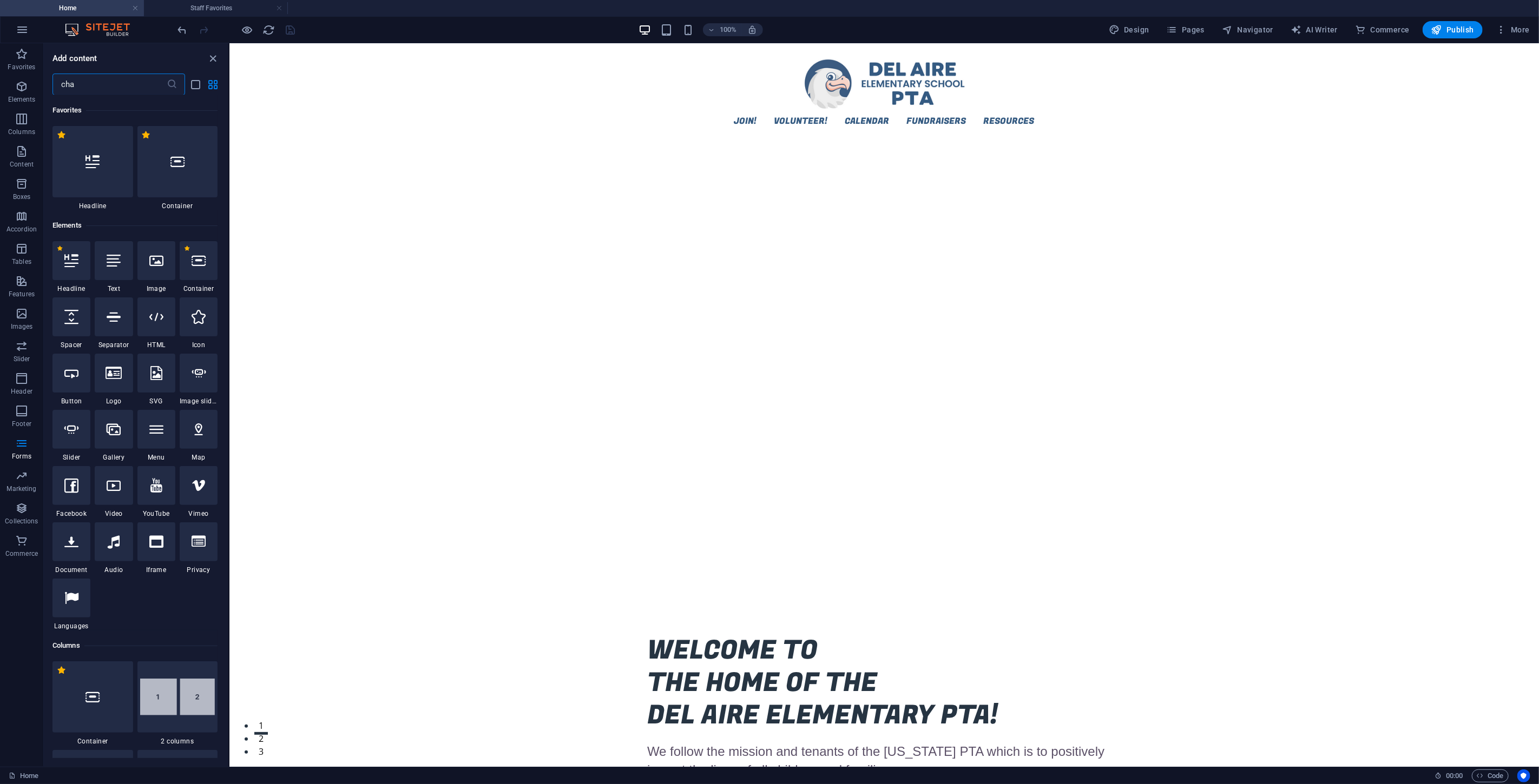
type input "chat"
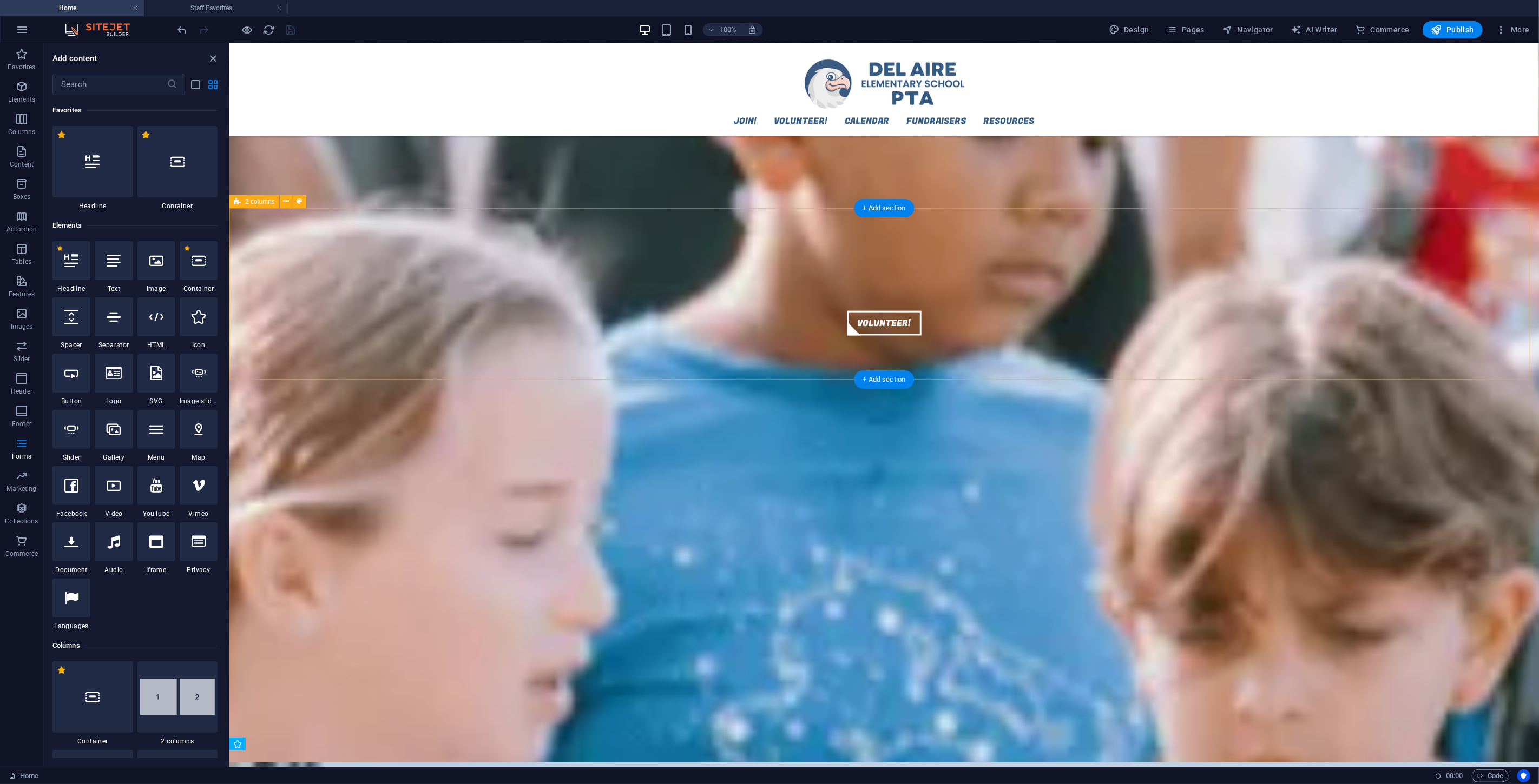
scroll to position [897, 0]
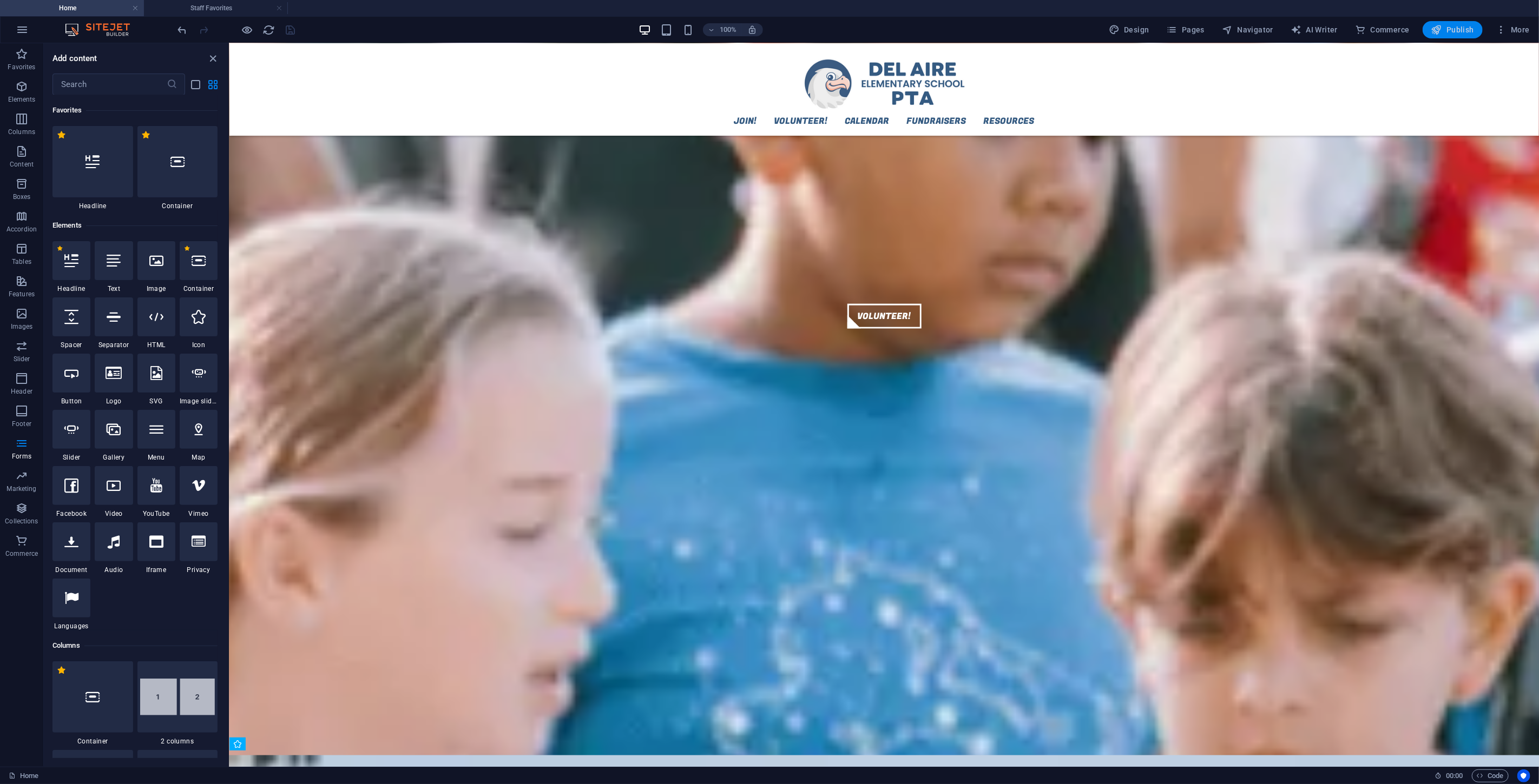
click at [924, 31] on icon "button" at bounding box center [1437, 30] width 11 height 11
